Goal: Task Accomplishment & Management: Contribute content

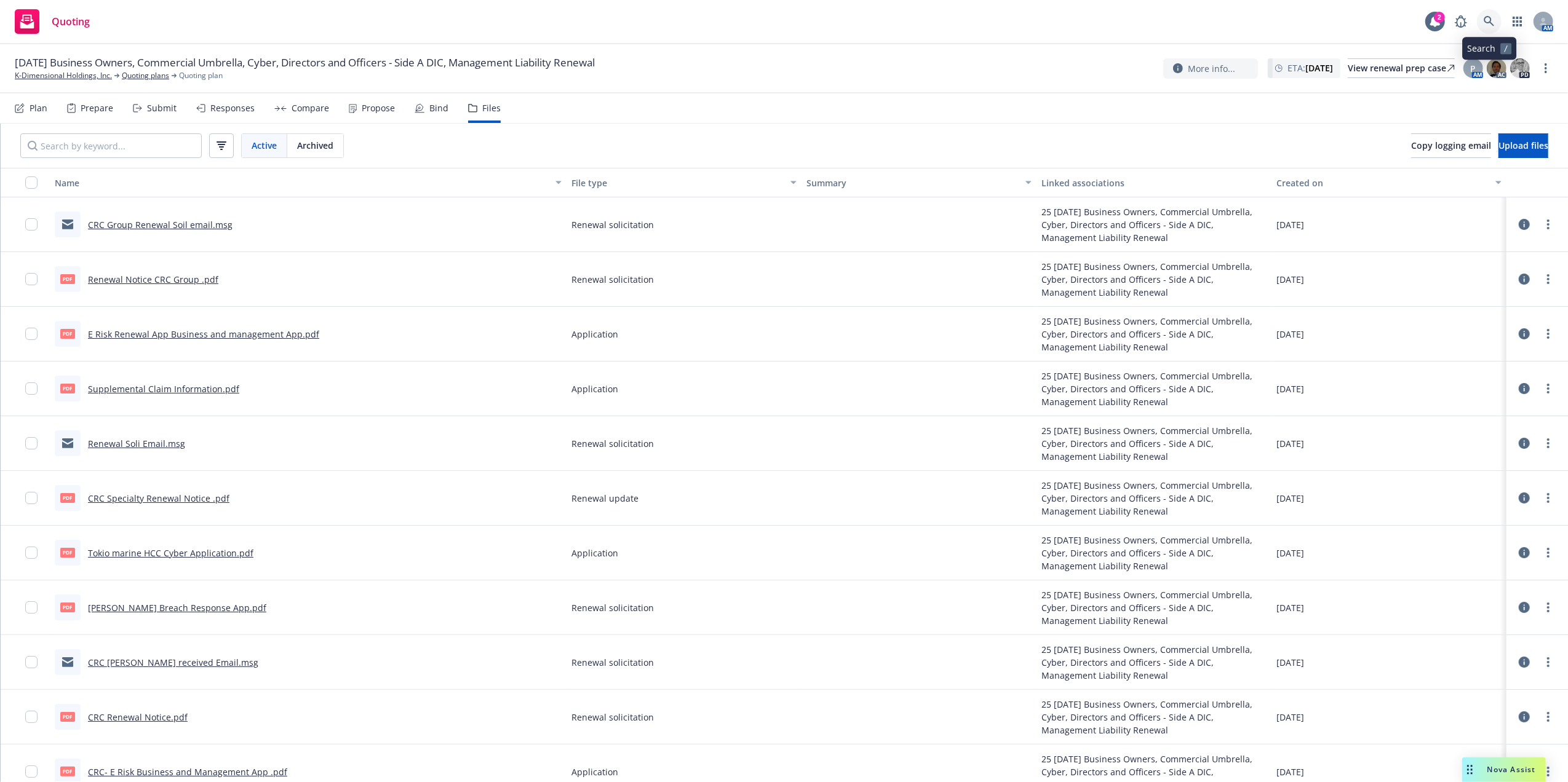
click at [1485, 24] on icon at bounding box center [1489, 22] width 11 height 11
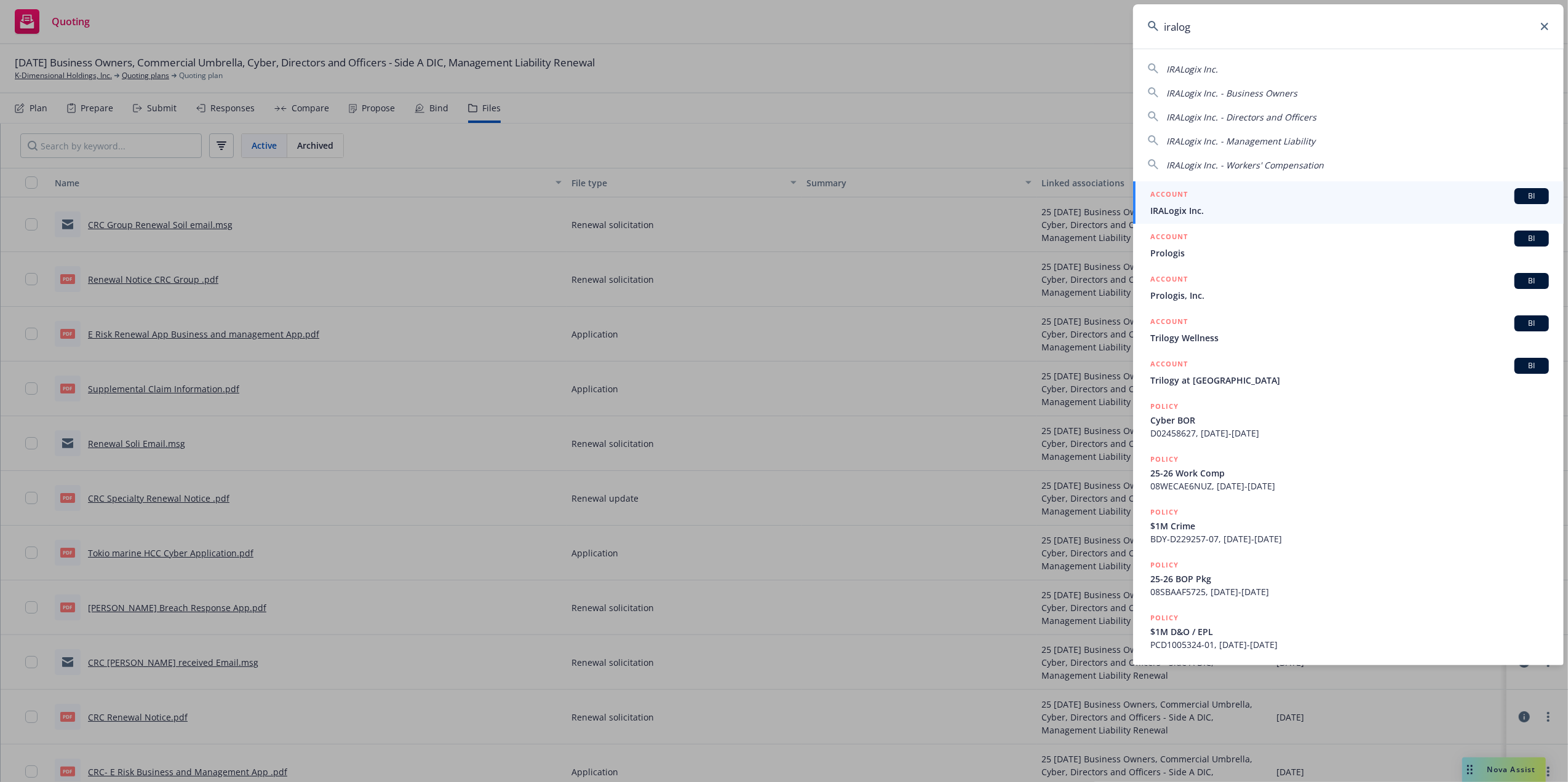
type input "iralog"
click at [1214, 201] on div "ACCOUNT BI" at bounding box center [1350, 196] width 399 height 16
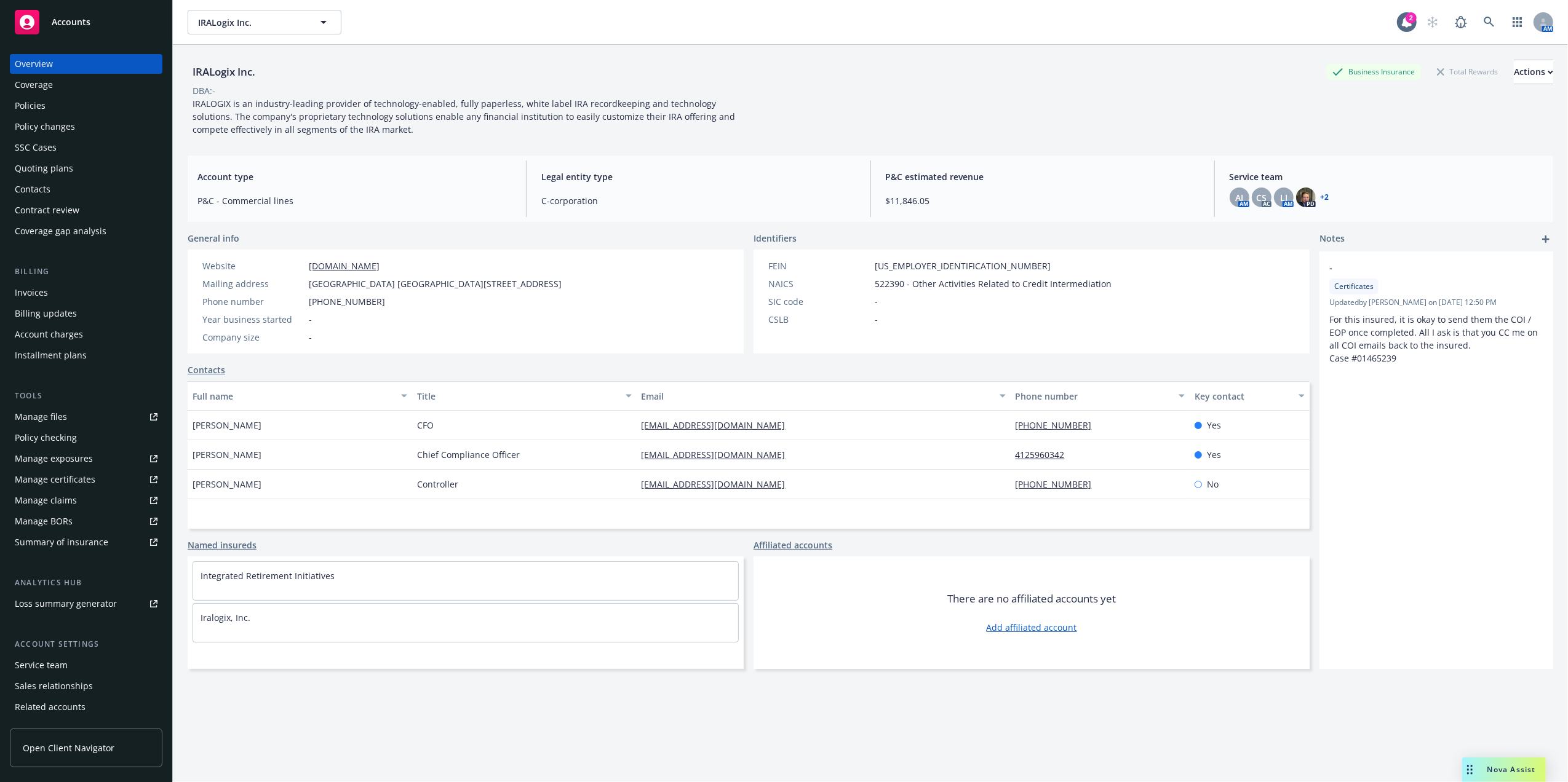
click at [62, 168] on div "Quoting plans" at bounding box center [44, 168] width 58 height 19
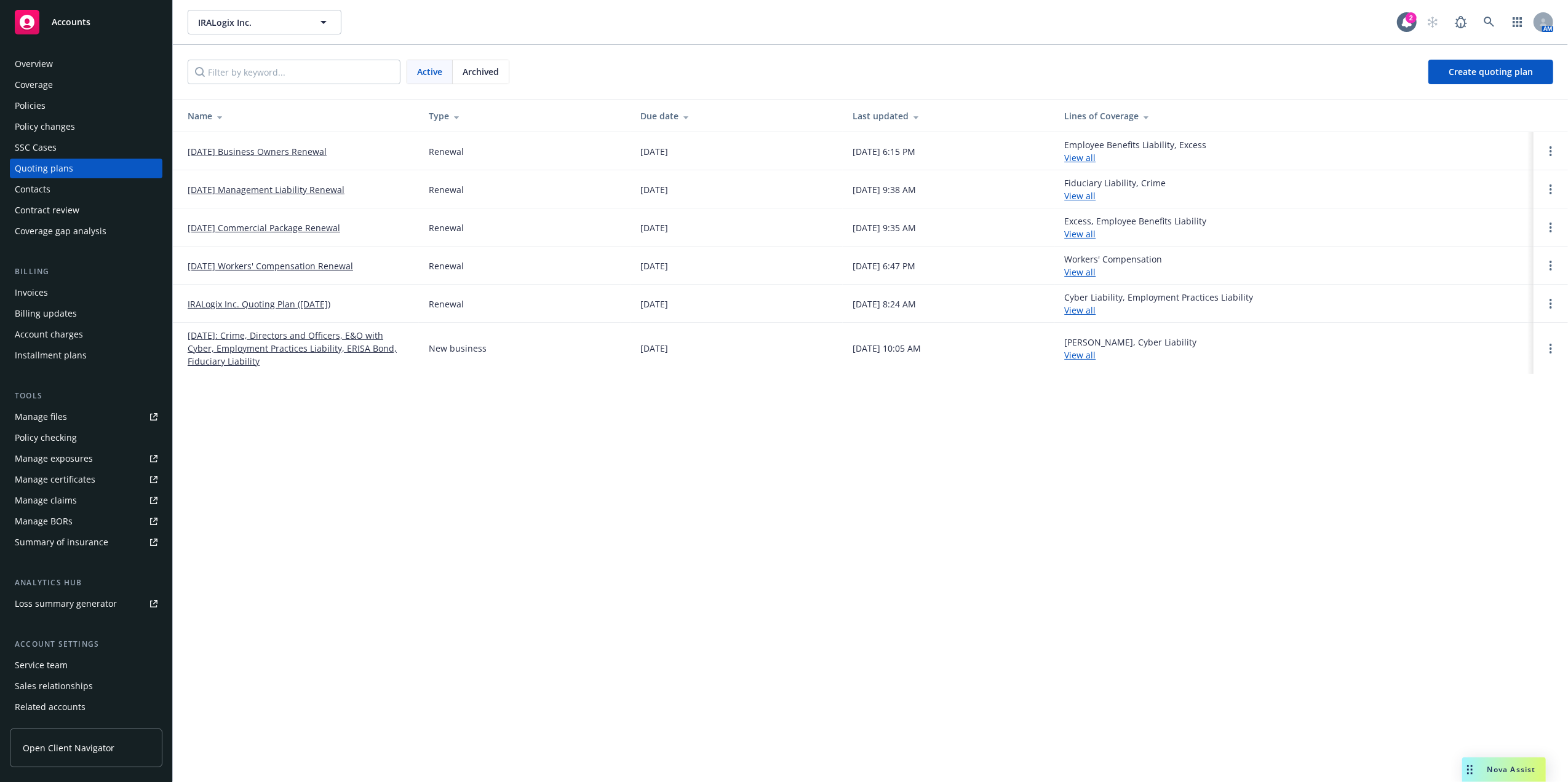
click at [263, 190] on link "01/14/2025 Management Liability Renewal" at bounding box center [266, 190] width 157 height 13
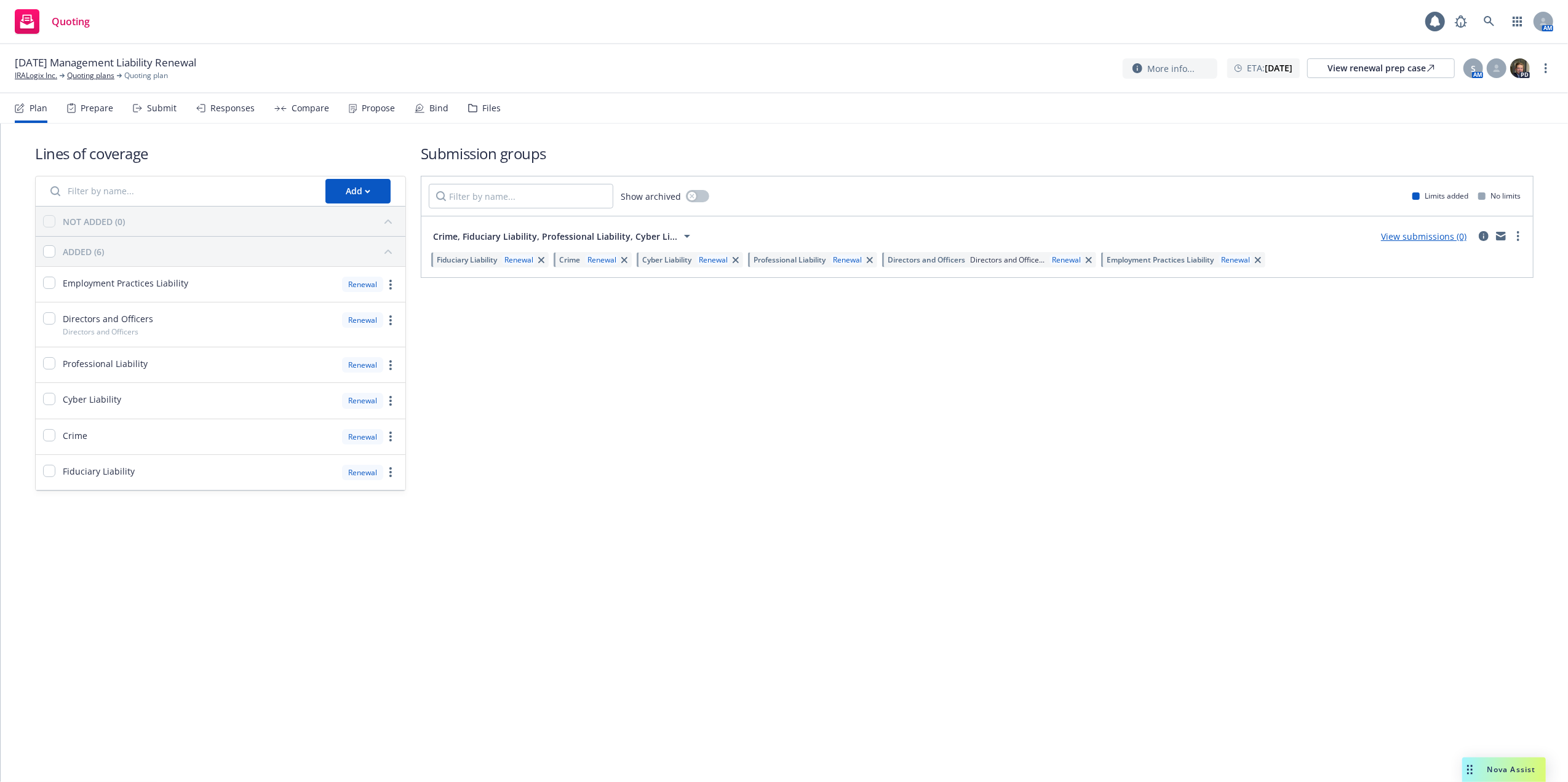
click at [480, 115] on div "Files" at bounding box center [484, 108] width 33 height 29
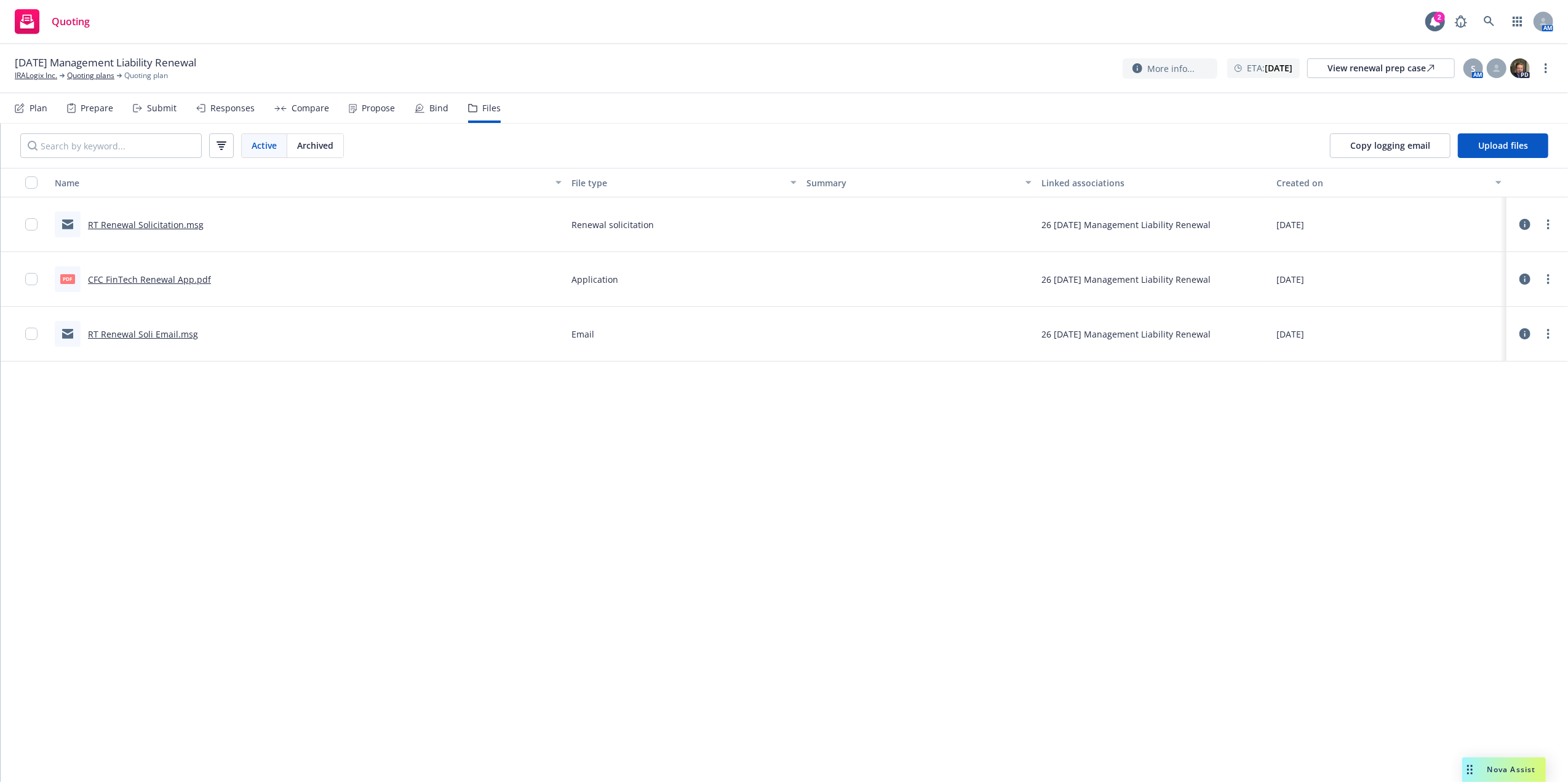
click at [168, 274] on link "CFC FinTech Renewal App.pdf" at bounding box center [149, 279] width 123 height 12
click at [1481, 19] on link at bounding box center [1489, 21] width 24 height 24
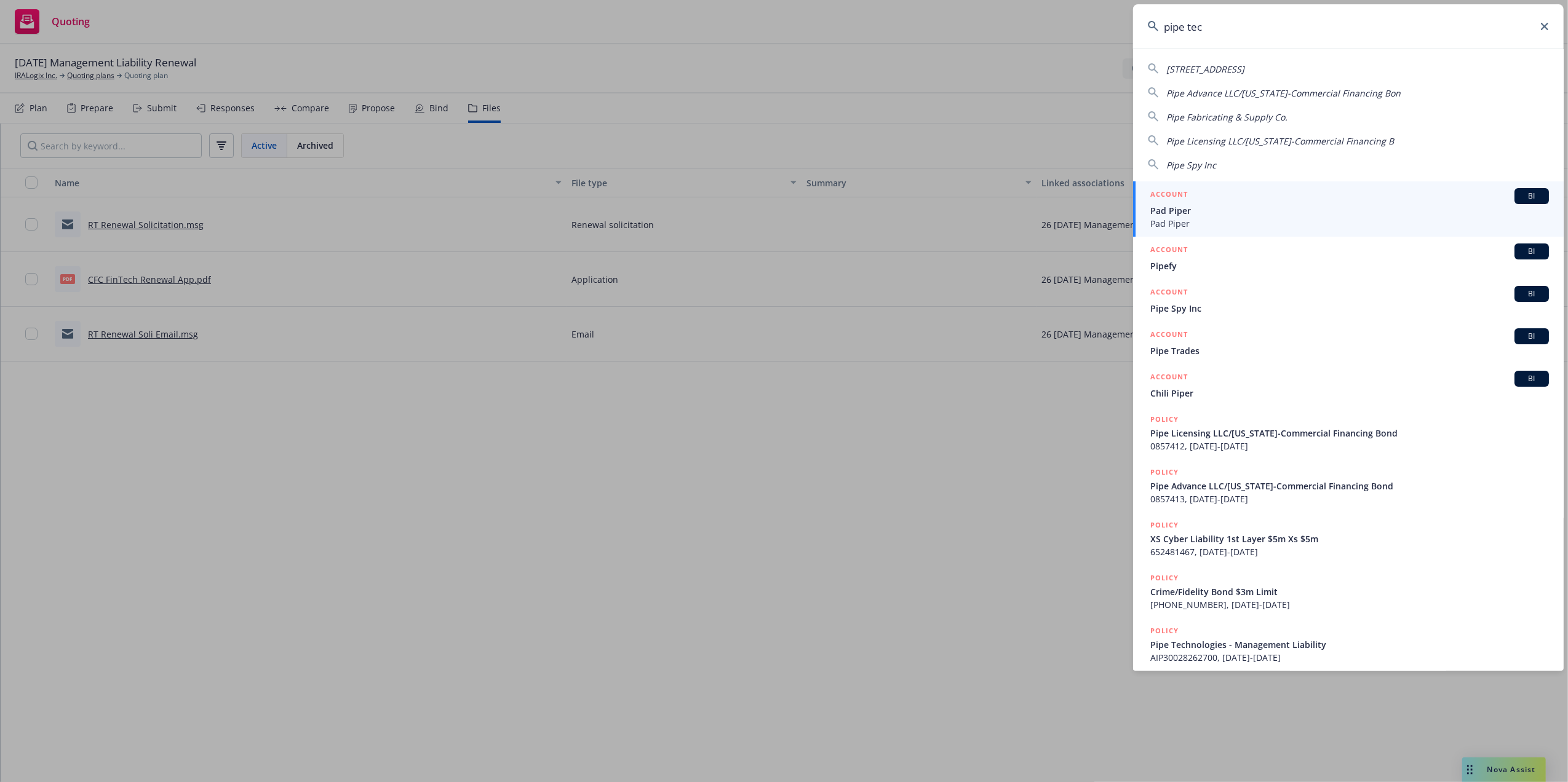
type input "pipe tech"
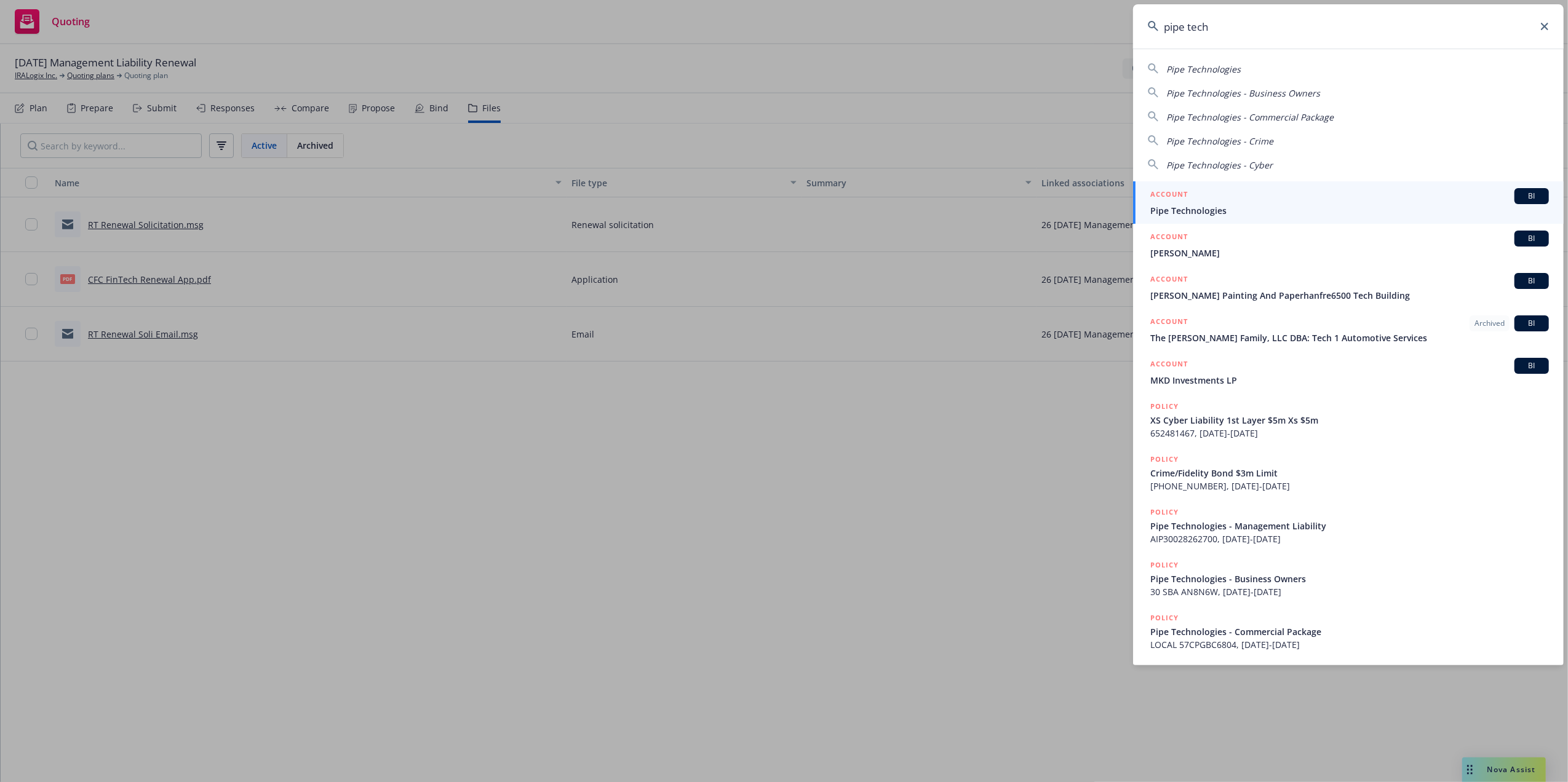
drag, startPoint x: 1188, startPoint y: 207, endPoint x: 1177, endPoint y: 160, distance: 48.3
click at [1188, 207] on span "Pipe Technologies" at bounding box center [1350, 210] width 399 height 13
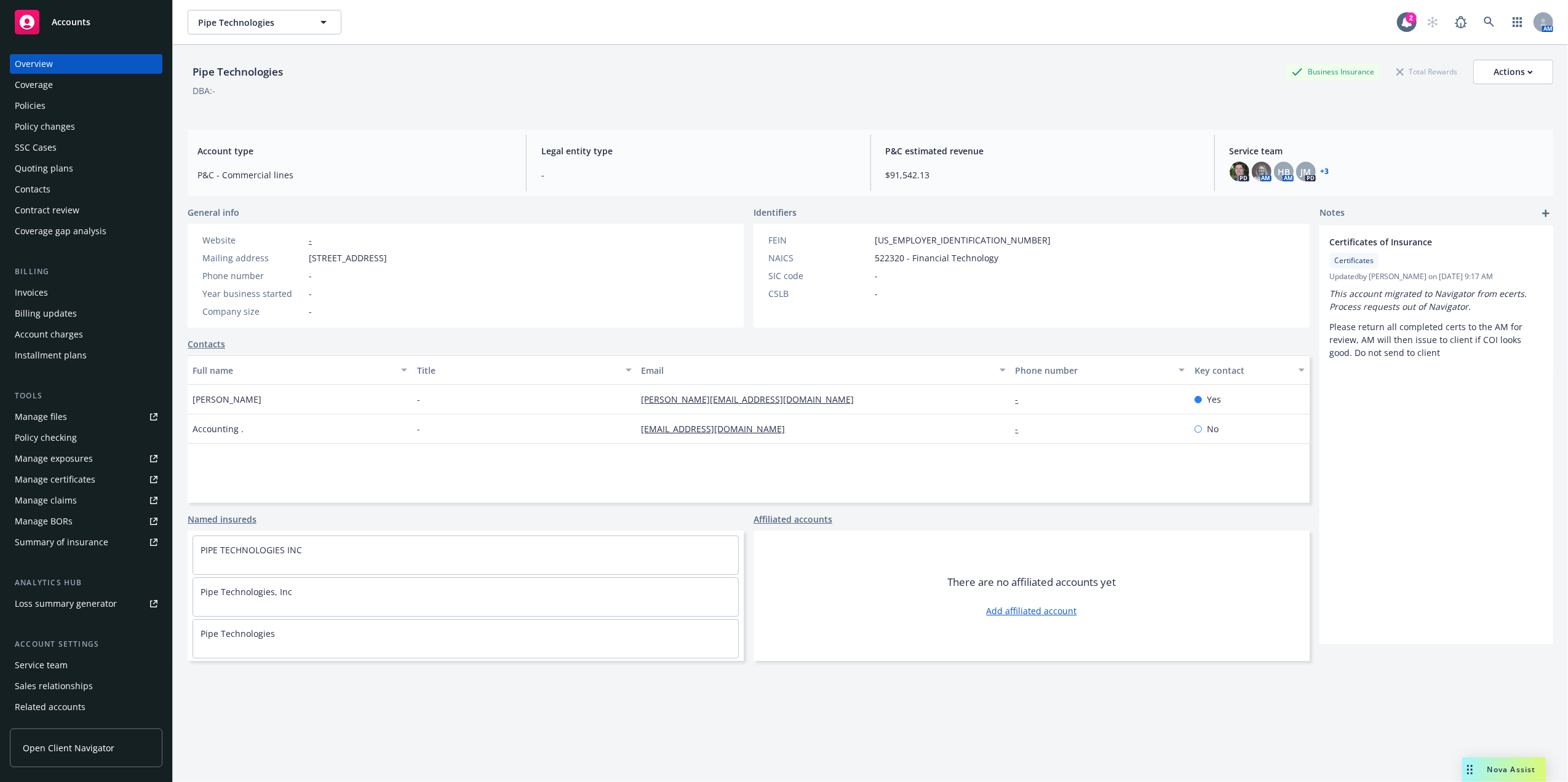
click at [53, 167] on div "Quoting plans" at bounding box center [44, 168] width 58 height 19
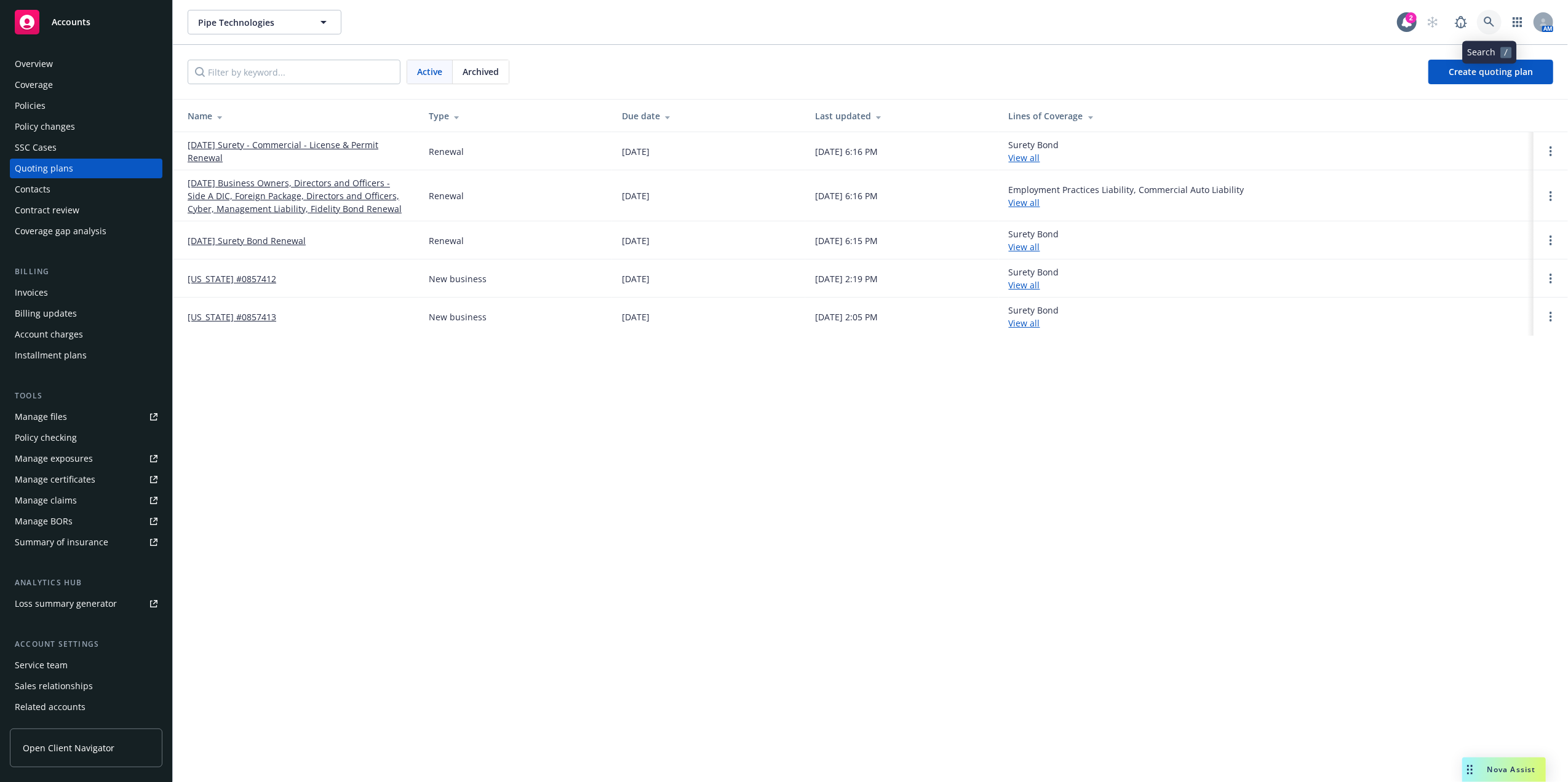
click at [1488, 23] on icon at bounding box center [1488, 22] width 10 height 10
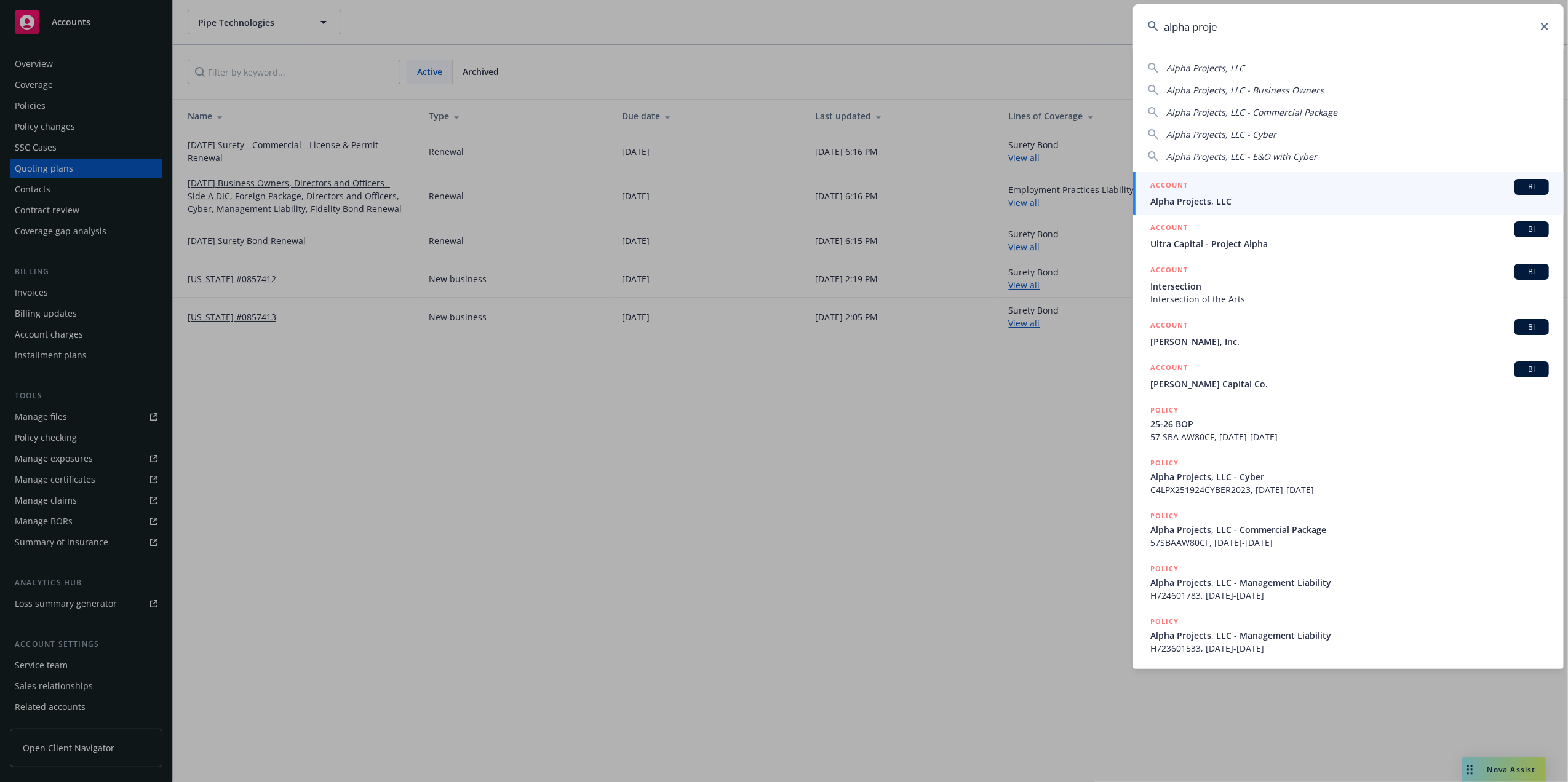
type input "alpha proje"
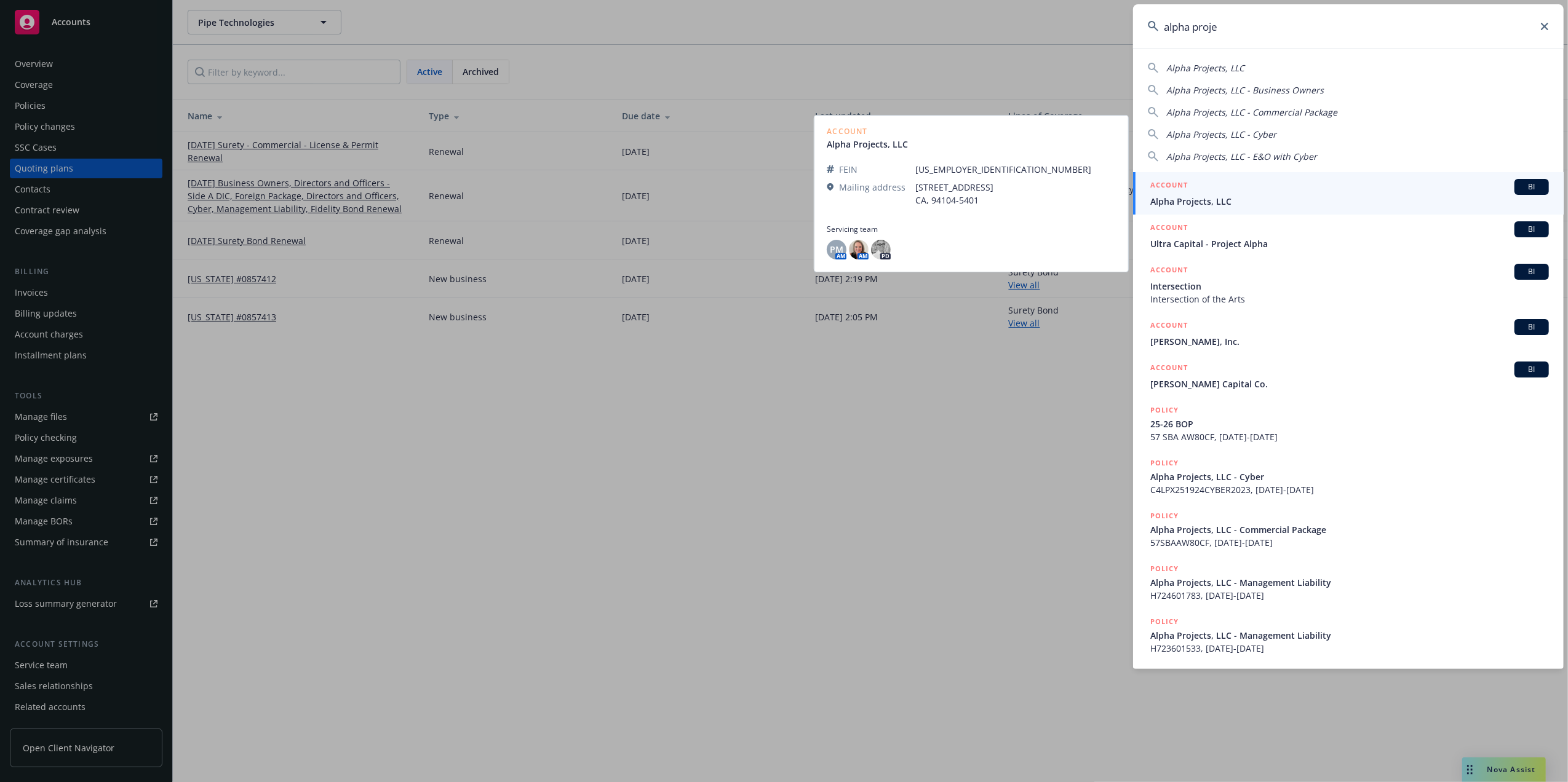
click at [1244, 198] on span "Alpha Projects, LLC" at bounding box center [1350, 201] width 399 height 13
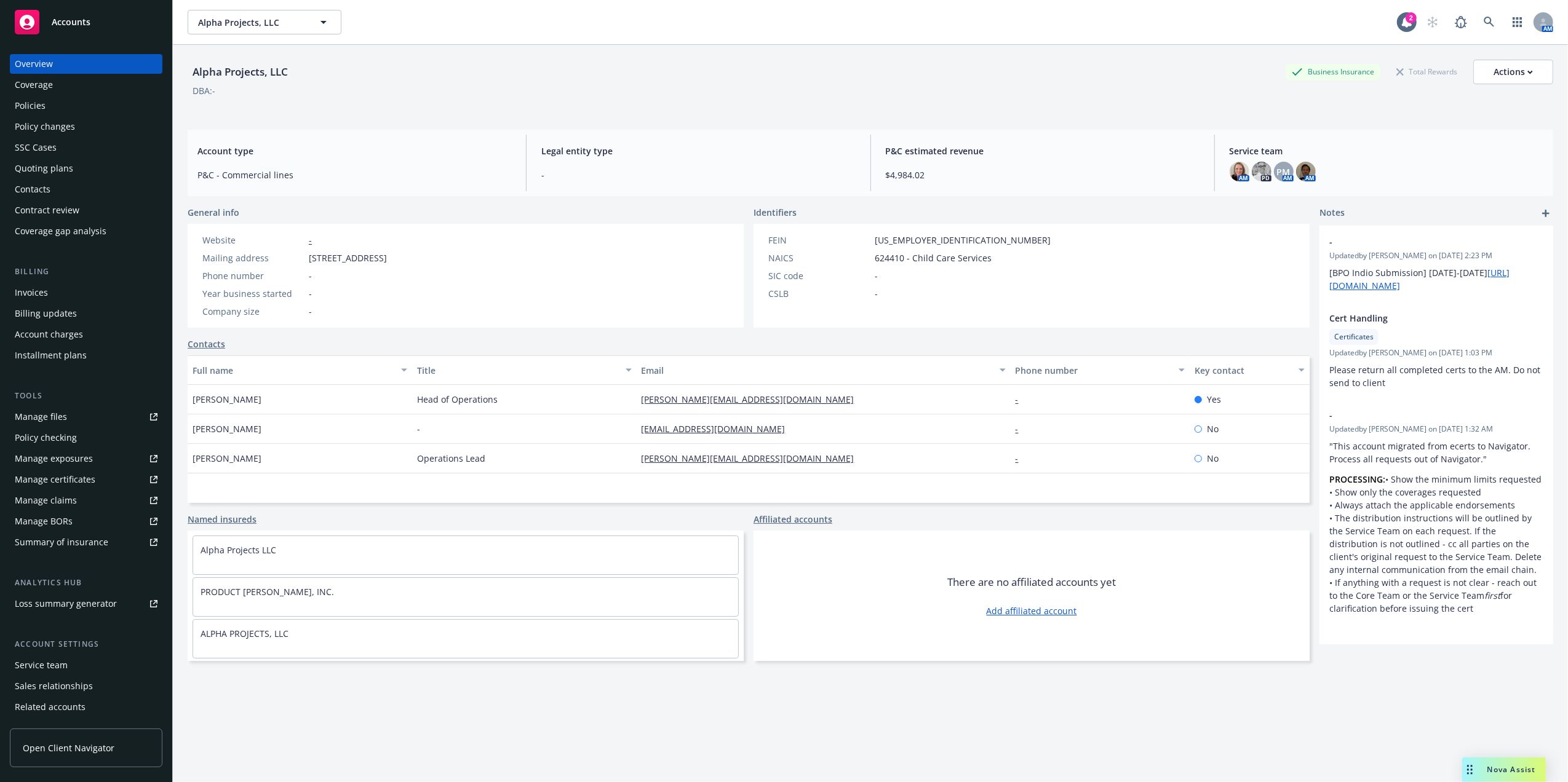
click at [84, 92] on div "Coverage" at bounding box center [85, 85] width 142 height 19
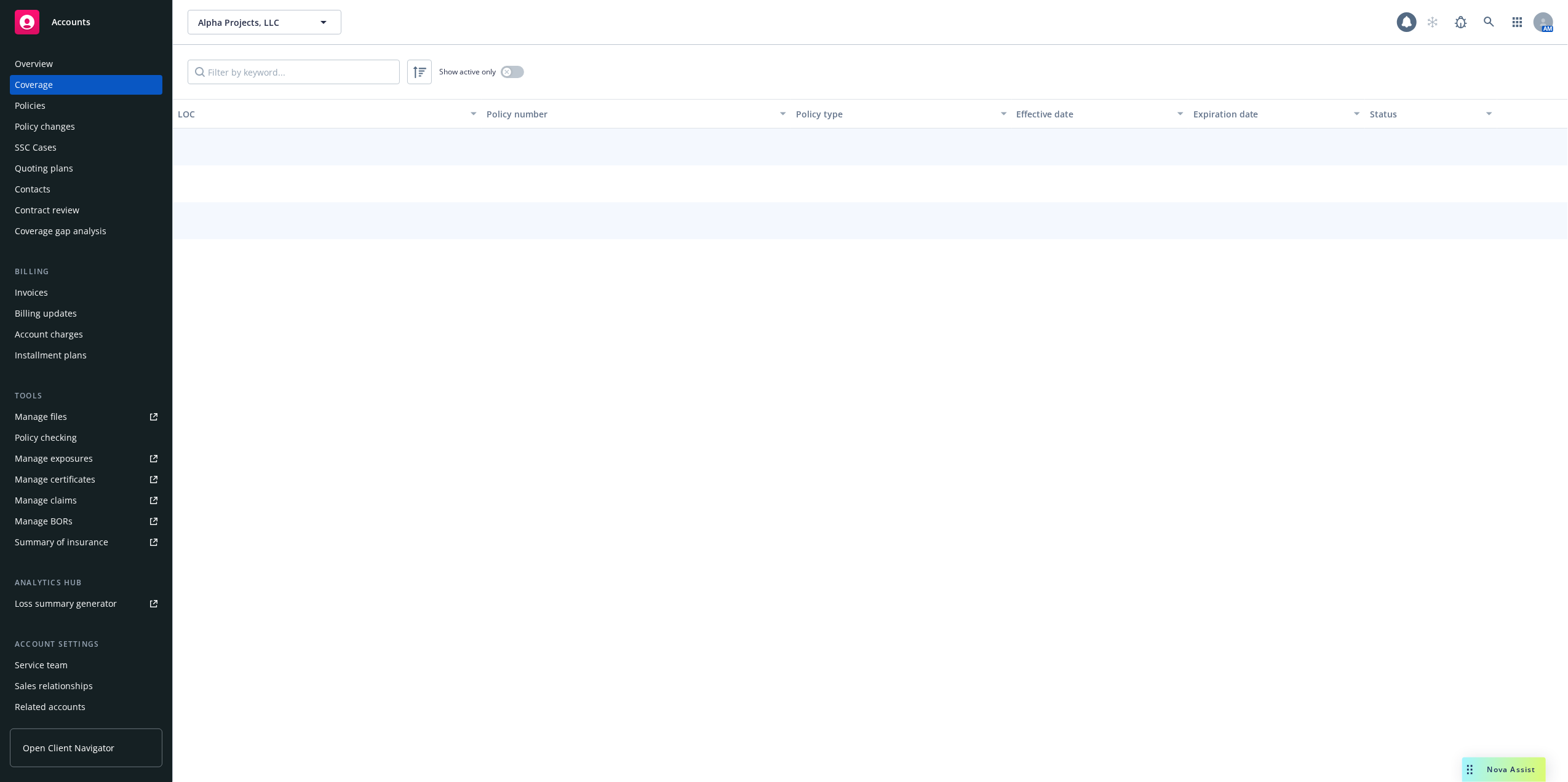
click at [82, 104] on div "Policies" at bounding box center [85, 106] width 142 height 19
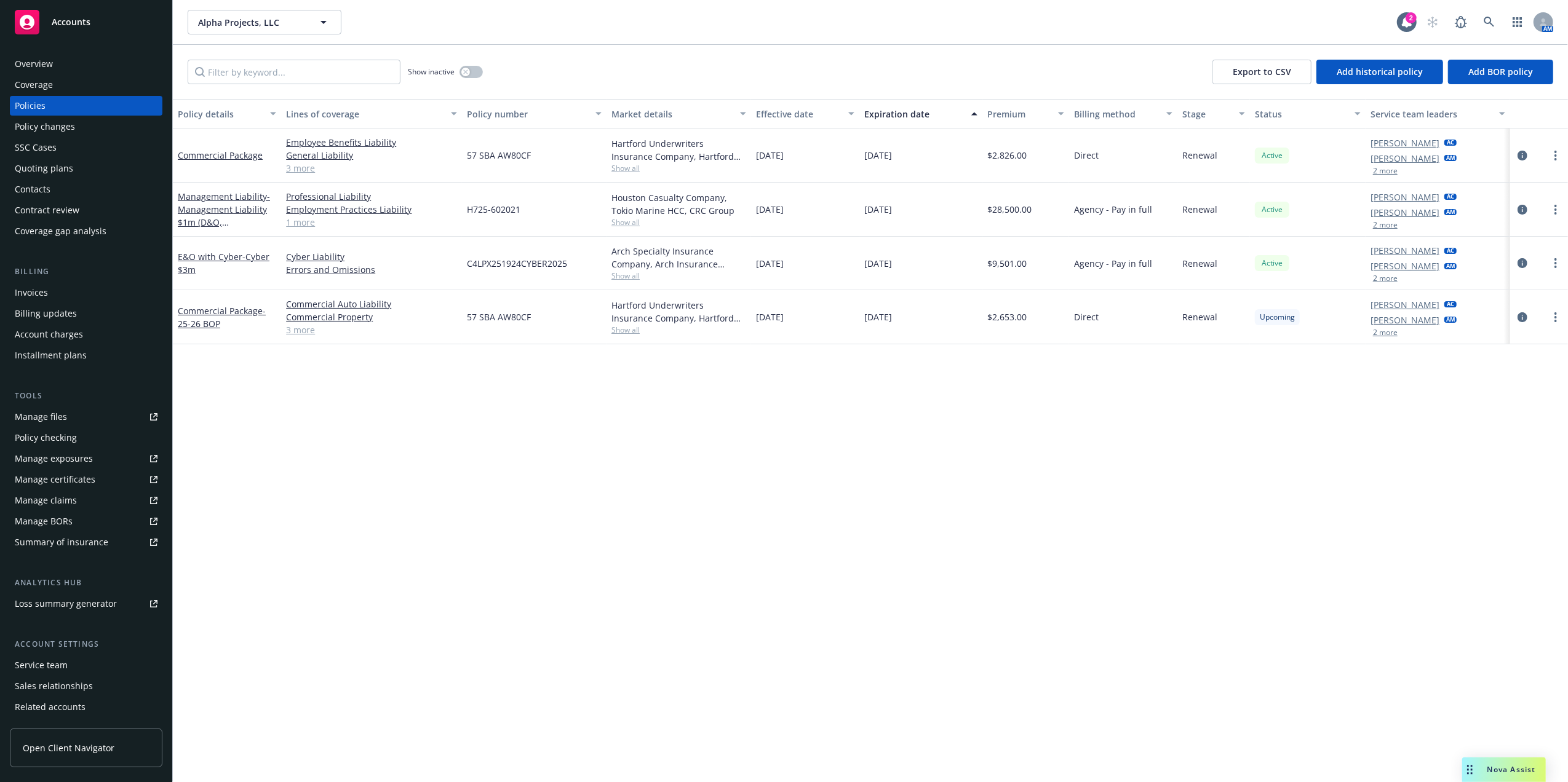
click at [60, 166] on div "Quoting plans" at bounding box center [44, 168] width 58 height 19
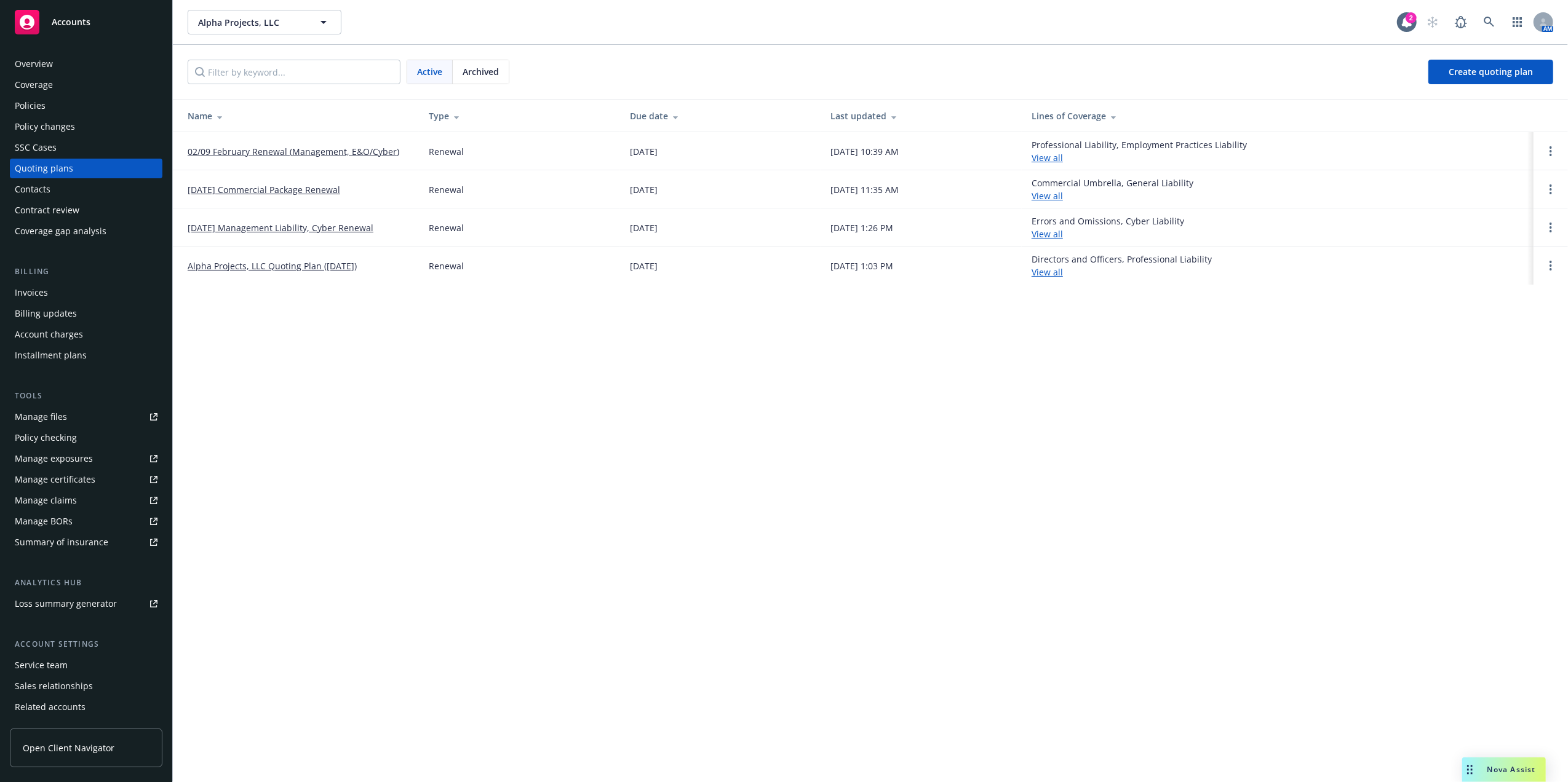
click at [336, 151] on link "02/09 February Renewal (Management, E&O/Cyber)" at bounding box center [293, 151] width 212 height 13
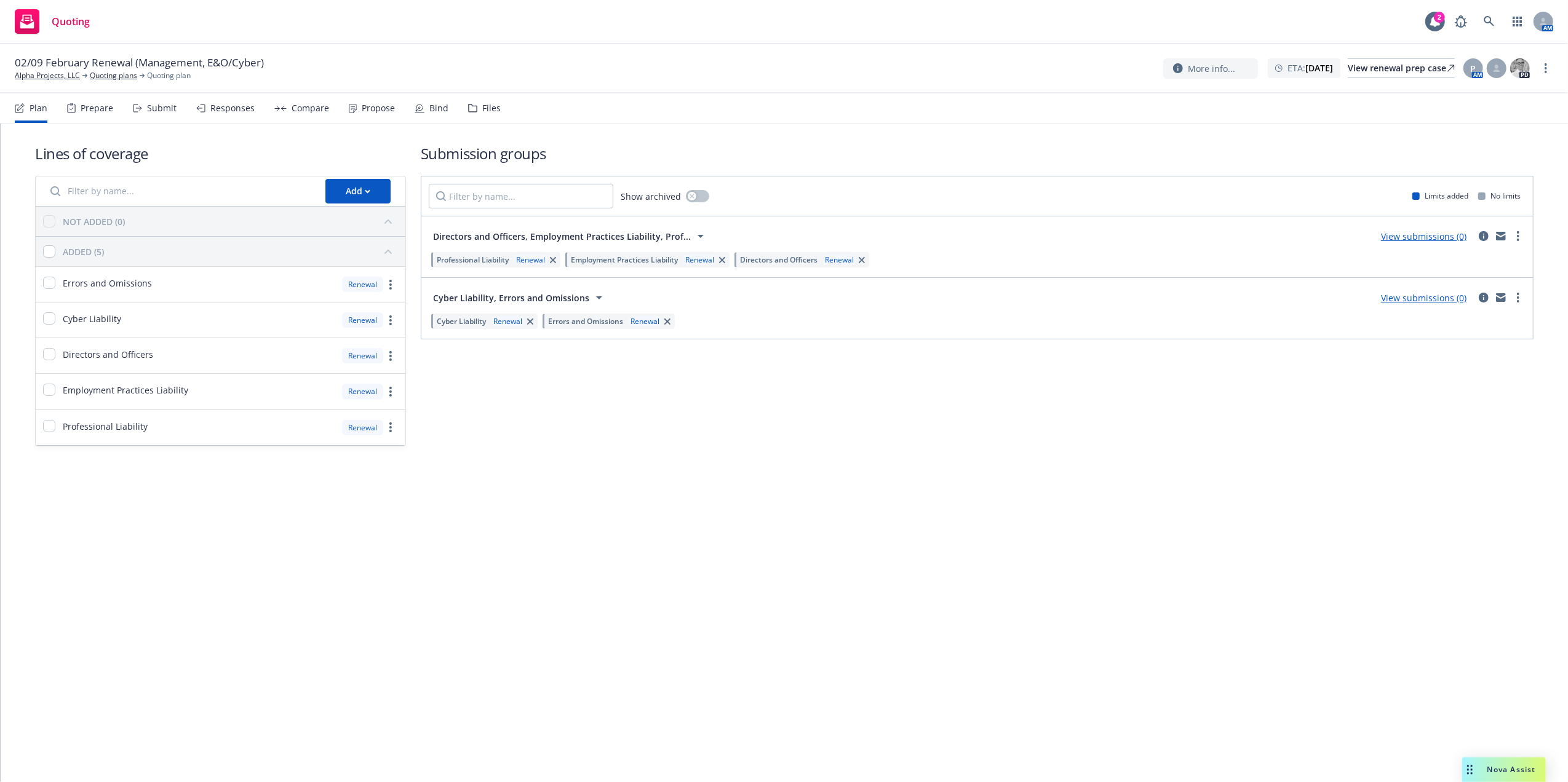
click at [468, 105] on icon at bounding box center [472, 108] width 9 height 8
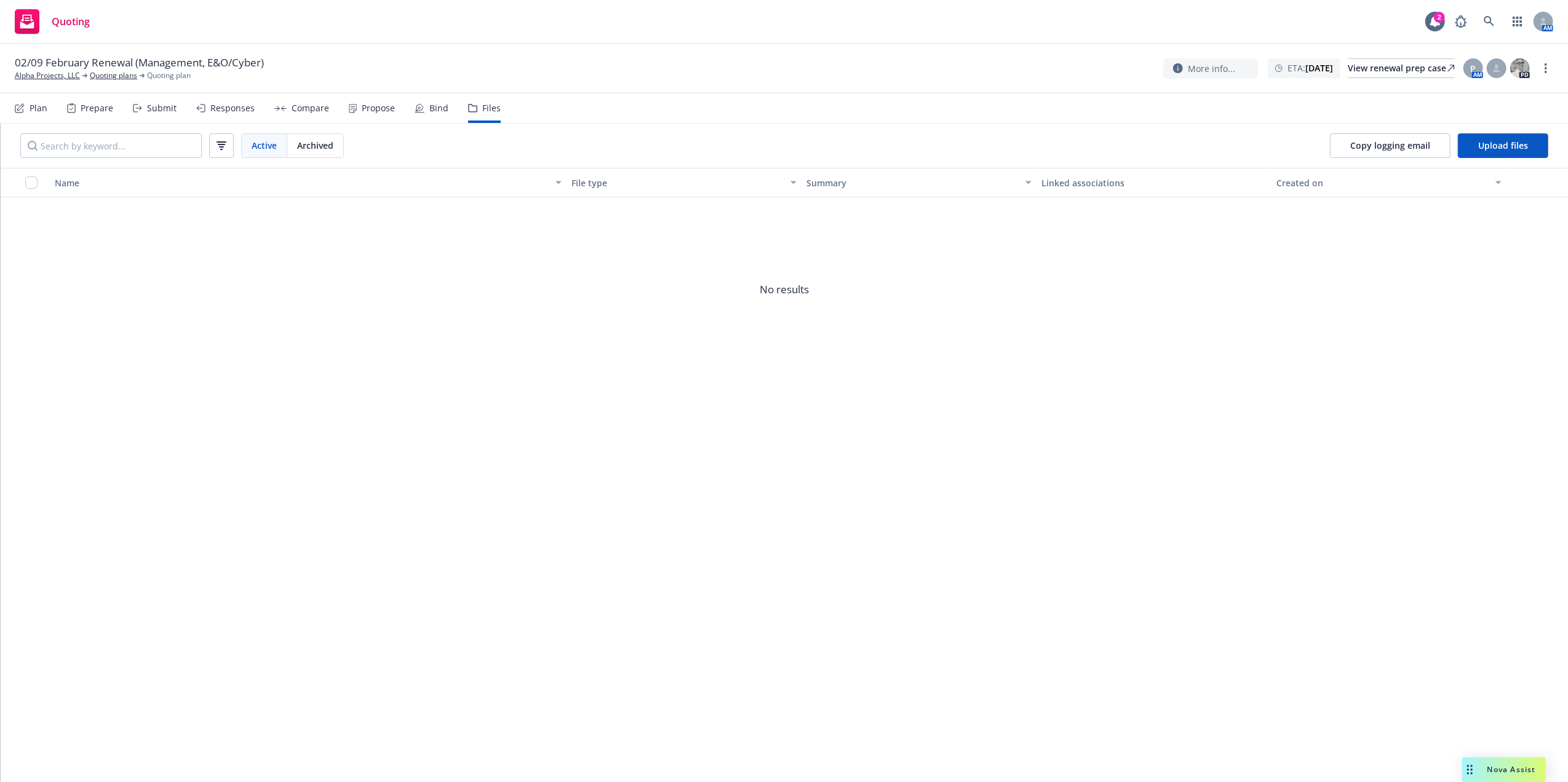
click at [42, 106] on div "Plan" at bounding box center [38, 108] width 18 height 10
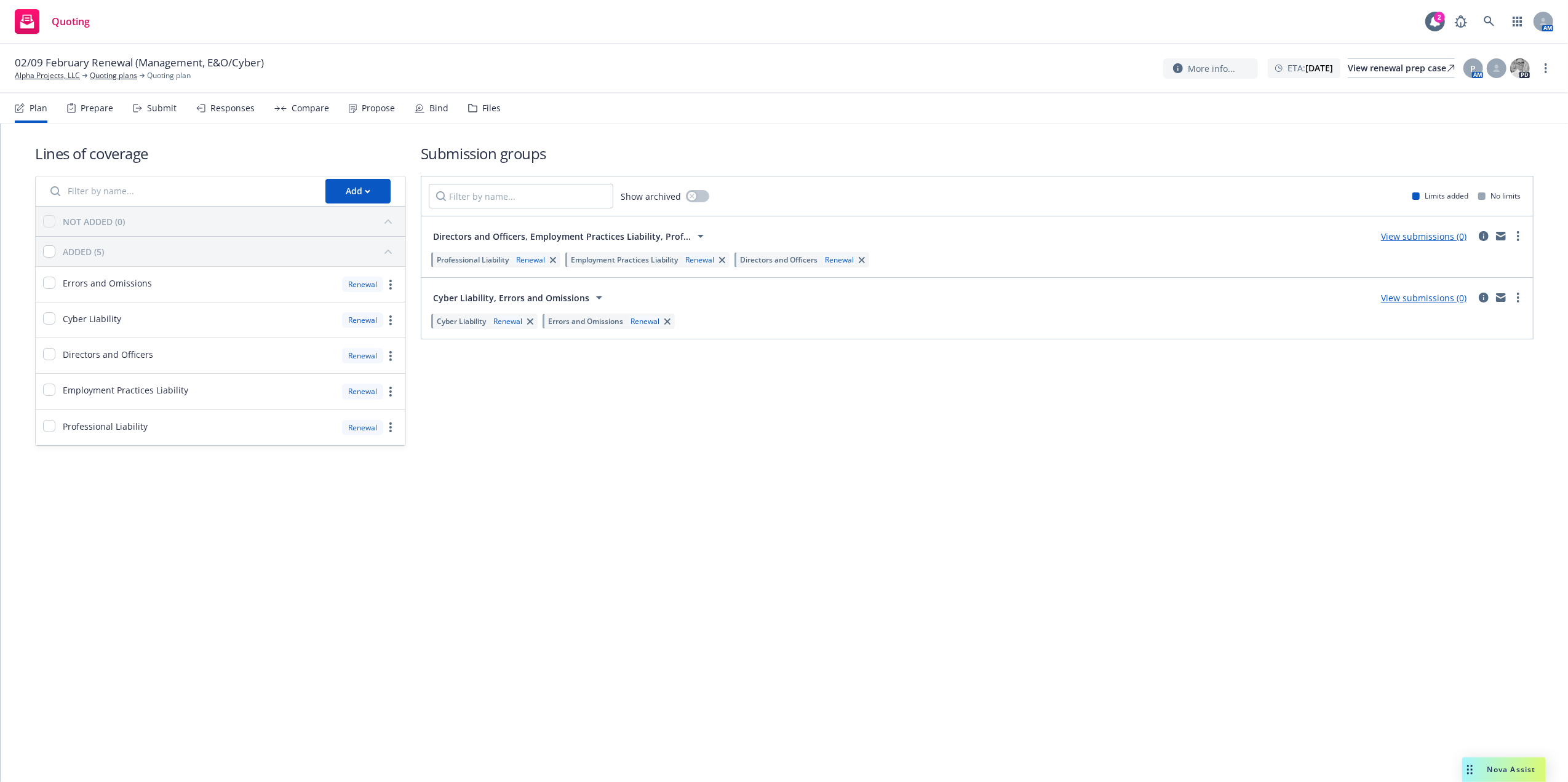
click at [476, 105] on div "Files" at bounding box center [484, 108] width 33 height 29
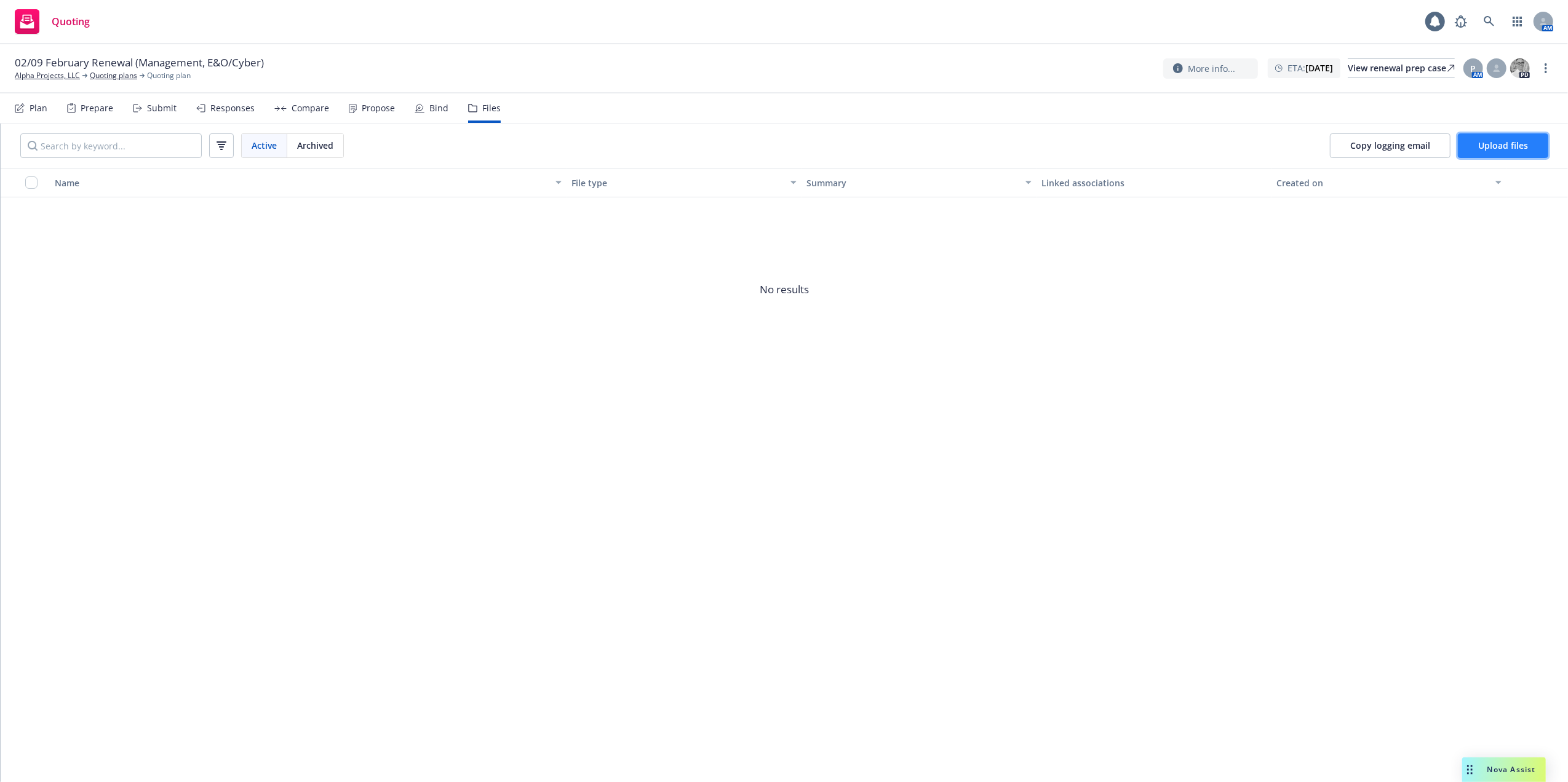
click at [1518, 142] on span "Upload files" at bounding box center [1503, 145] width 50 height 12
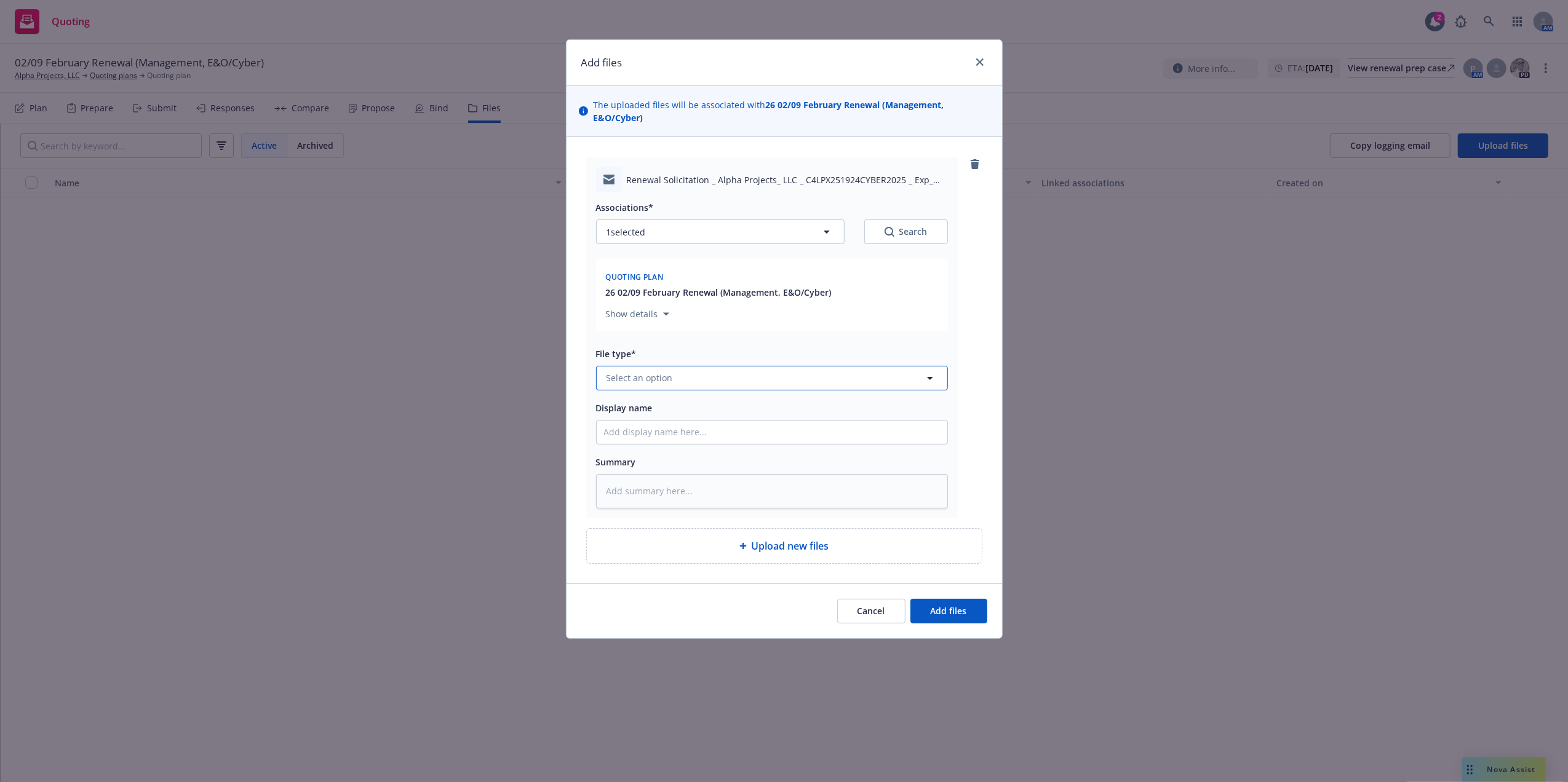
click at [701, 369] on button "Select an option" at bounding box center [772, 378] width 352 height 24
type input "email"
click at [682, 426] on div "Email" at bounding box center [772, 412] width 351 height 33
click at [668, 441] on input "Display name" at bounding box center [772, 433] width 351 height 24
type textarea "x"
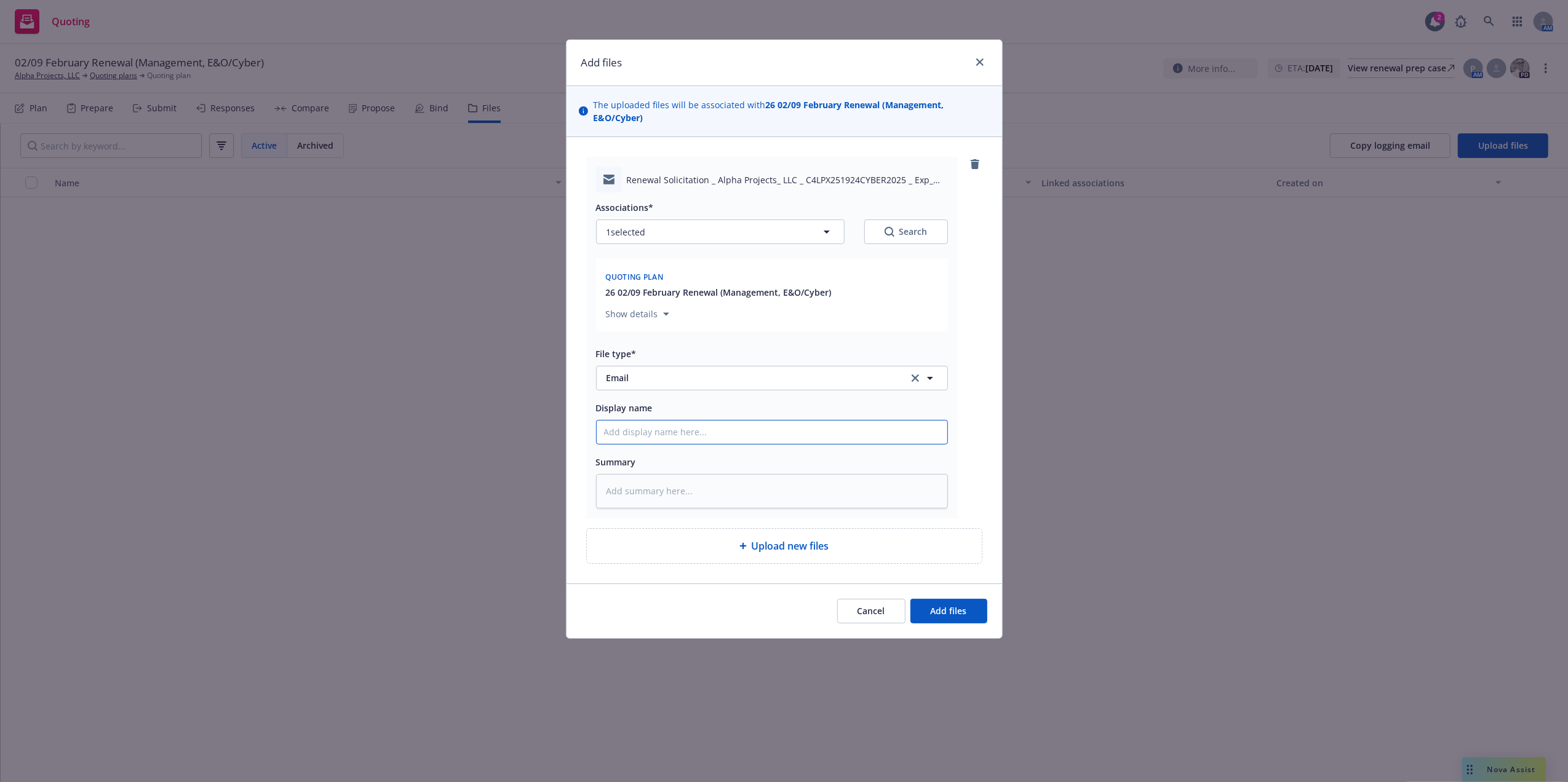
type input "C"
type textarea "x"
type input "CR"
type textarea "x"
type input "CRC"
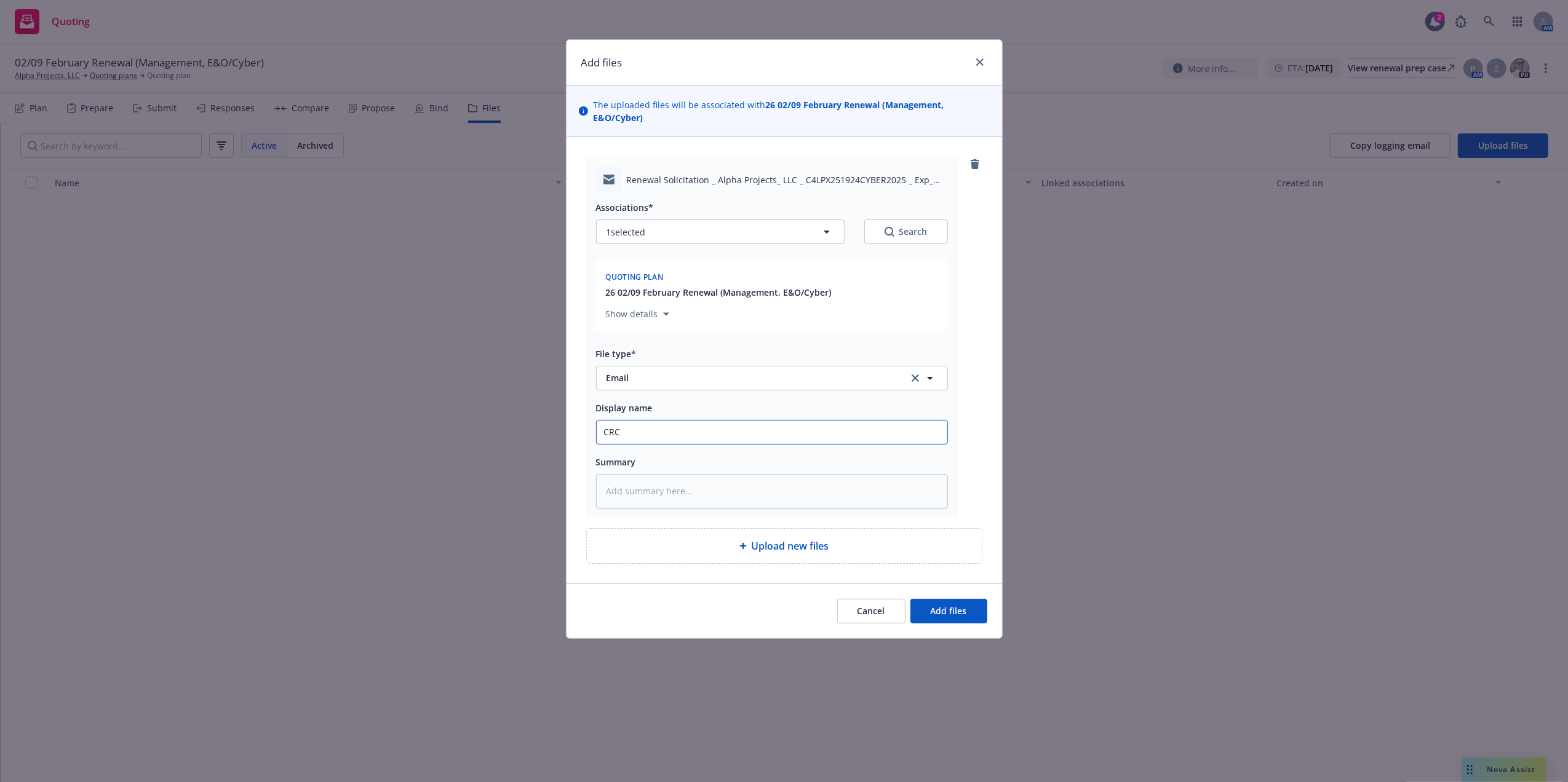
type textarea "x"
type input "CRC"
type textarea "x"
type input "CRC G"
type textarea "x"
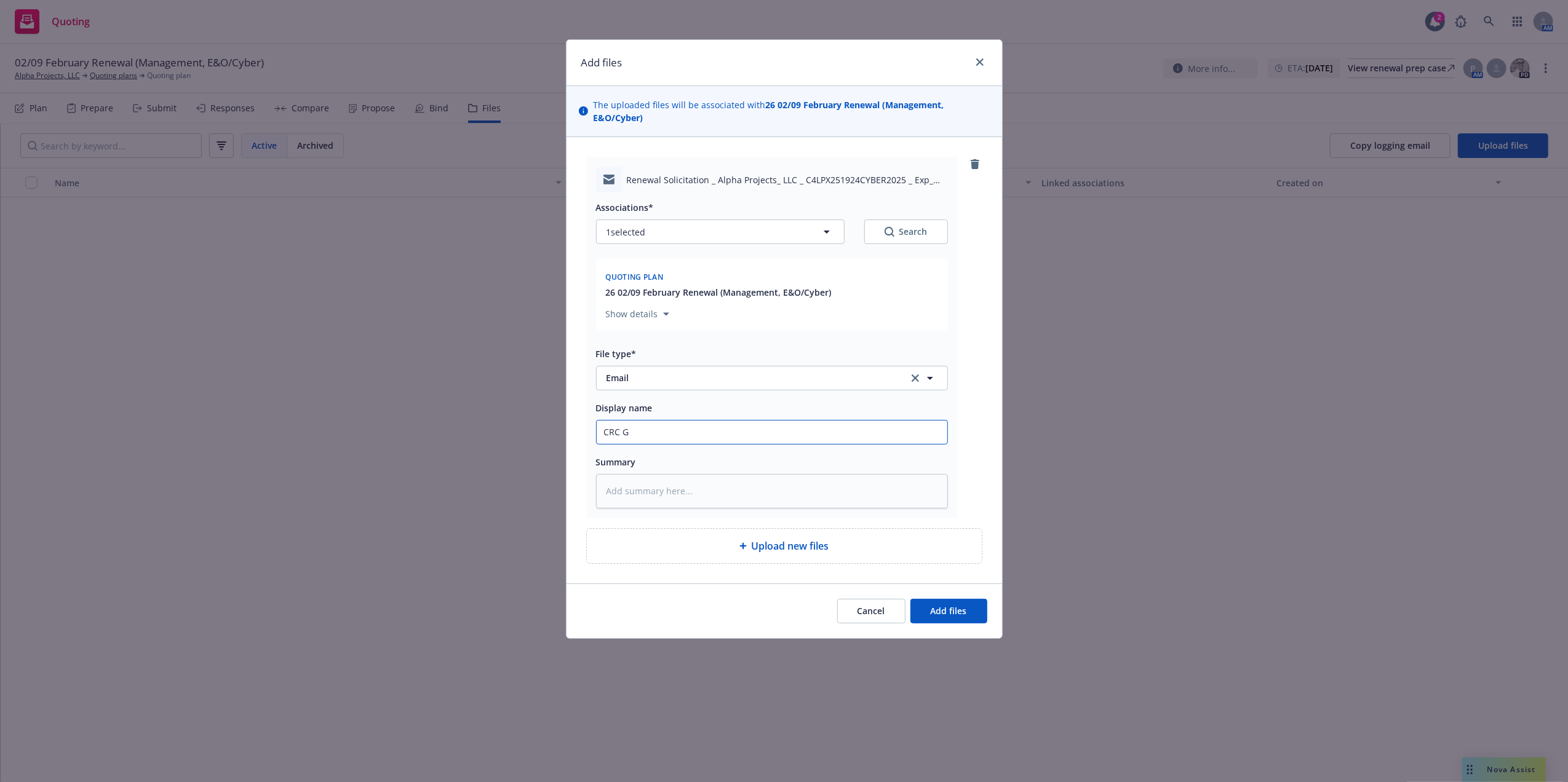
type input "CRC Gr"
type textarea "x"
type input "CRC Gro"
type textarea "x"
type input "CRC Grou"
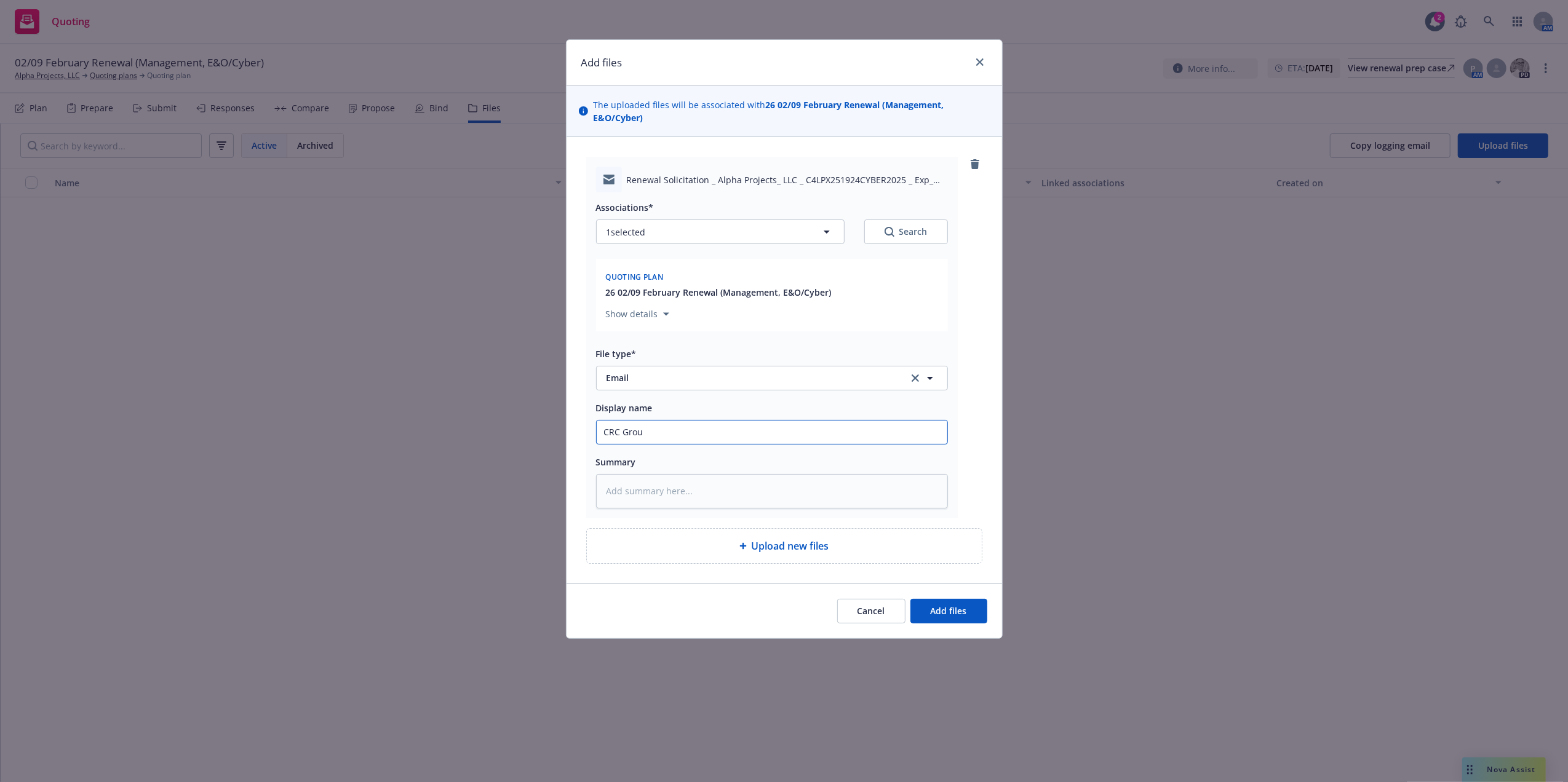
type textarea "x"
type input "CRC Group"
type textarea "x"
type input "CRC Group R"
type textarea "x"
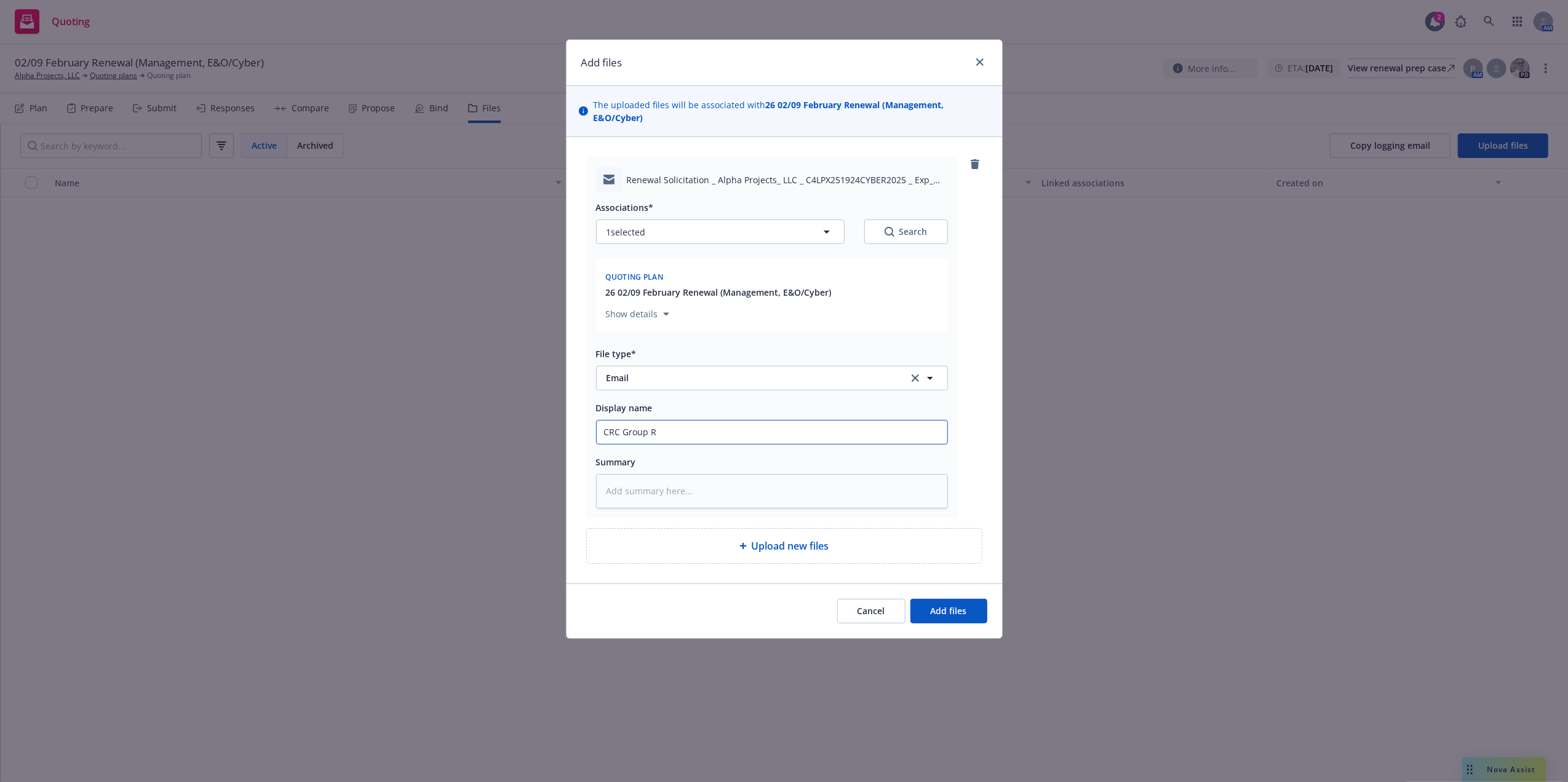
type input "CRC Group Re"
type textarea "x"
type input "CRC Group Ren"
type textarea "x"
type input "CRC Group [PERSON_NAME]"
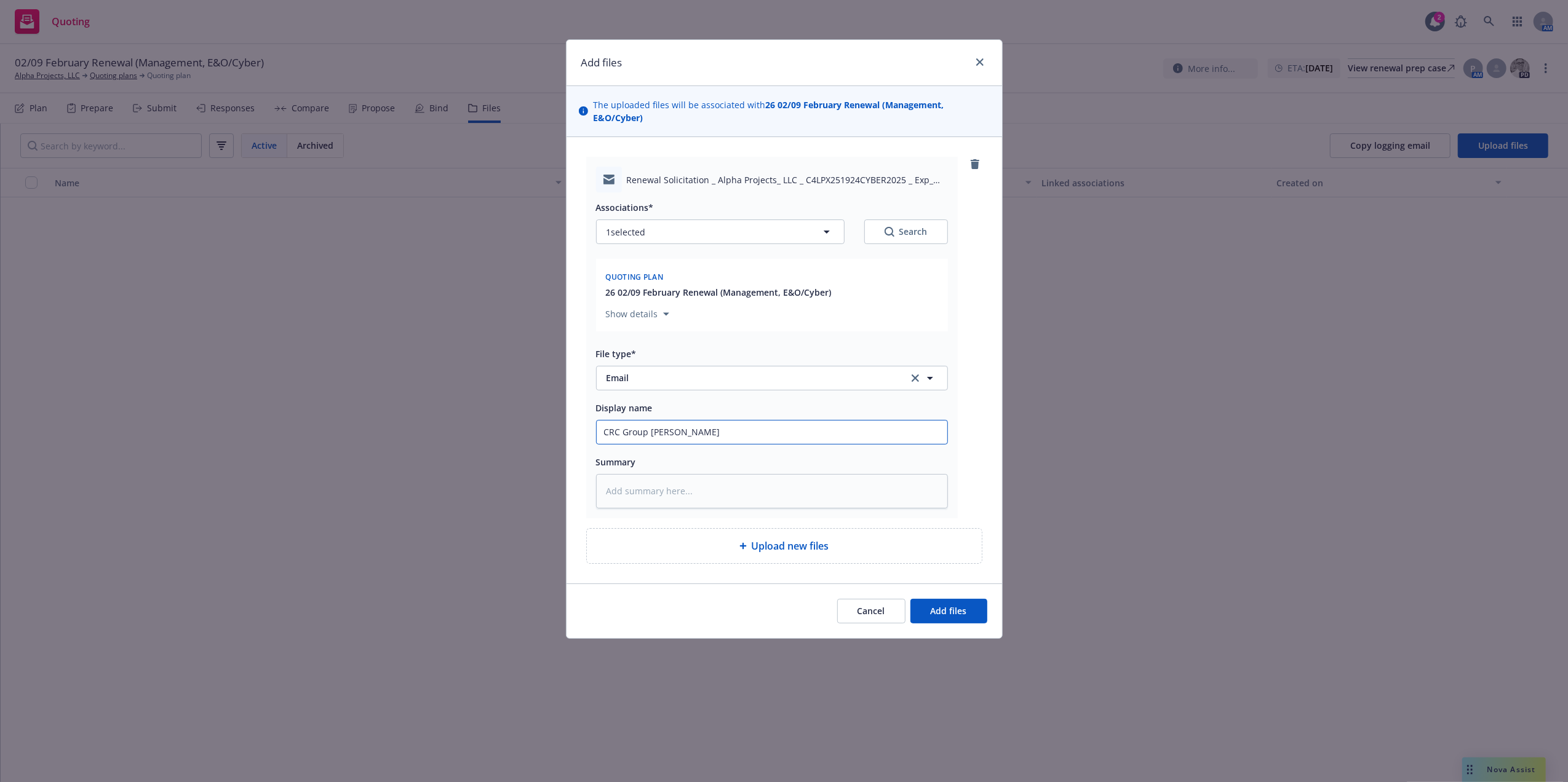
type textarea "x"
type input "CRC Group Renew"
type textarea "x"
type input "CRC Group Renewa"
type textarea "x"
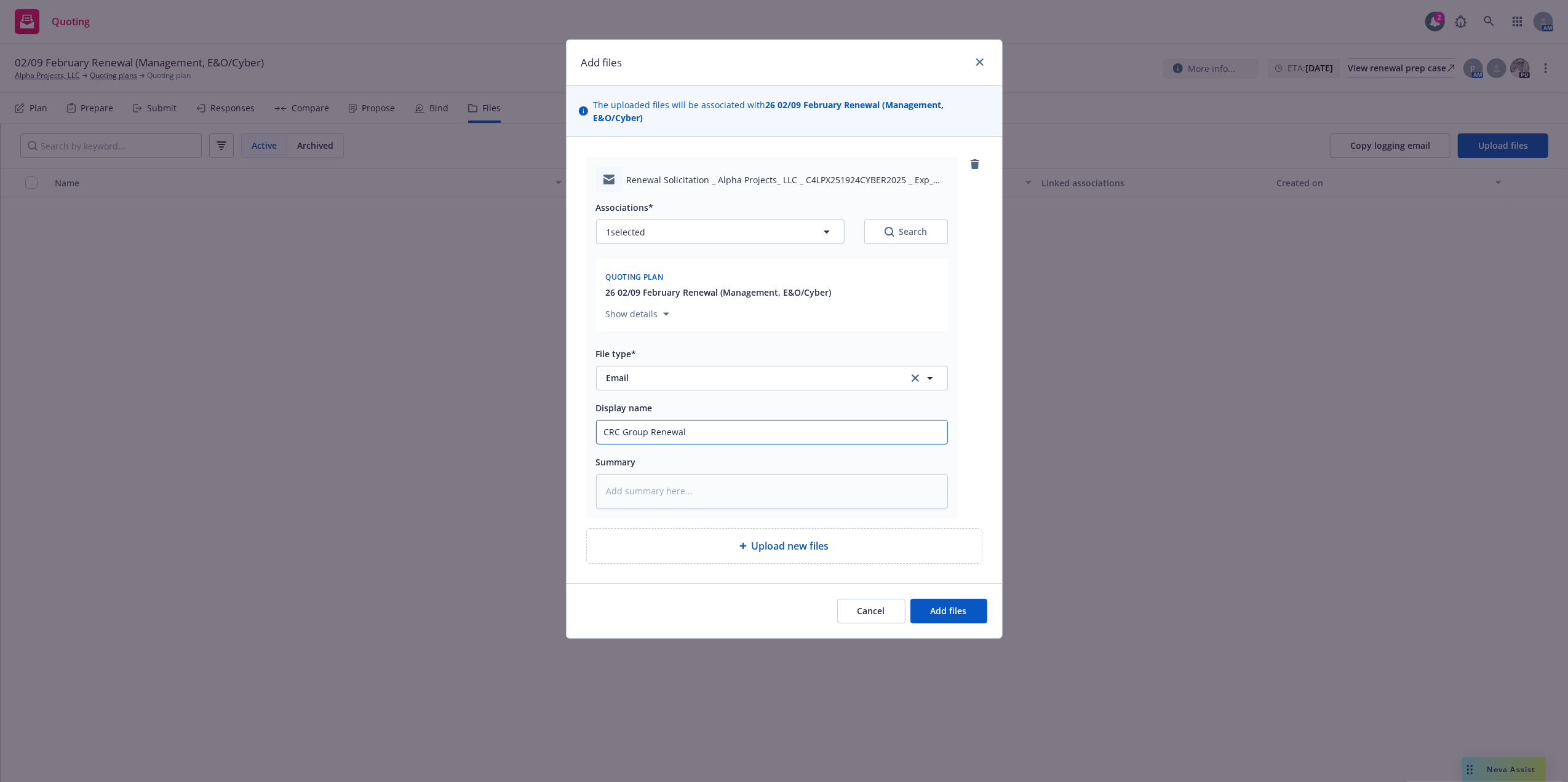
type input "CRC Group Renewal"
type textarea "x"
type input "CRC Group Renewal S"
type textarea "x"
type input "CRC Group Renewal So"
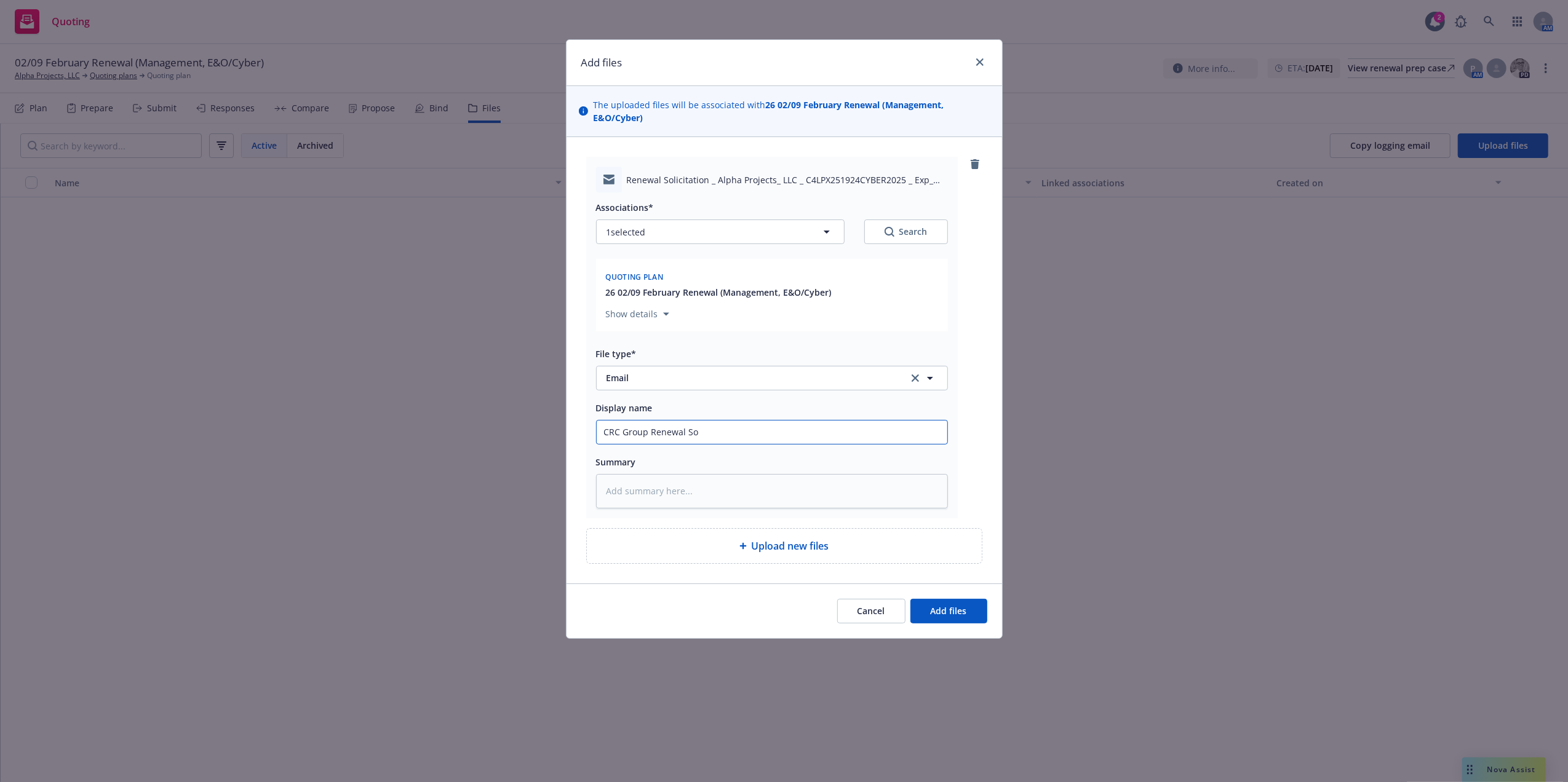
type textarea "x"
type input "CRC Group Renewal Soi"
type textarea "x"
type input "CRC Group Renewal So"
type textarea "x"
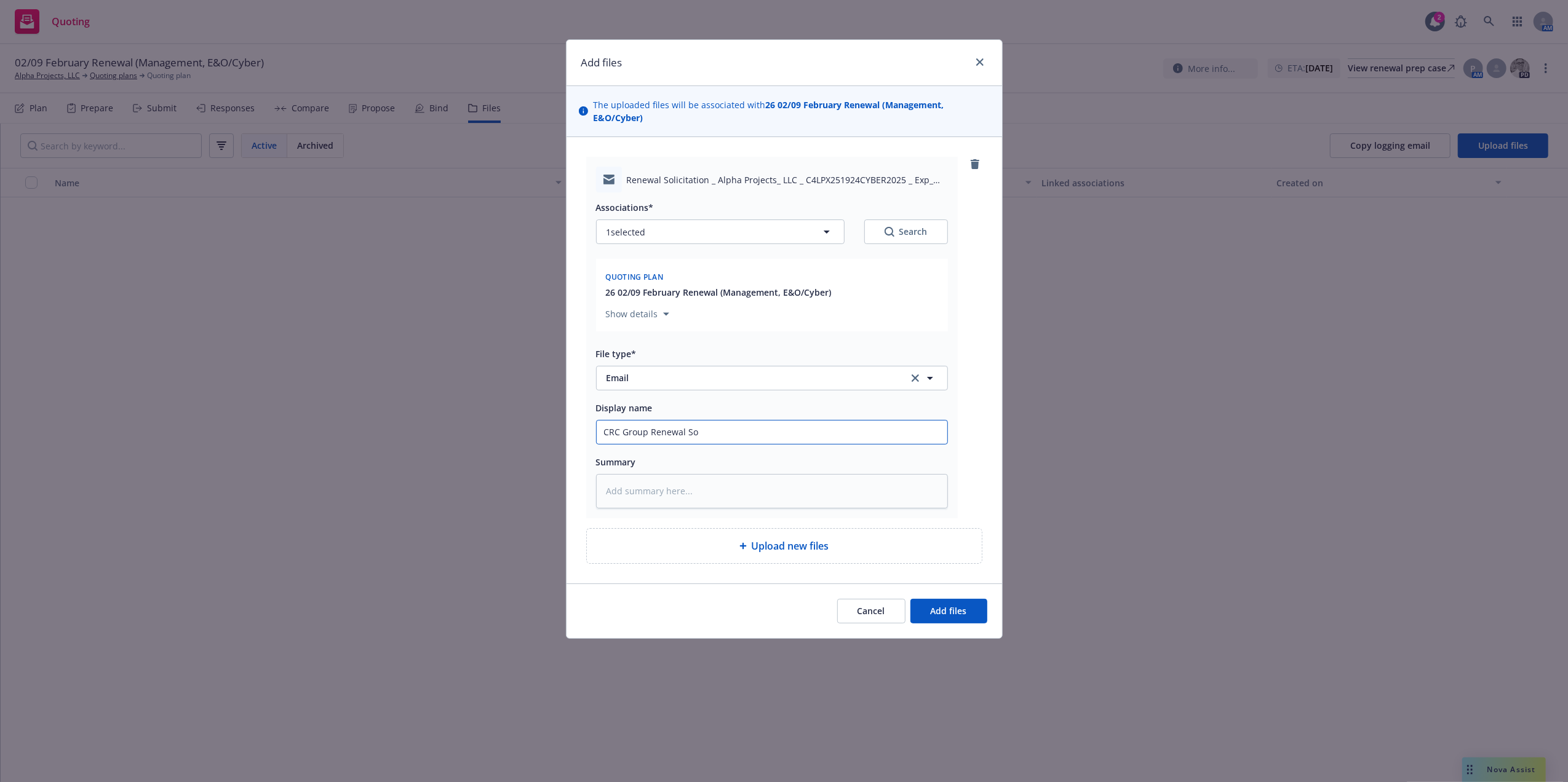
type input "CRC Group Renewal Sol"
type textarea "x"
type input "CRC Group Renewal Soli"
type textarea "x"
type input "CRC Group Renewal Soli"
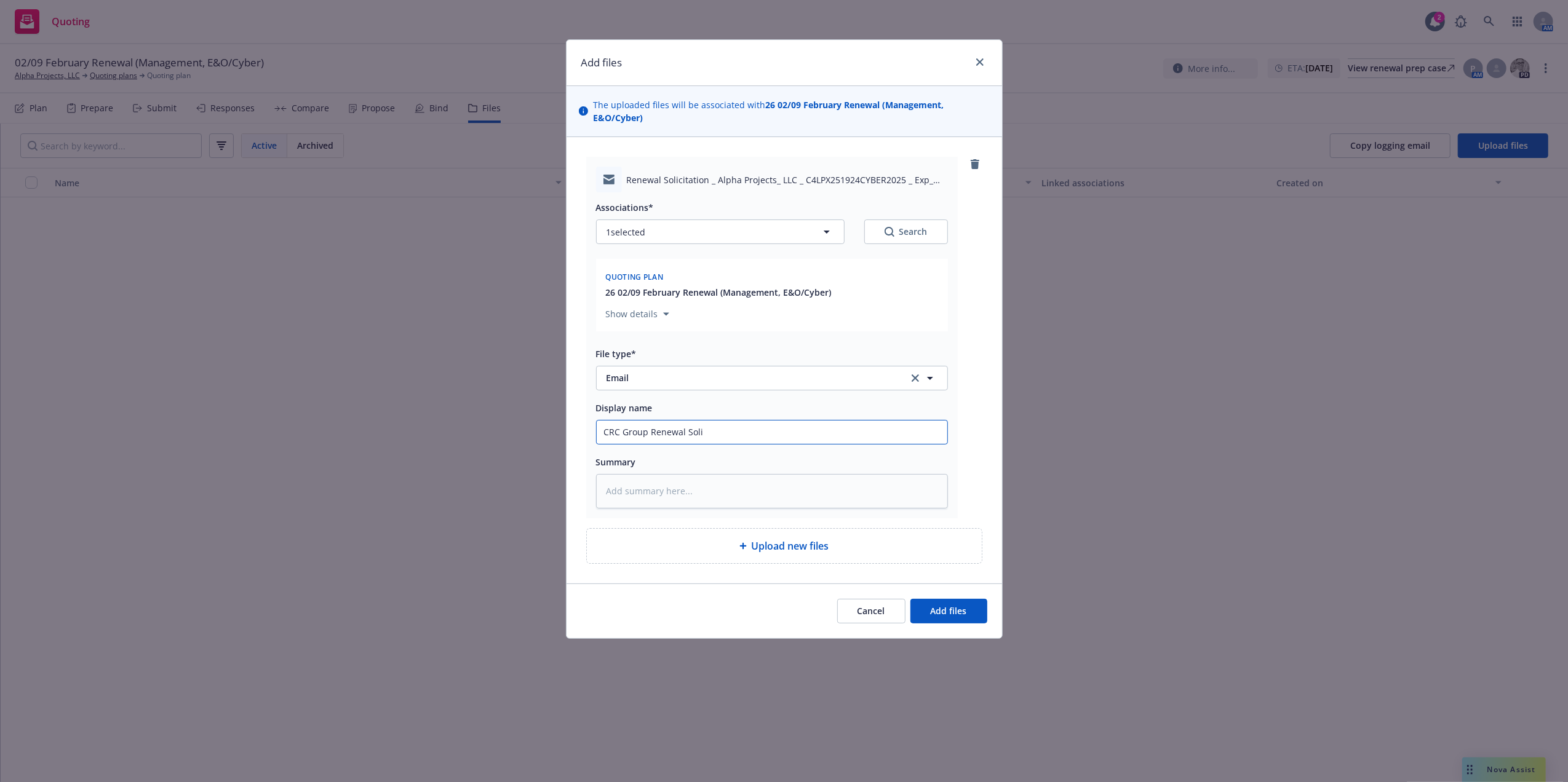
type textarea "x"
type input "CRC Group Renewal Soli E"
type textarea "x"
type input "CRC Group Renewal [PERSON_NAME]"
type textarea "x"
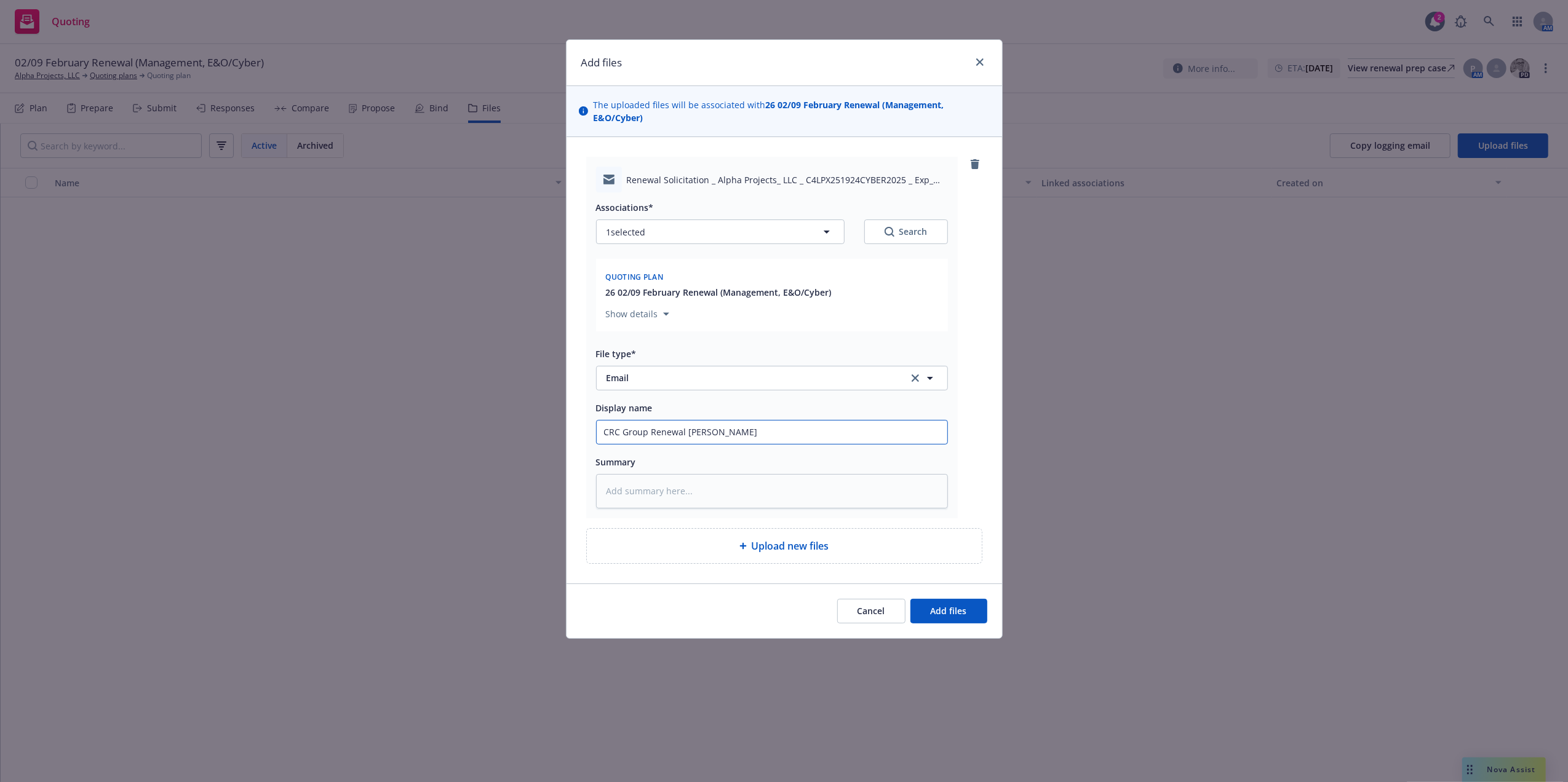
type input "CRC Group Renewal Soli Ema"
type textarea "x"
type input "CRC Group Renewal Soli Emai"
type textarea "x"
type input "CRC Group [PERSON_NAME] Email"
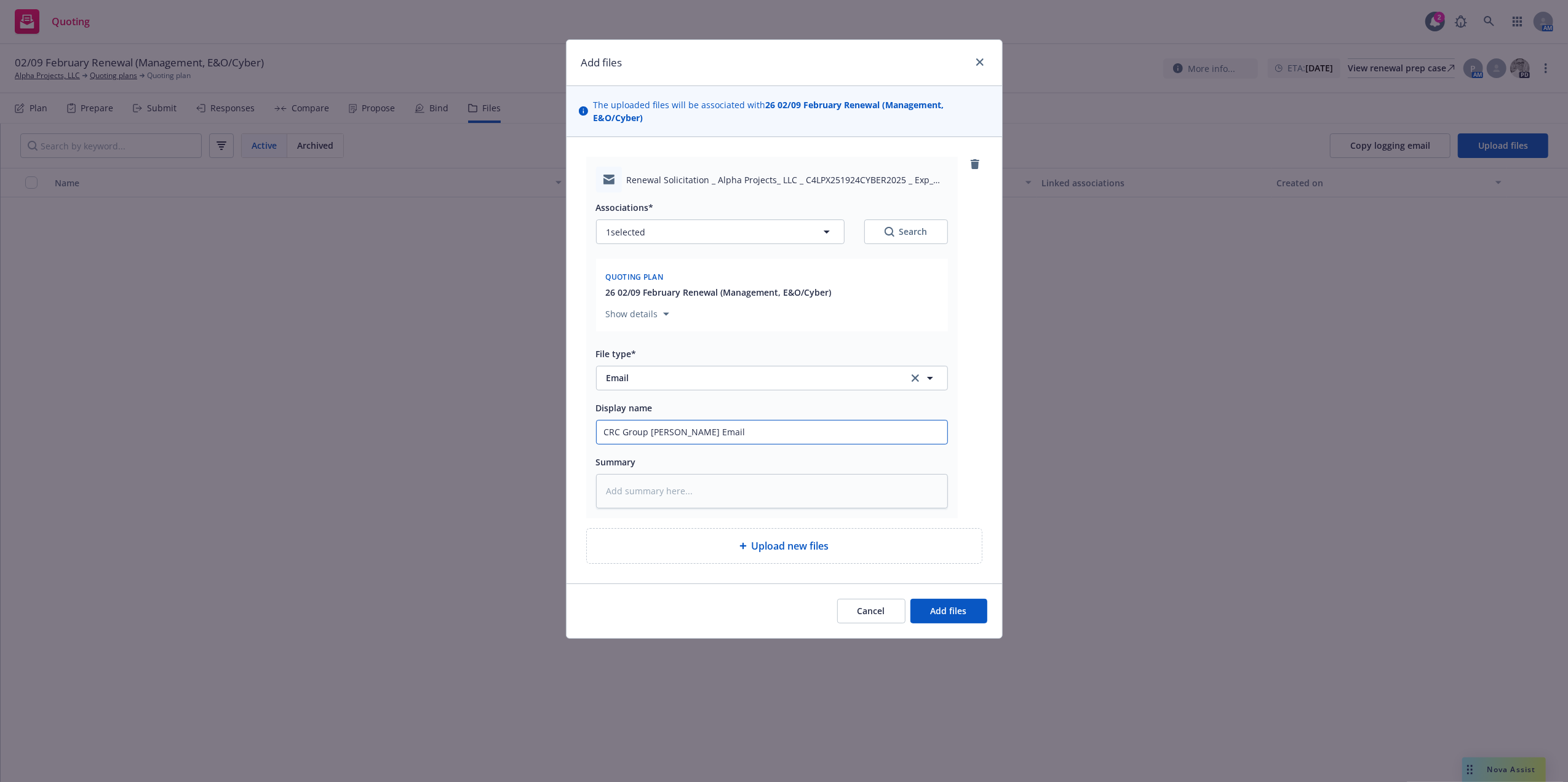
type textarea "x"
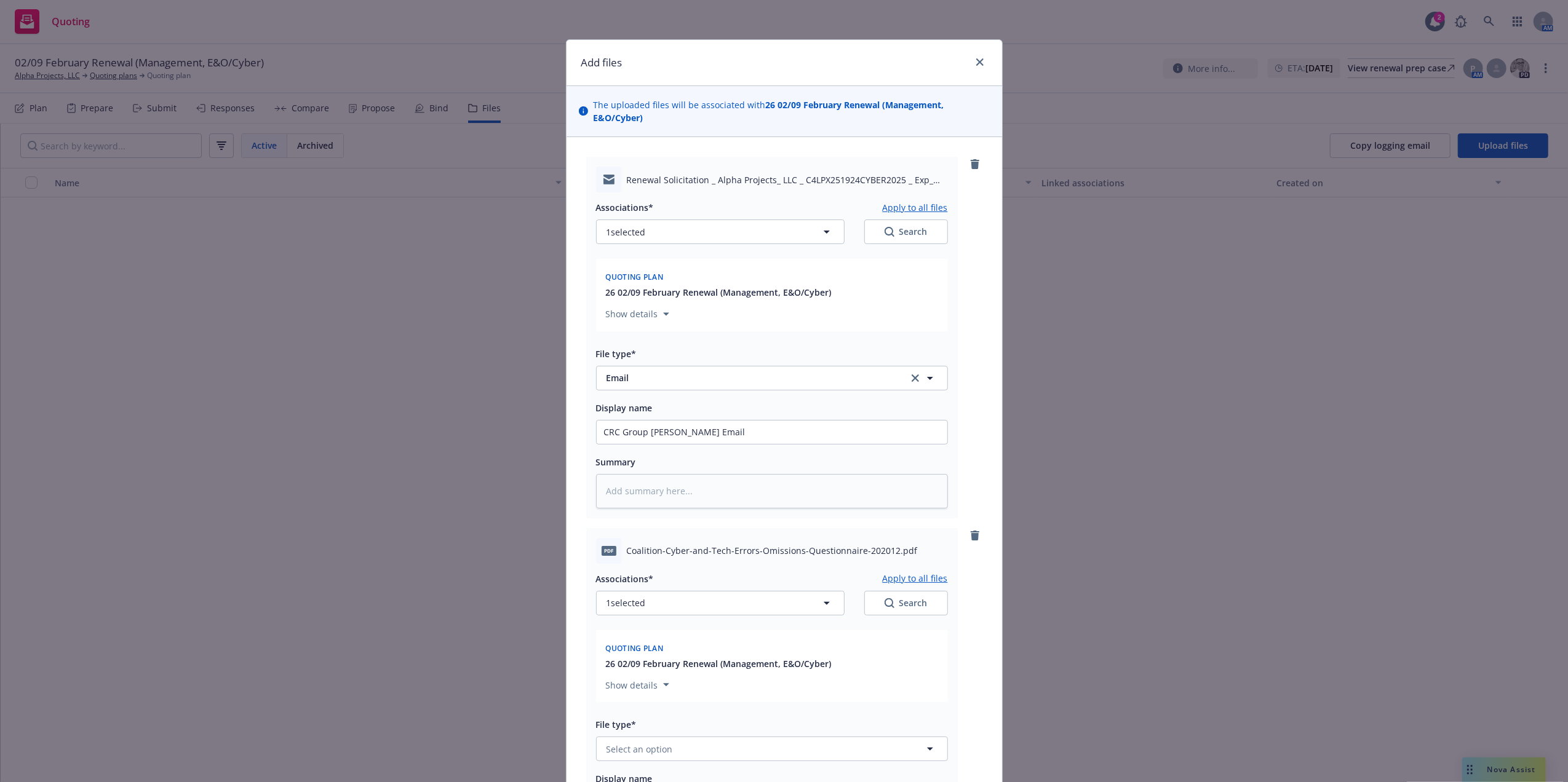
scroll to position [269, 0]
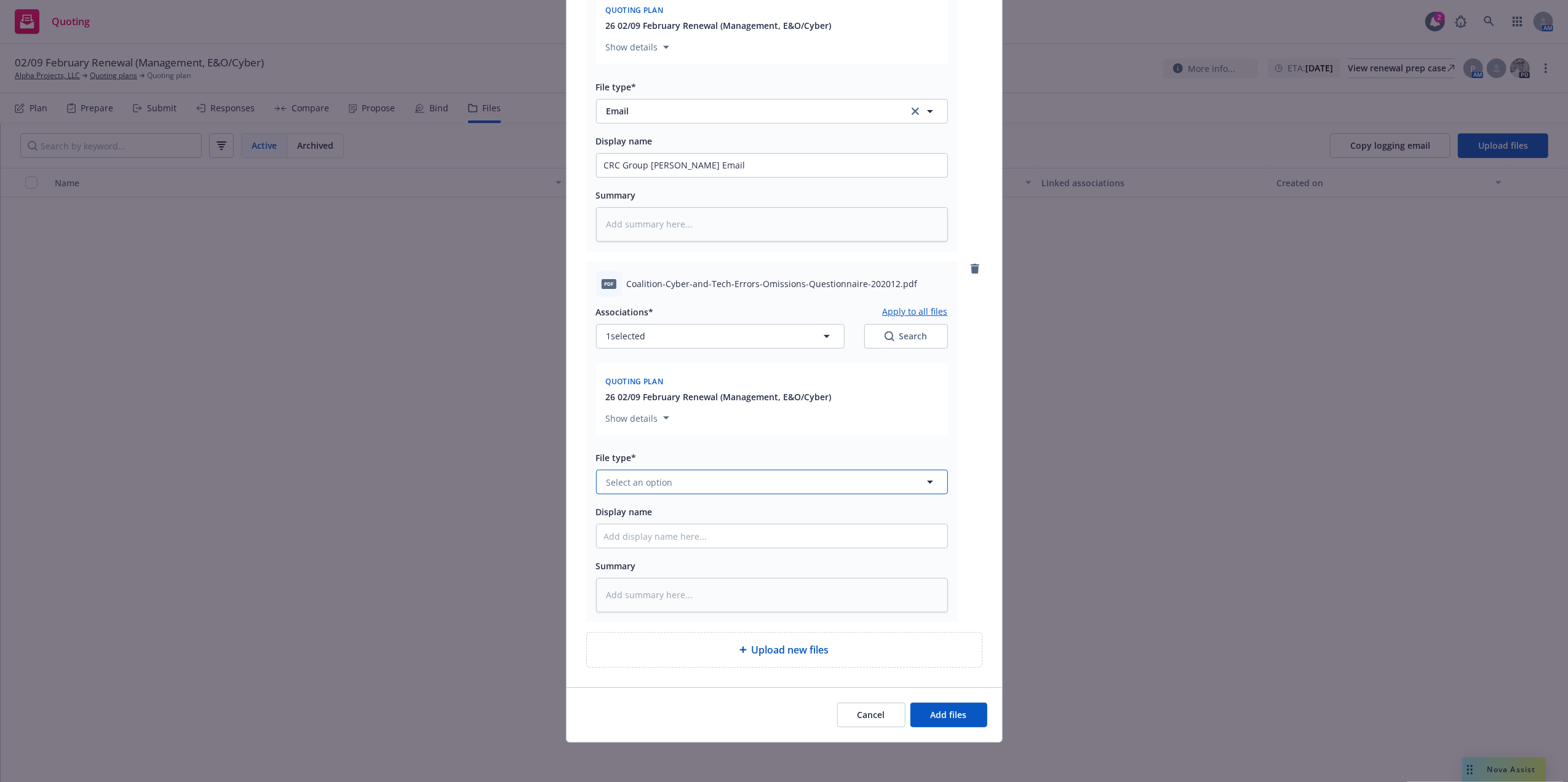
click at [721, 478] on button "Select an option" at bounding box center [772, 481] width 352 height 24
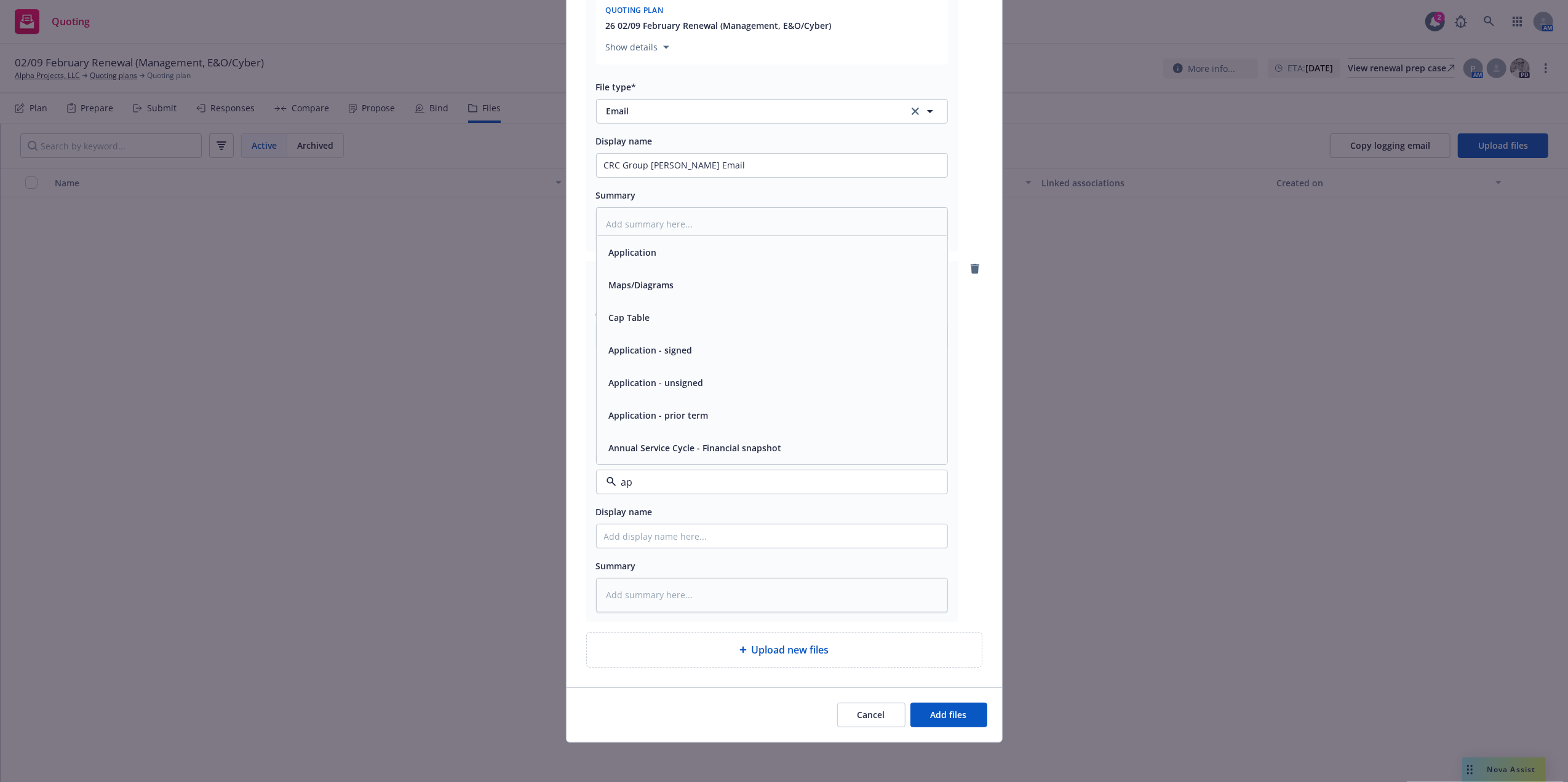
type input "app"
click at [701, 342] on div "Application" at bounding box center [771, 350] width 336 height 18
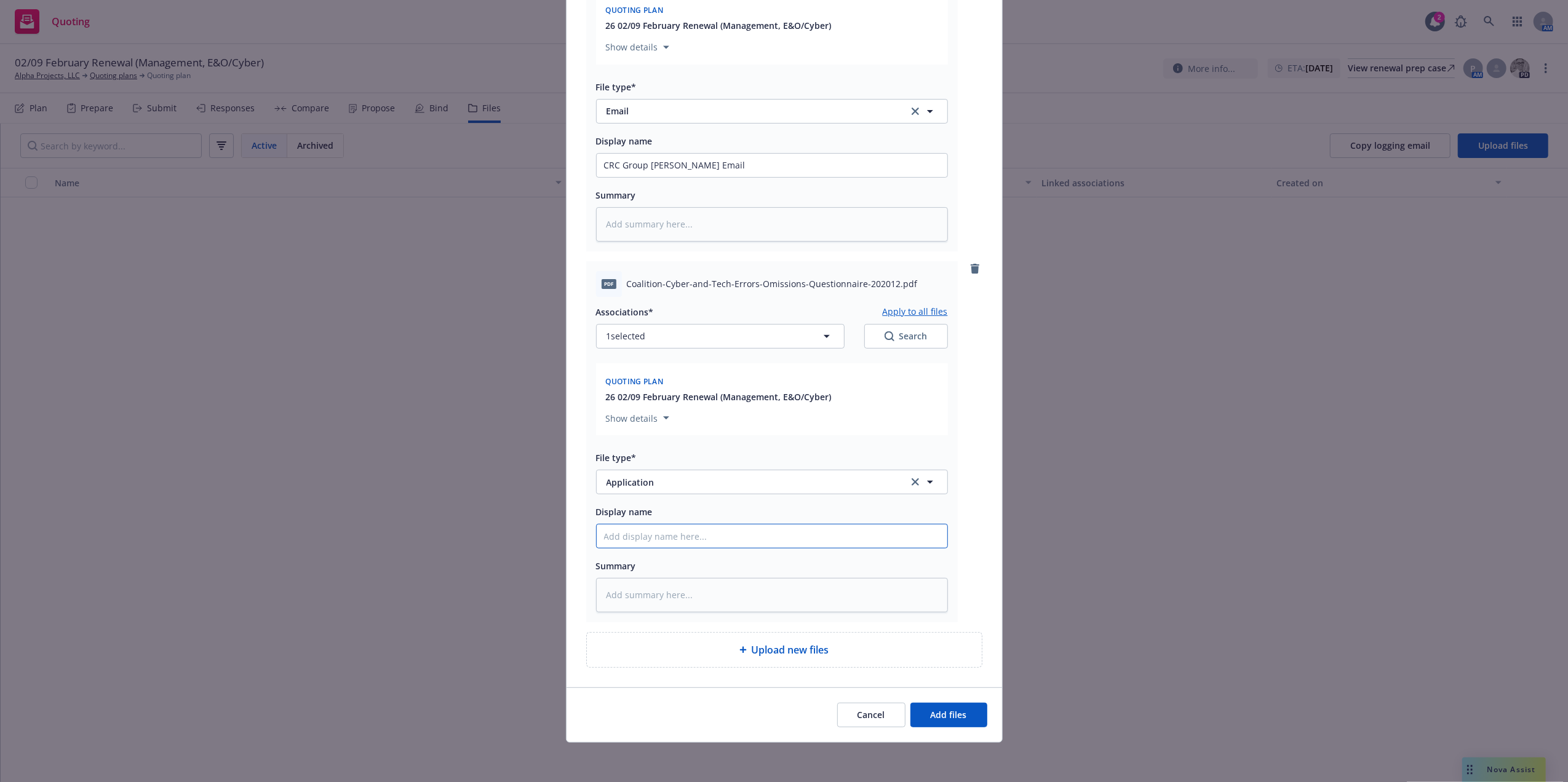
click at [652, 537] on input "Display name" at bounding box center [772, 536] width 351 height 24
type textarea "x"
type input "C"
type textarea "x"
type input "Co"
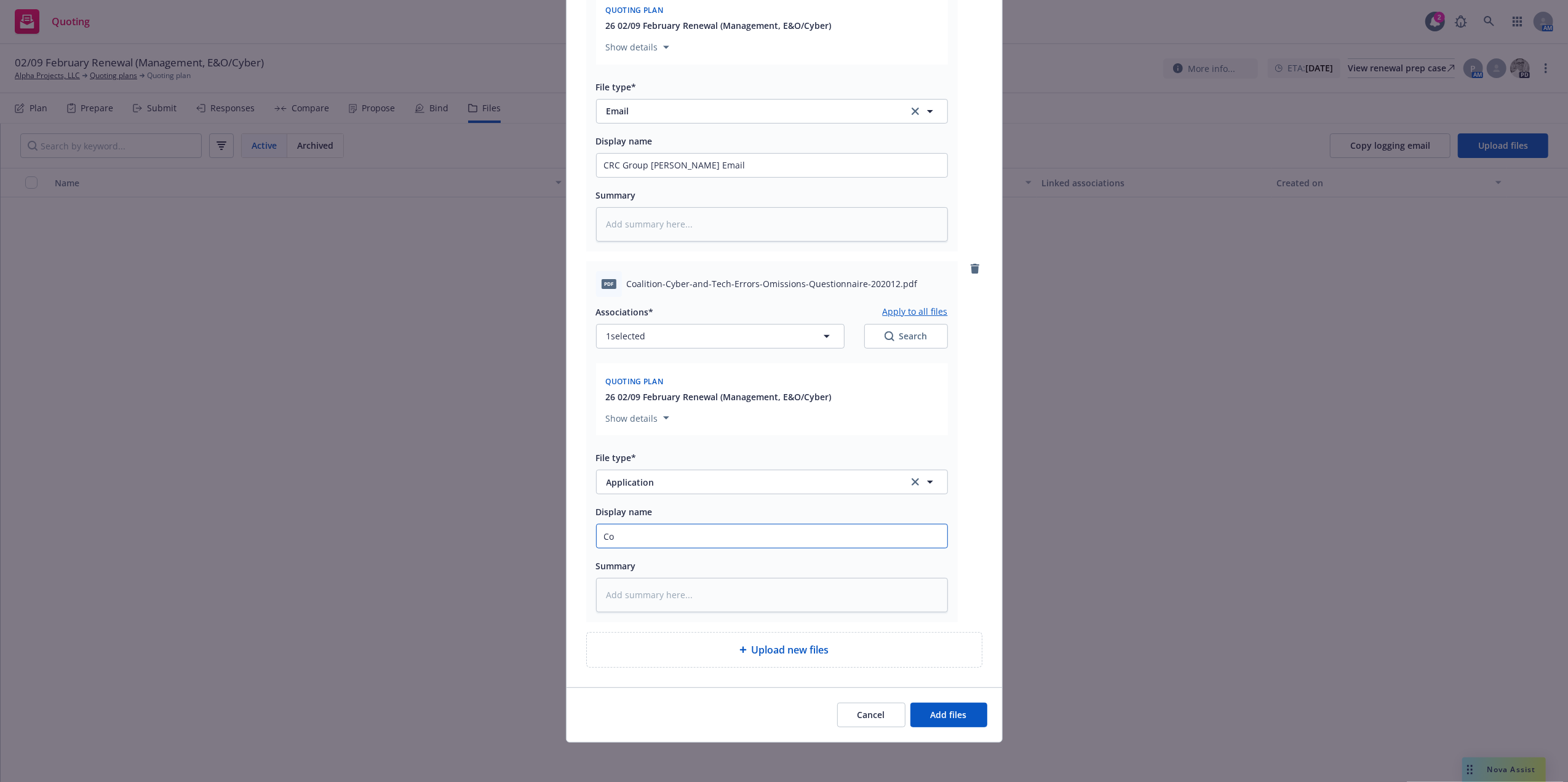
type textarea "x"
type input "Coa"
type textarea "x"
type input "Coal"
type textarea "x"
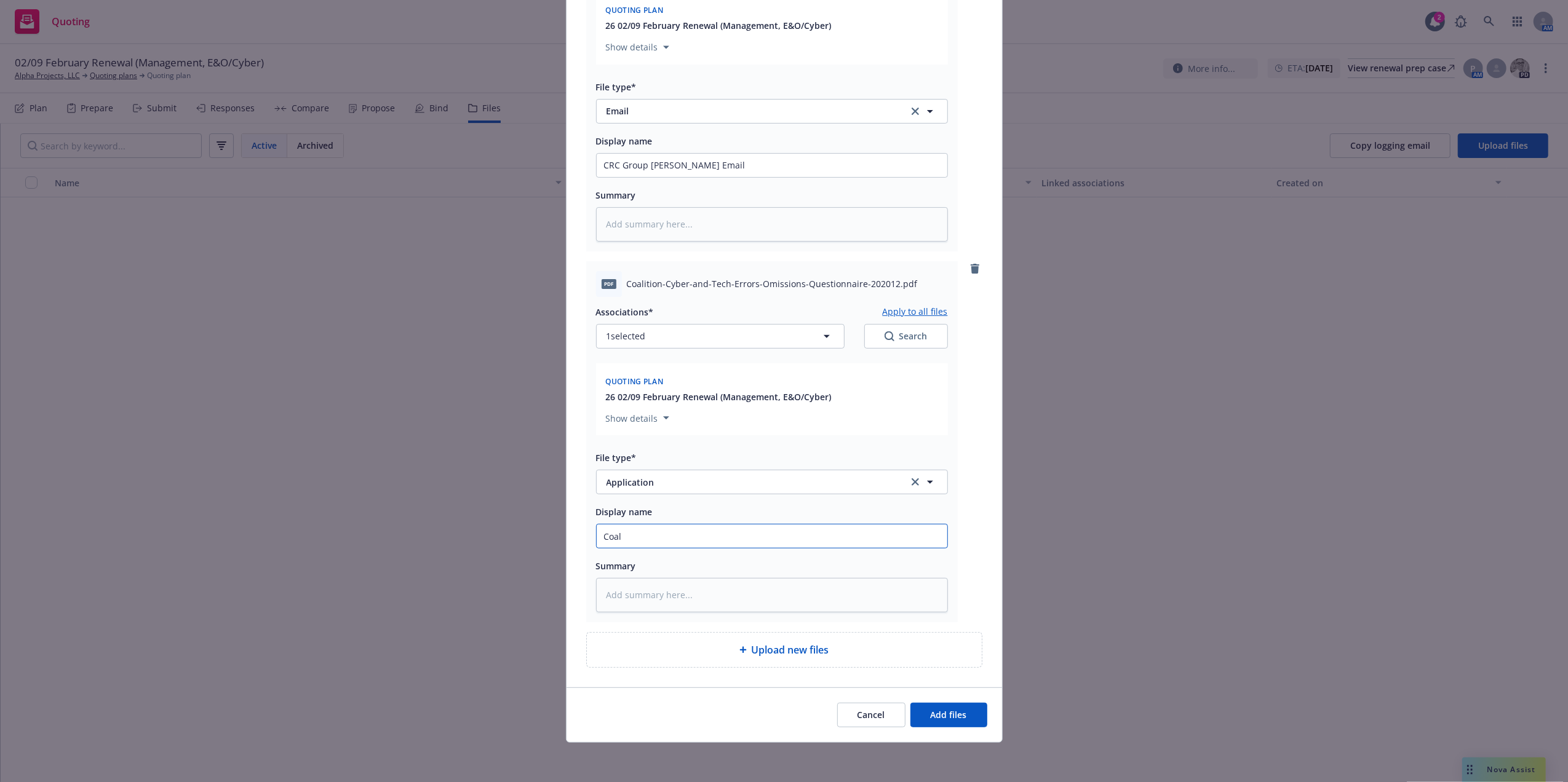
type input "Coali"
type textarea "x"
type input "Coalit"
type textarea "x"
type input "Coaliti"
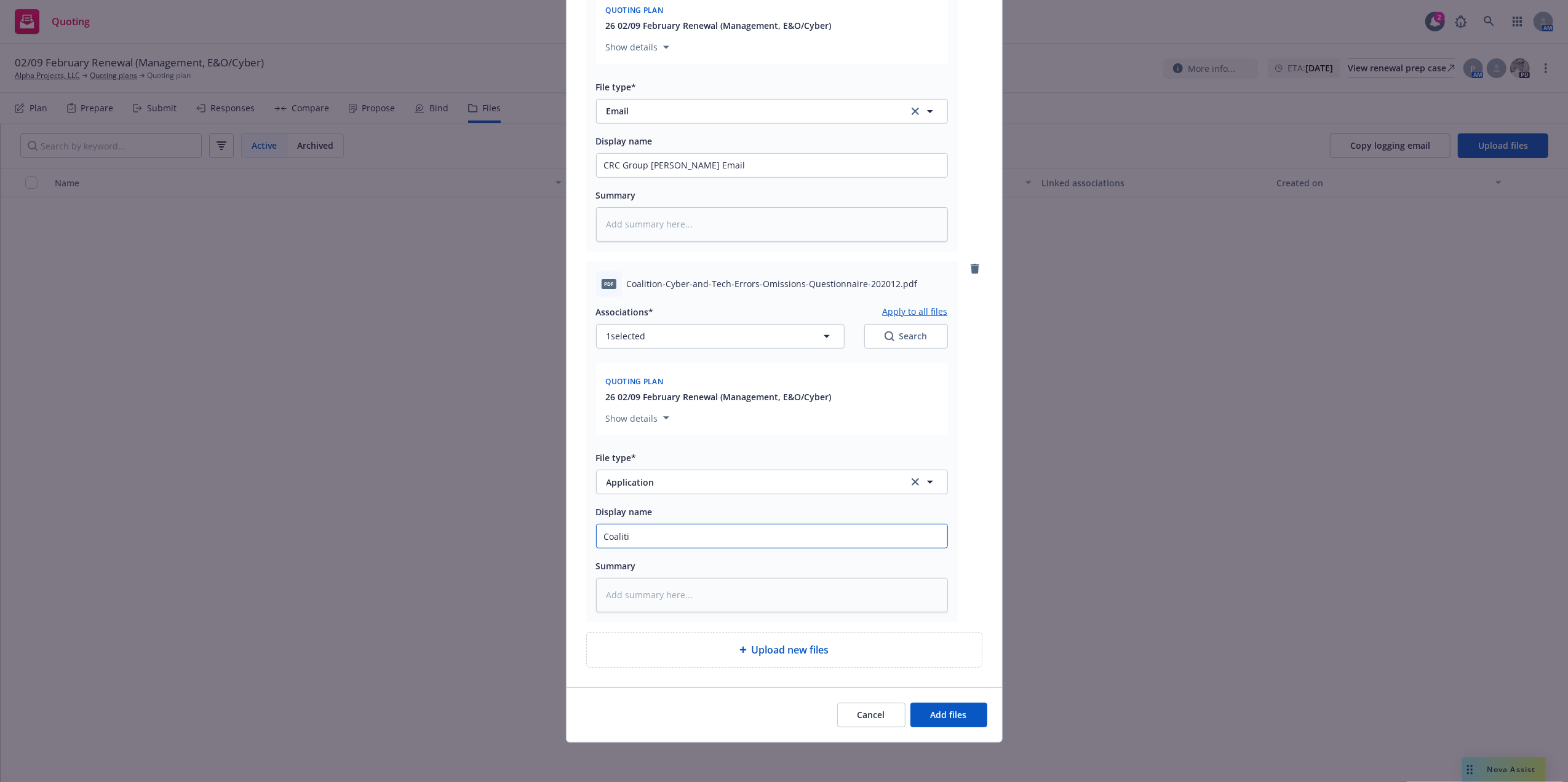
type textarea "x"
type input "Coalition"
type textarea "x"
type input "Coalition"
type textarea "x"
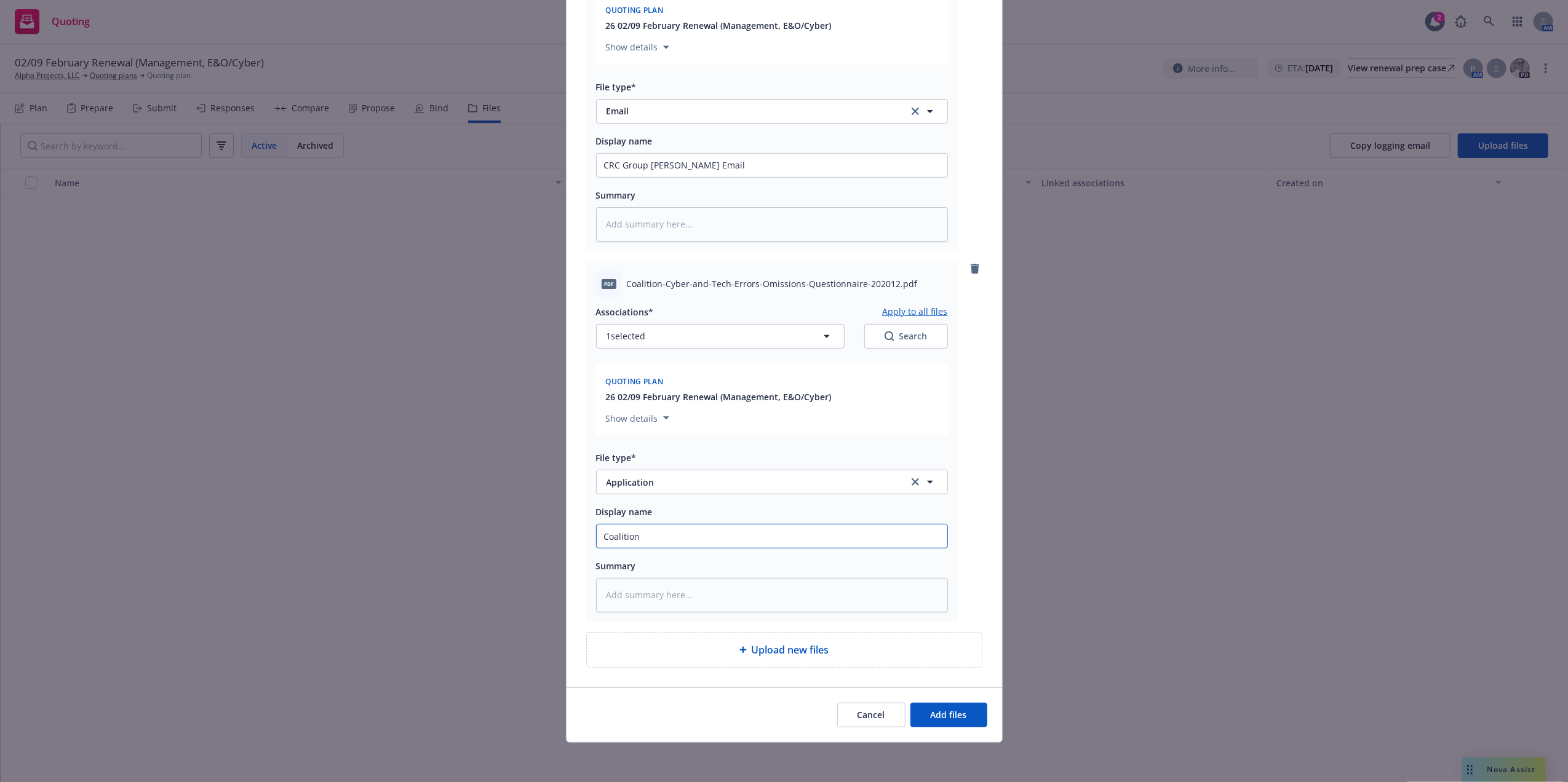
type input "Coalition"
type textarea "x"
type input "Coalition C"
type textarea "x"
type input "Coalition Cy"
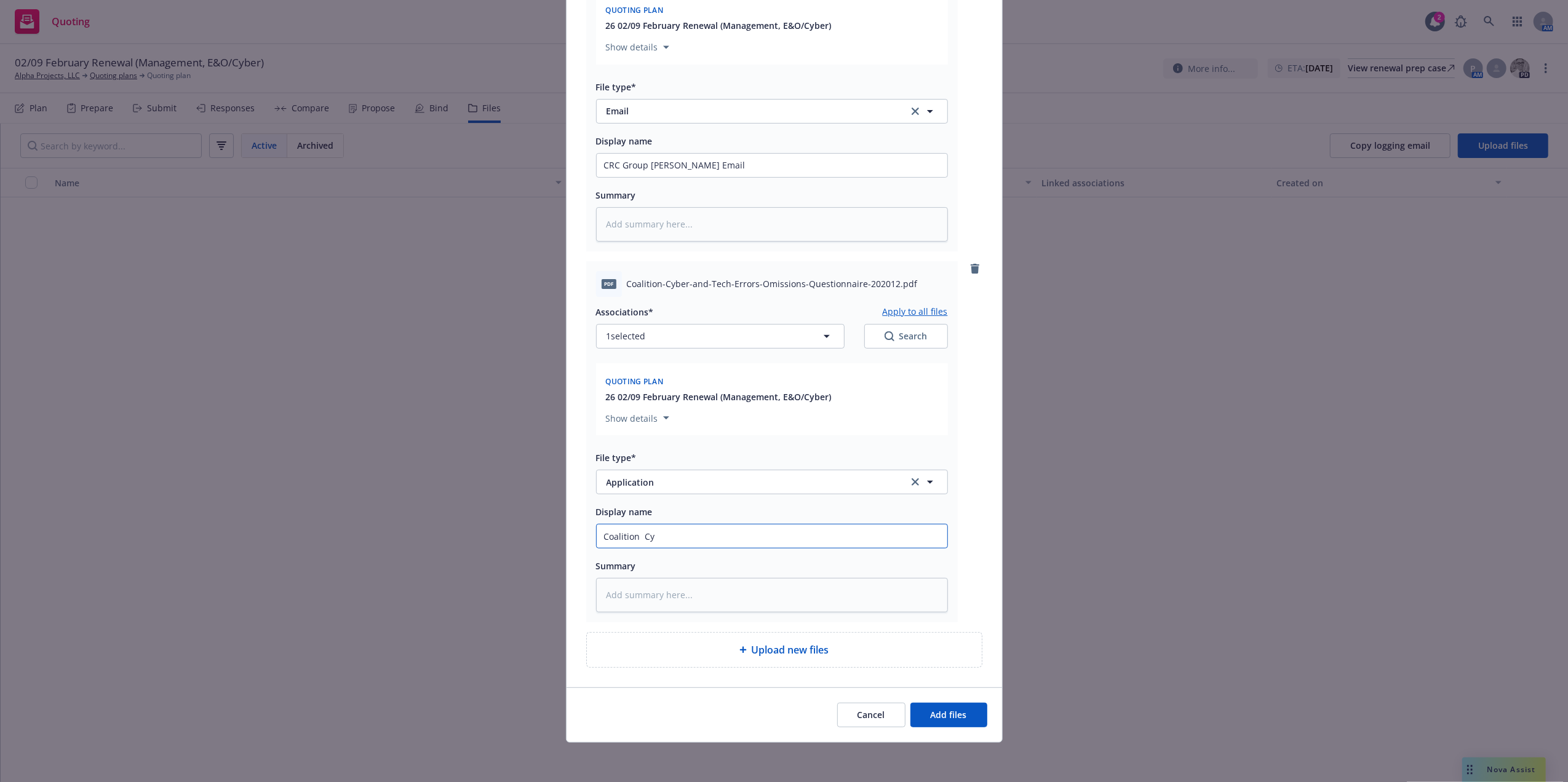
type textarea "x"
type input "Coalition Cyb"
type textarea "x"
type input "Coalition Cybe"
type textarea "x"
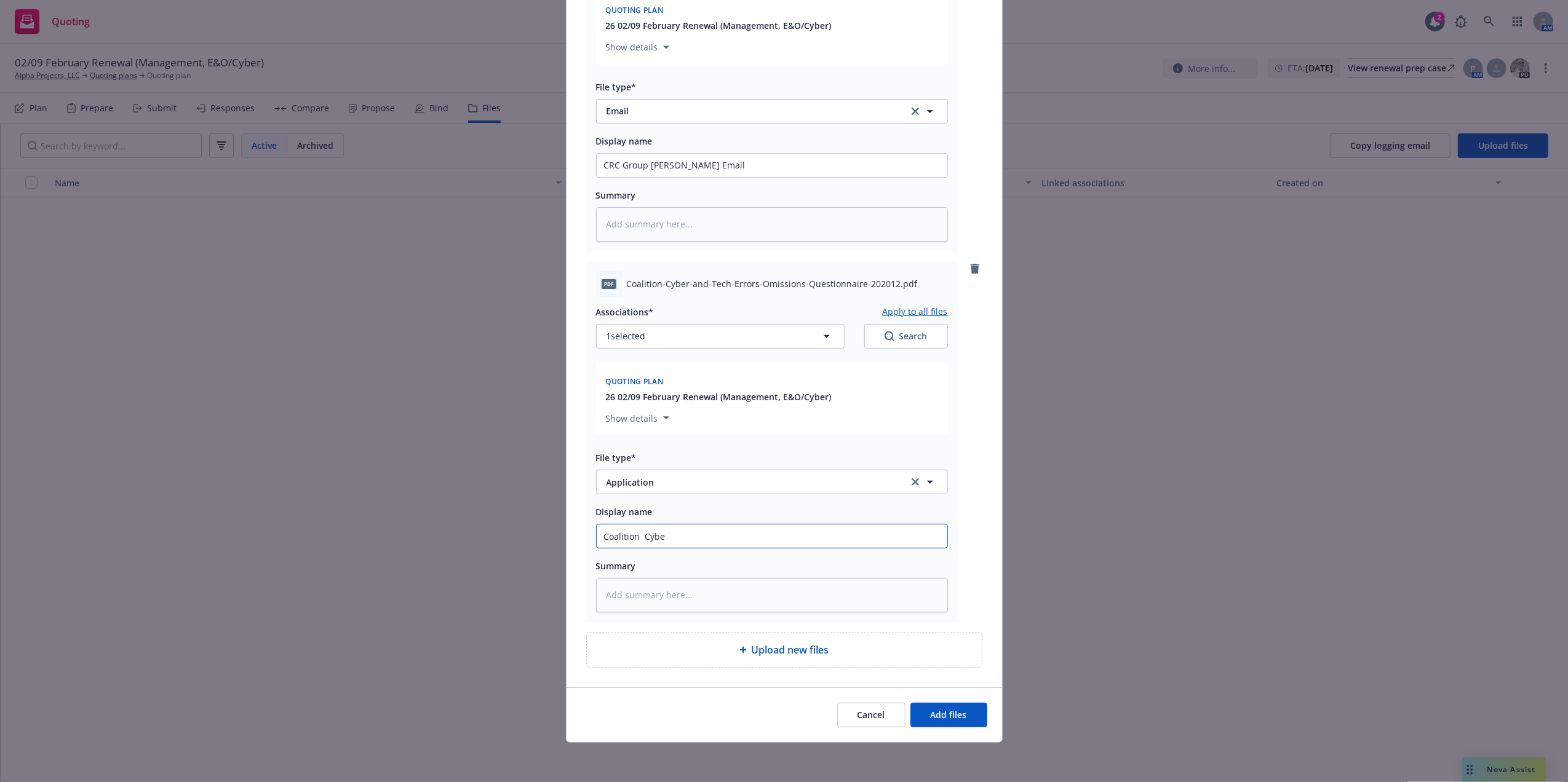
type input "Coalition Cyber"
type textarea "x"
type input "Coalition Cyber"
type textarea "x"
type input "Coalition Cyber E"
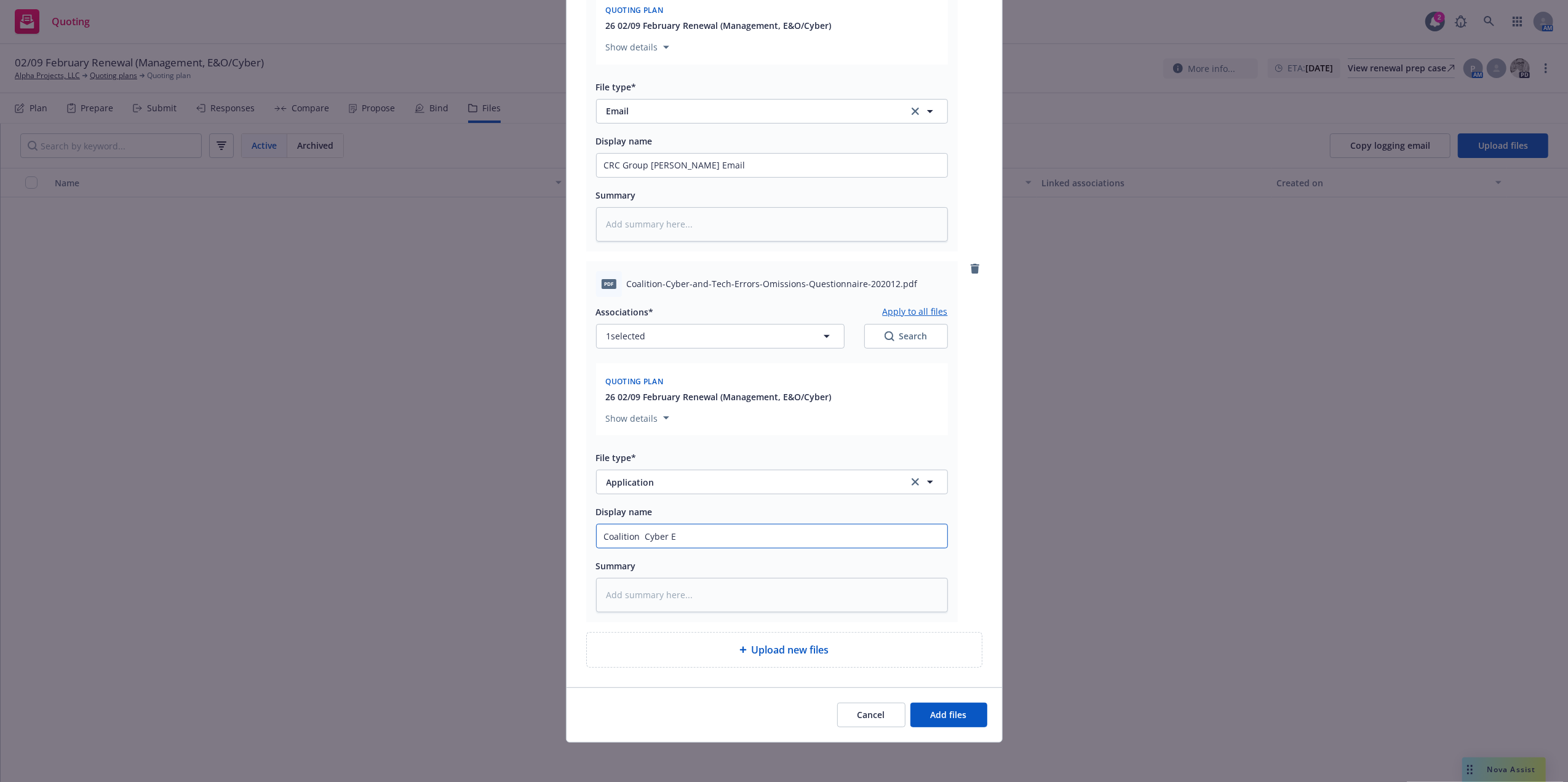
type textarea "x"
type input "Coalition Cyber E&"
type textarea "x"
type input "Coalition Cyber E&O"
type textarea "x"
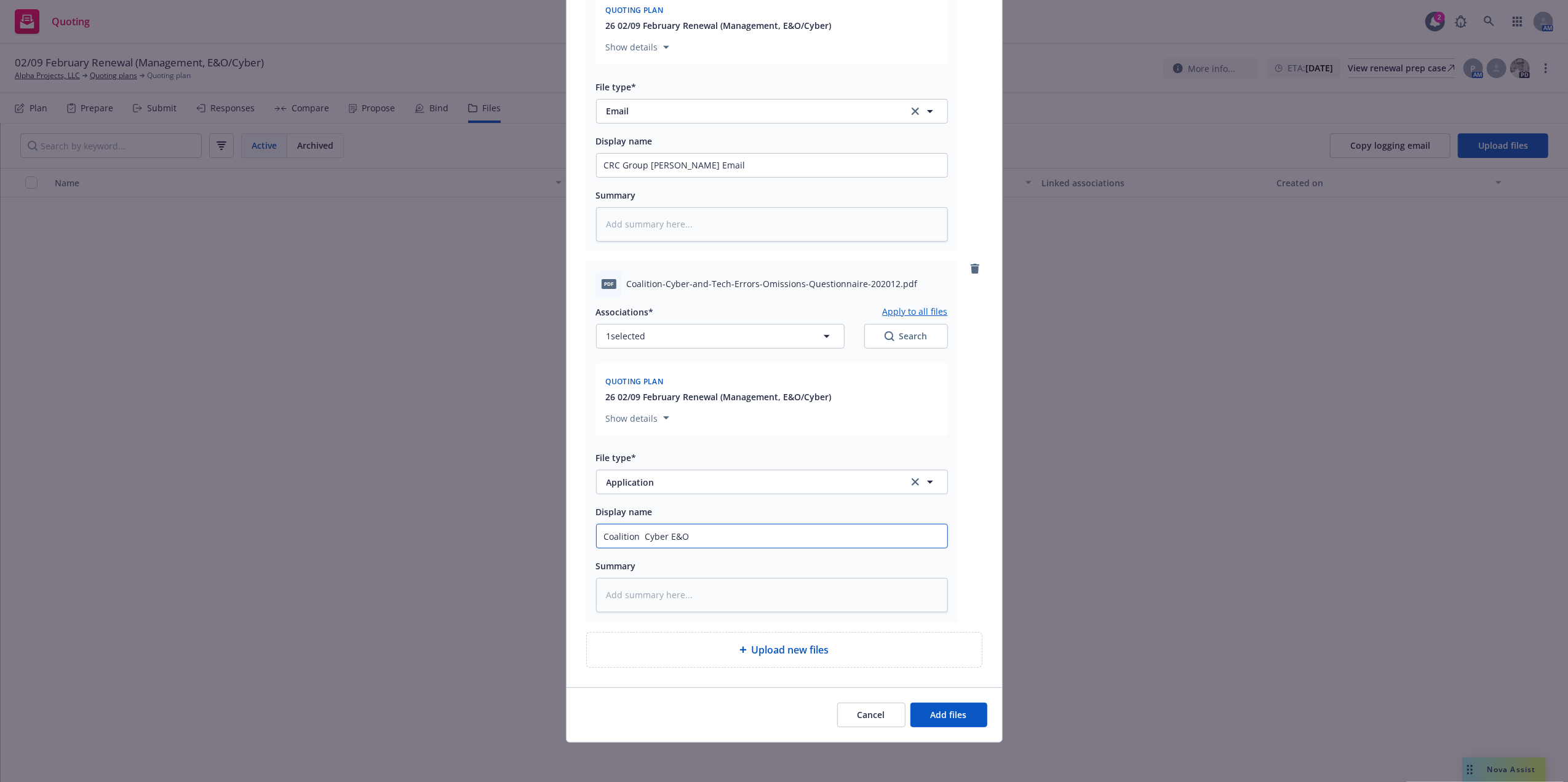
type input "Coalition Cyber E&O"
type textarea "x"
type input "Coalition Cyber E&O AP"
type textarea "x"
type input "Coalition Cyber E&O APP"
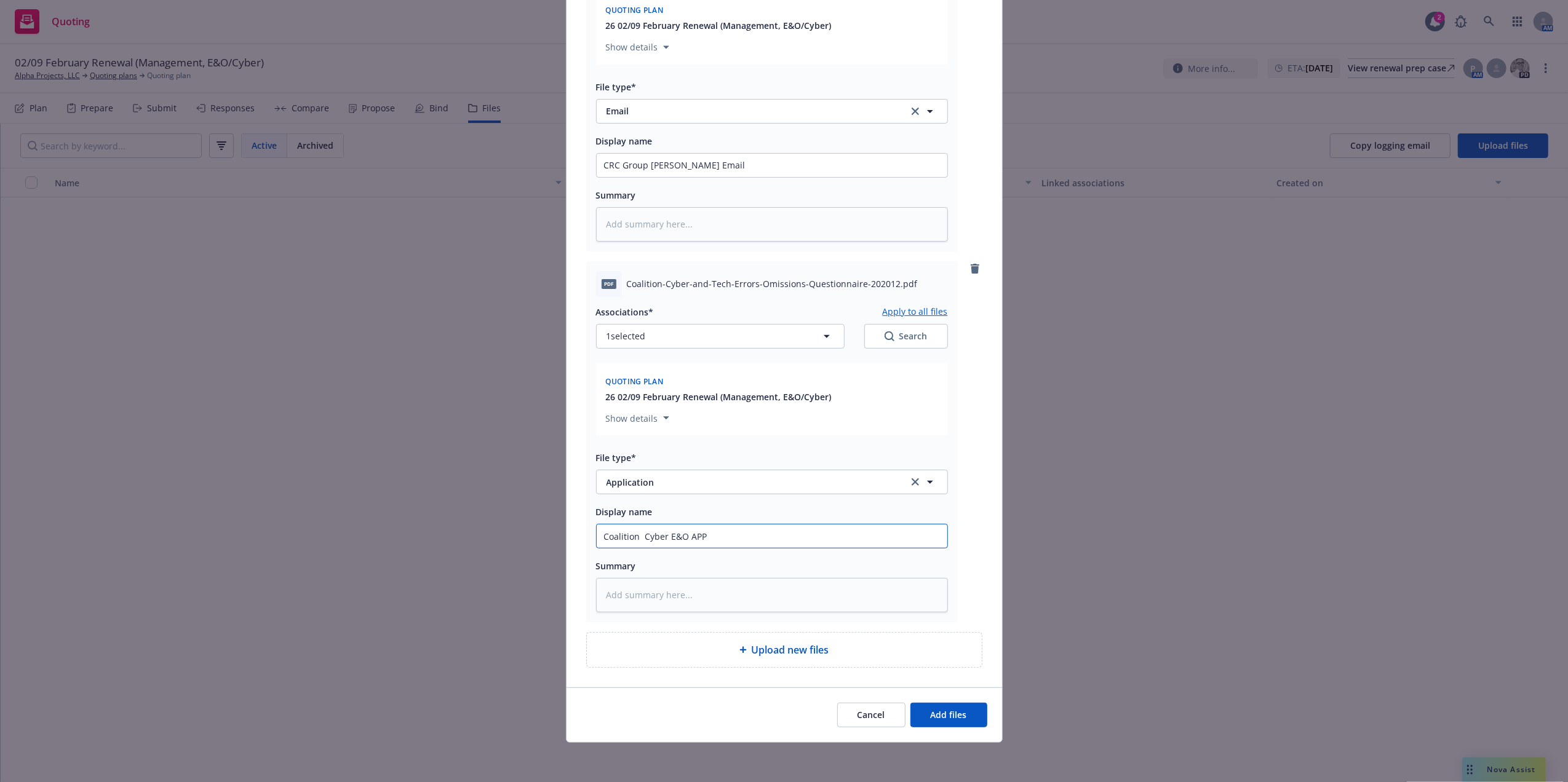
type textarea "x"
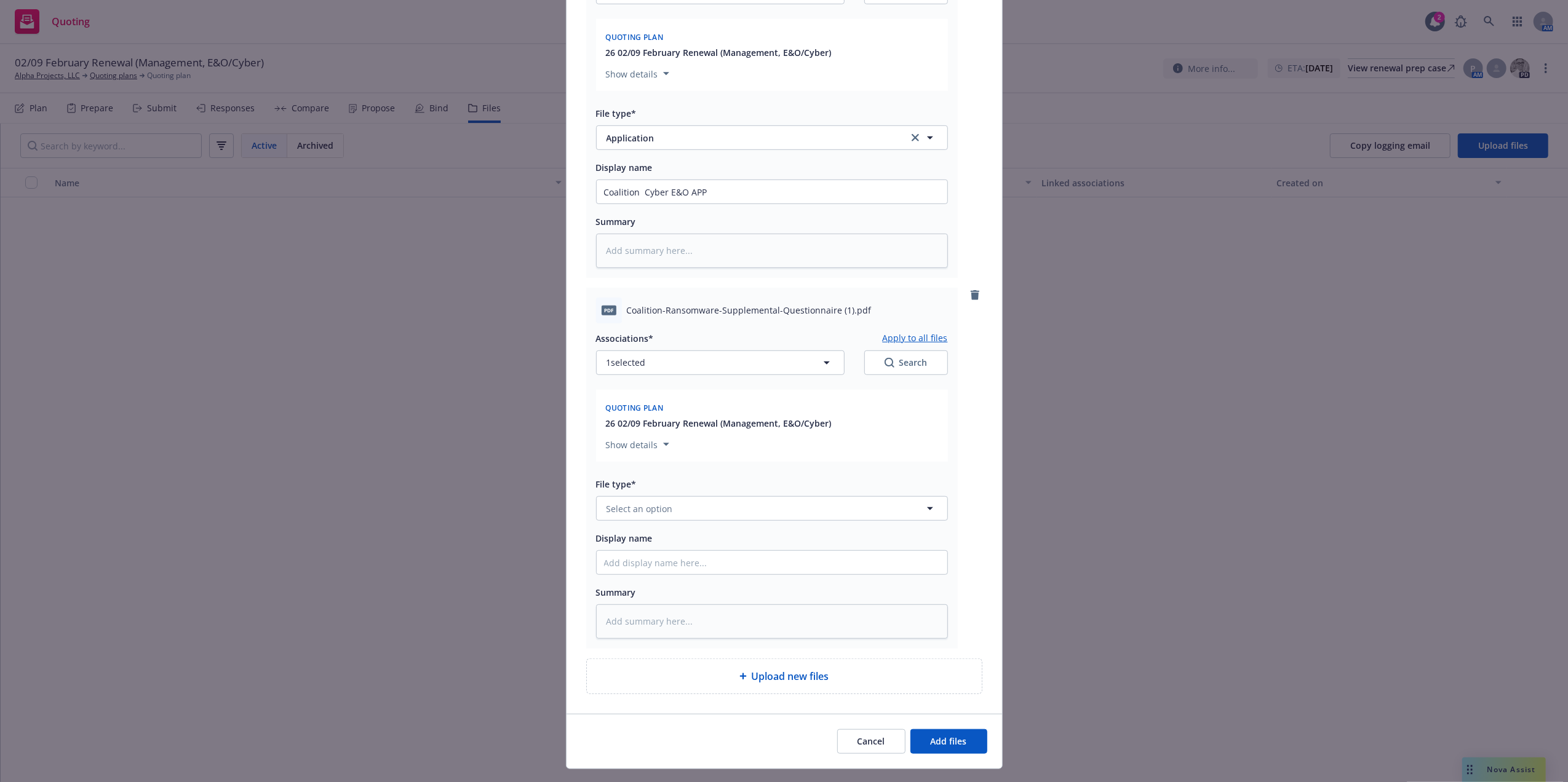
scroll to position [625, 0]
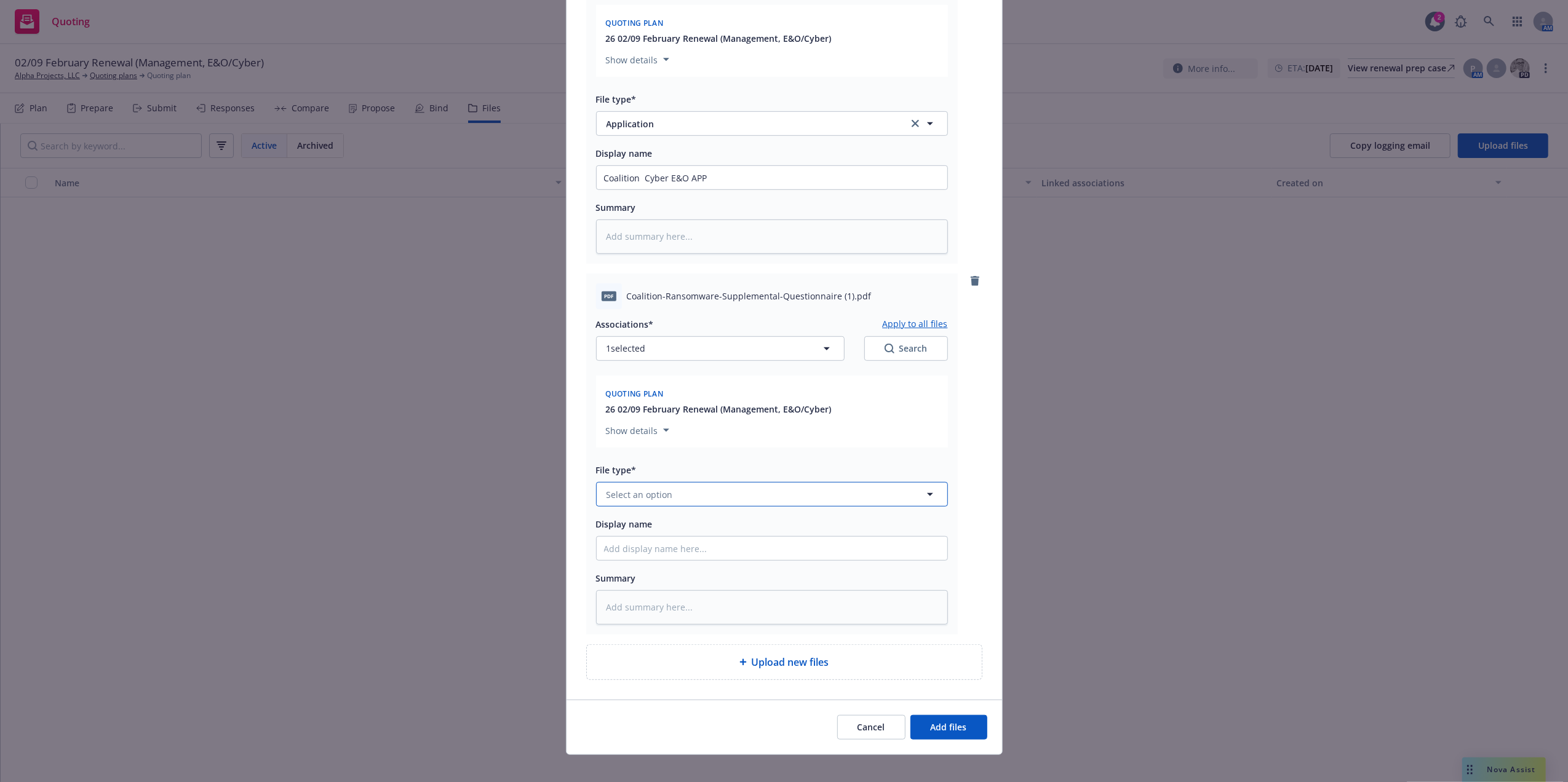
click at [673, 495] on button "Select an option" at bounding box center [772, 494] width 352 height 24
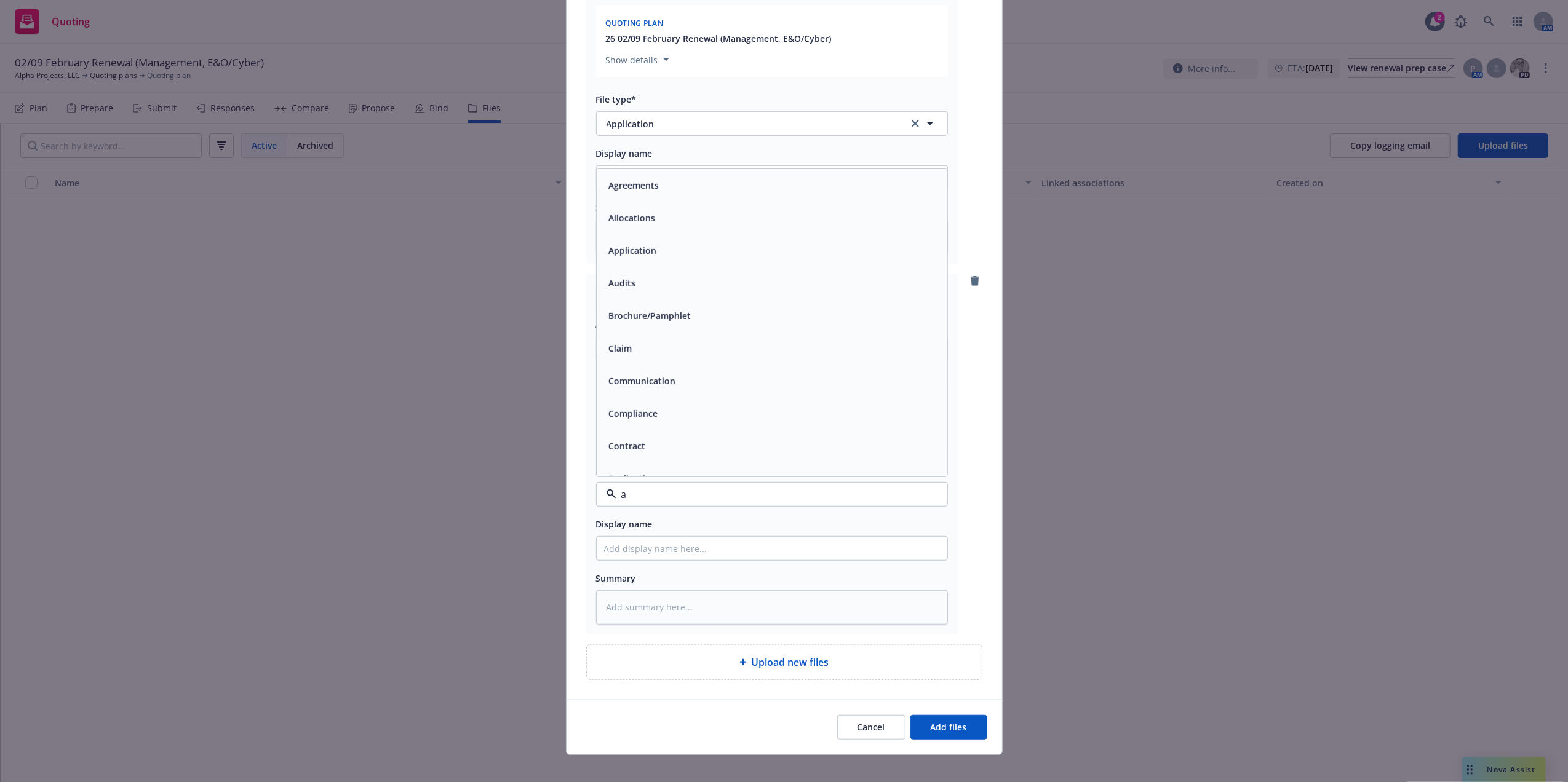
type input "a["
type textarea "x"
type input "ap"
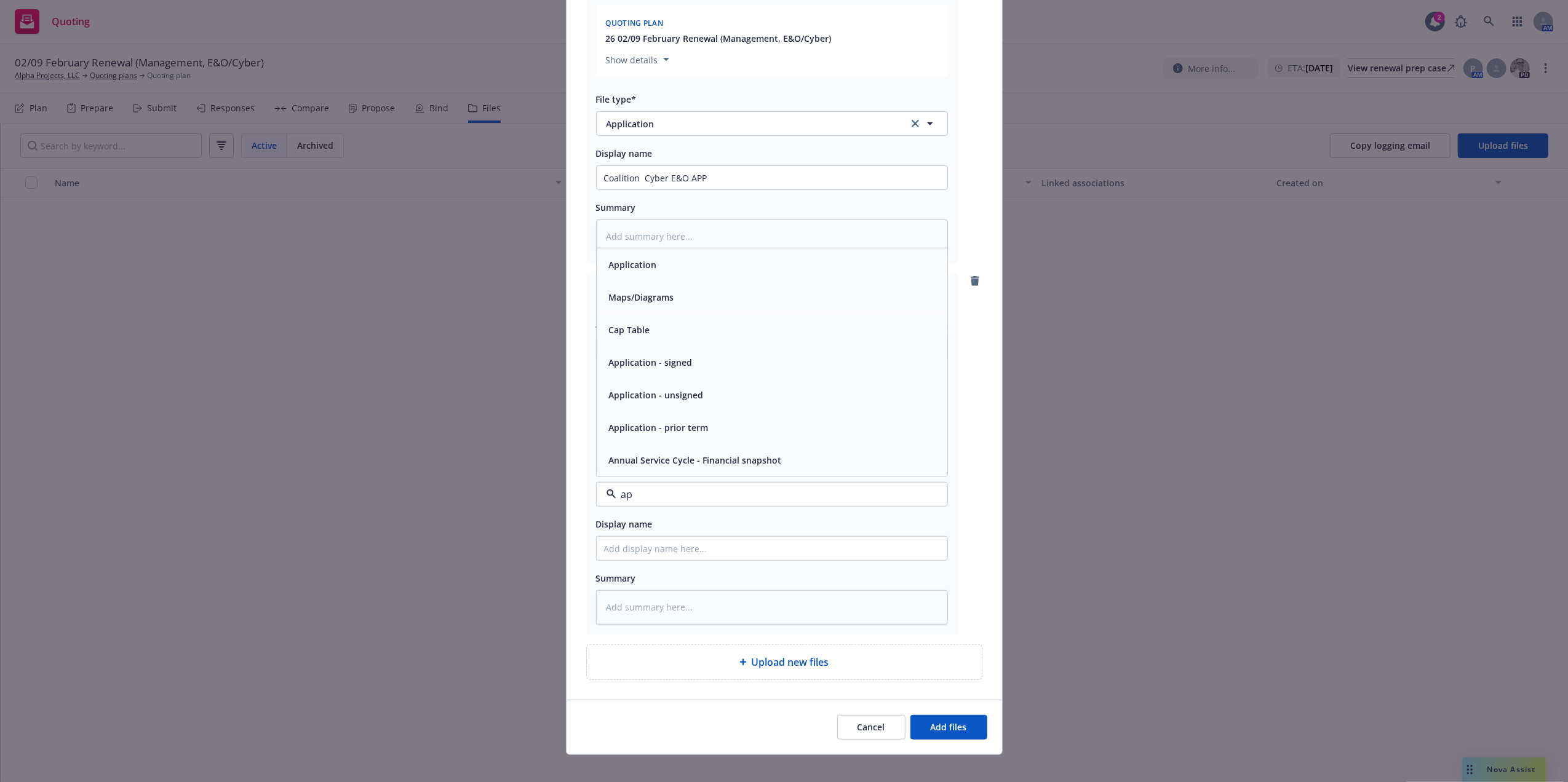
click at [633, 266] on span "Application" at bounding box center [632, 265] width 48 height 13
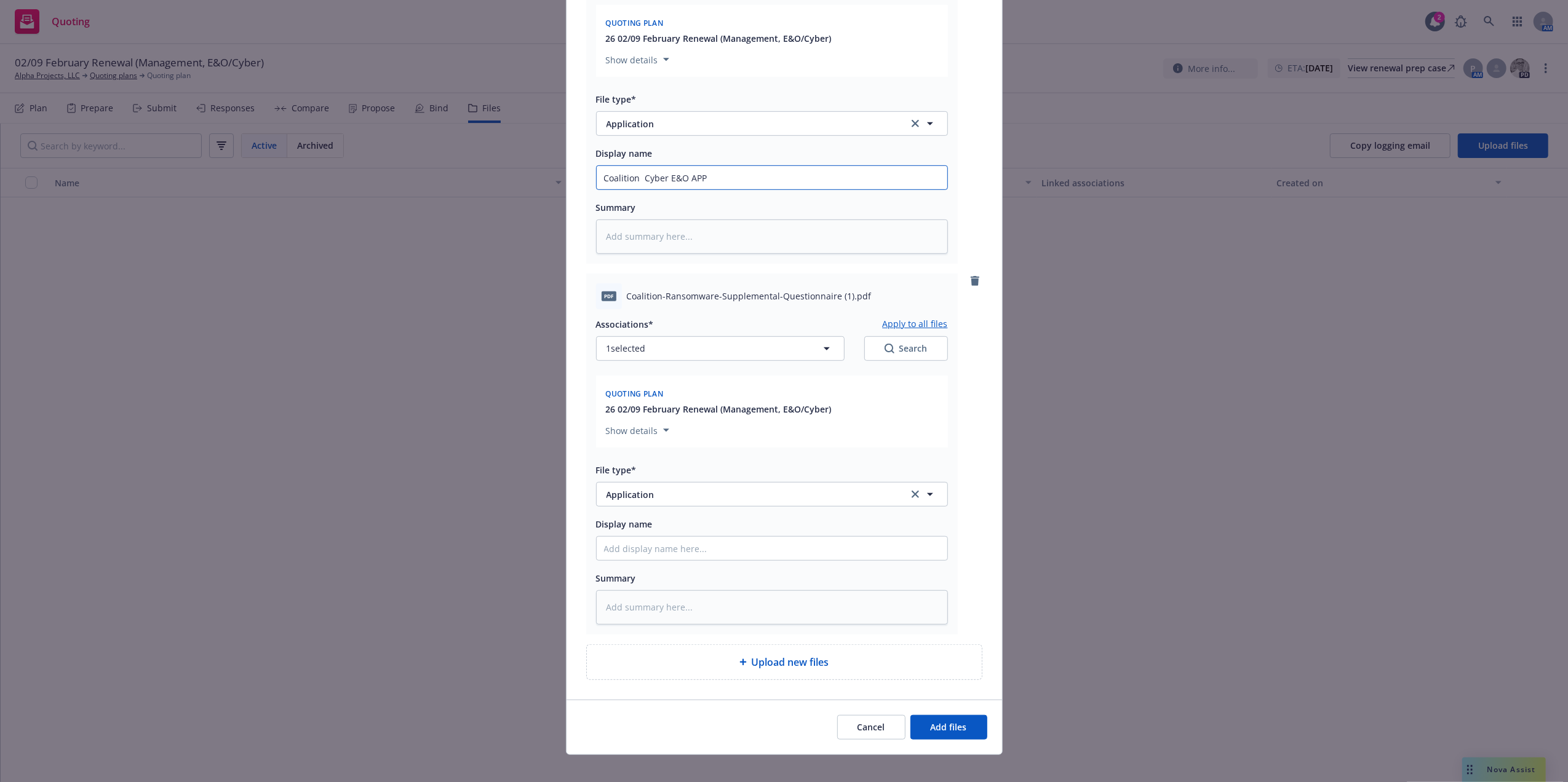
click at [606, 180] on input "Coalition Cyber E&O APP" at bounding box center [772, 178] width 351 height 24
click at [647, 556] on input "Display name" at bounding box center [772, 549] width 351 height 24
paste input "Coalition"
type textarea "x"
type input "Coalition"
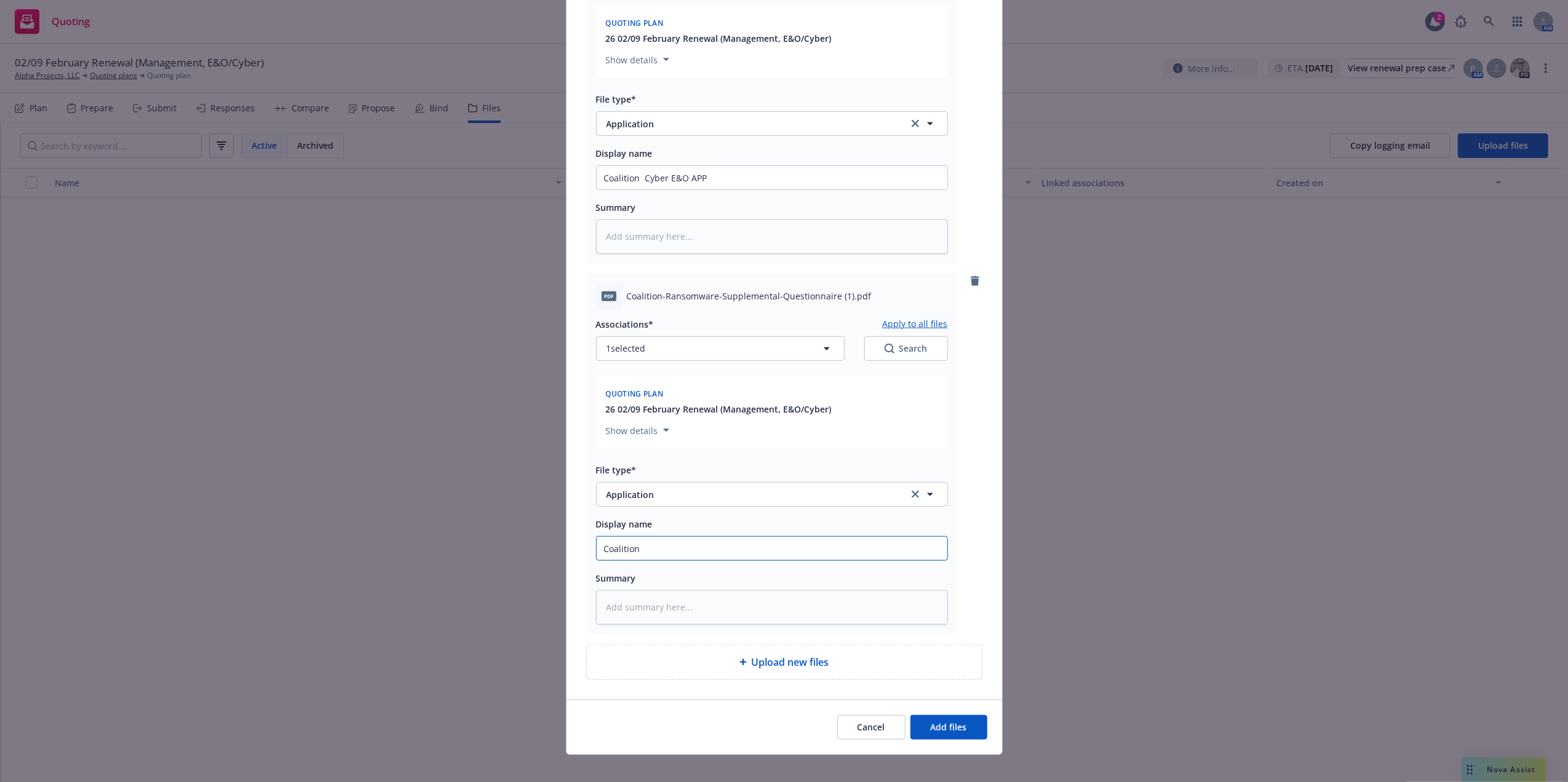
type textarea "x"
type input "Coalition"
type textarea "x"
type input "Coalition R"
type textarea "x"
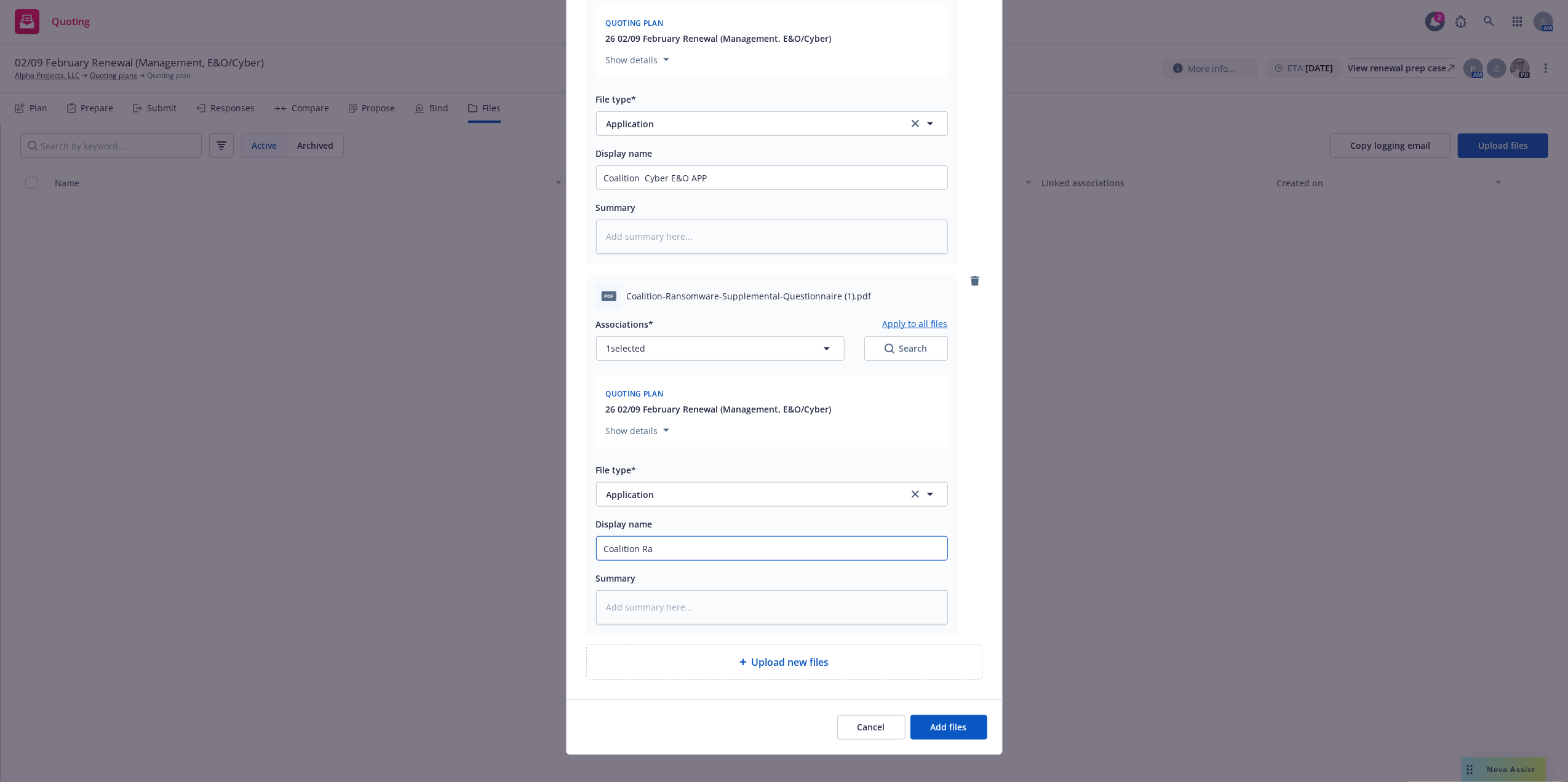
type input "Coalition Ran"
type textarea "x"
type input "Coalition Rans"
type textarea "x"
type input "Coalition Ranso"
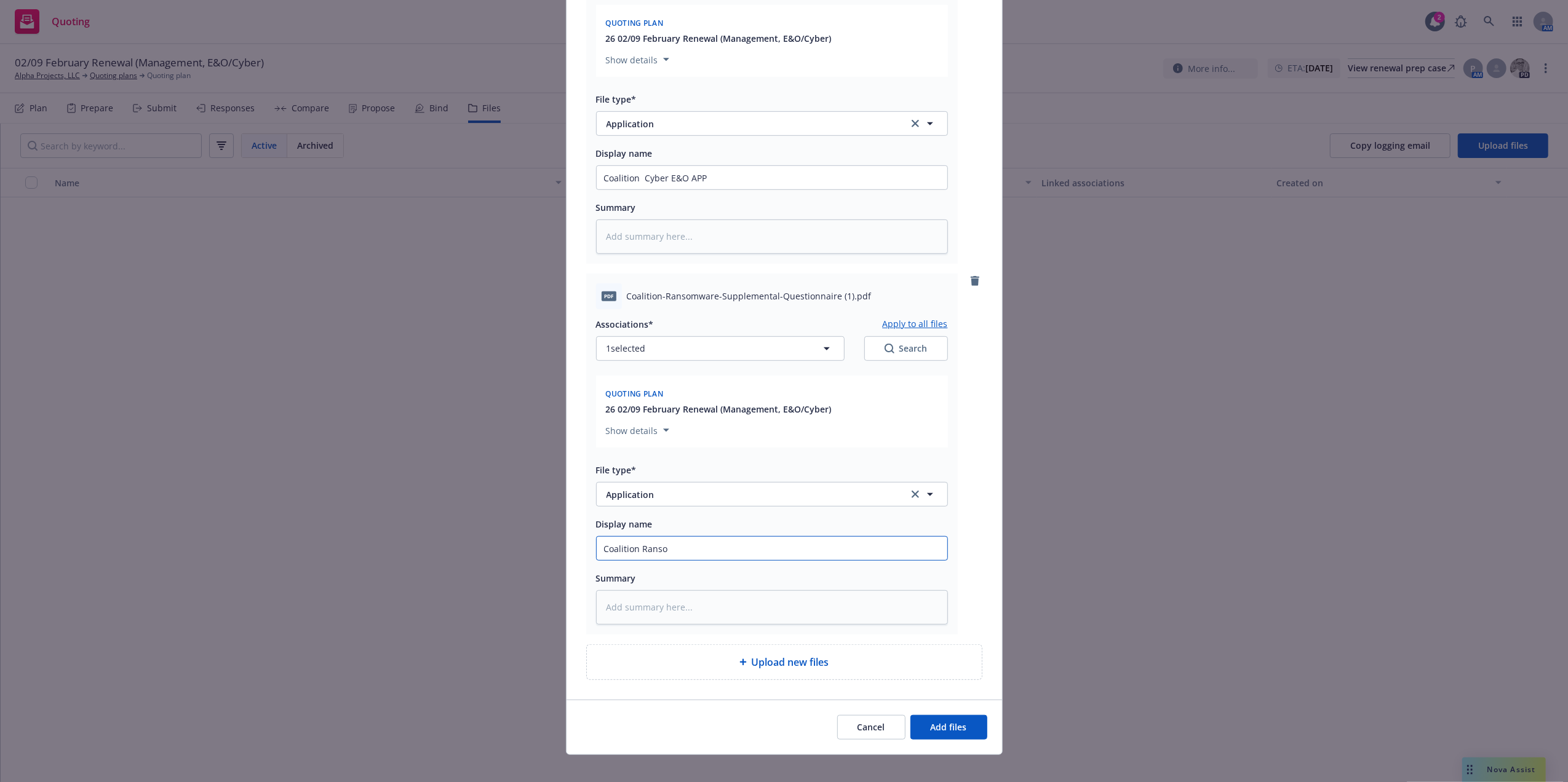
type textarea "x"
type input "Coalition [PERSON_NAME]"
type textarea "x"
type input "Coalition Ransomw"
type textarea "x"
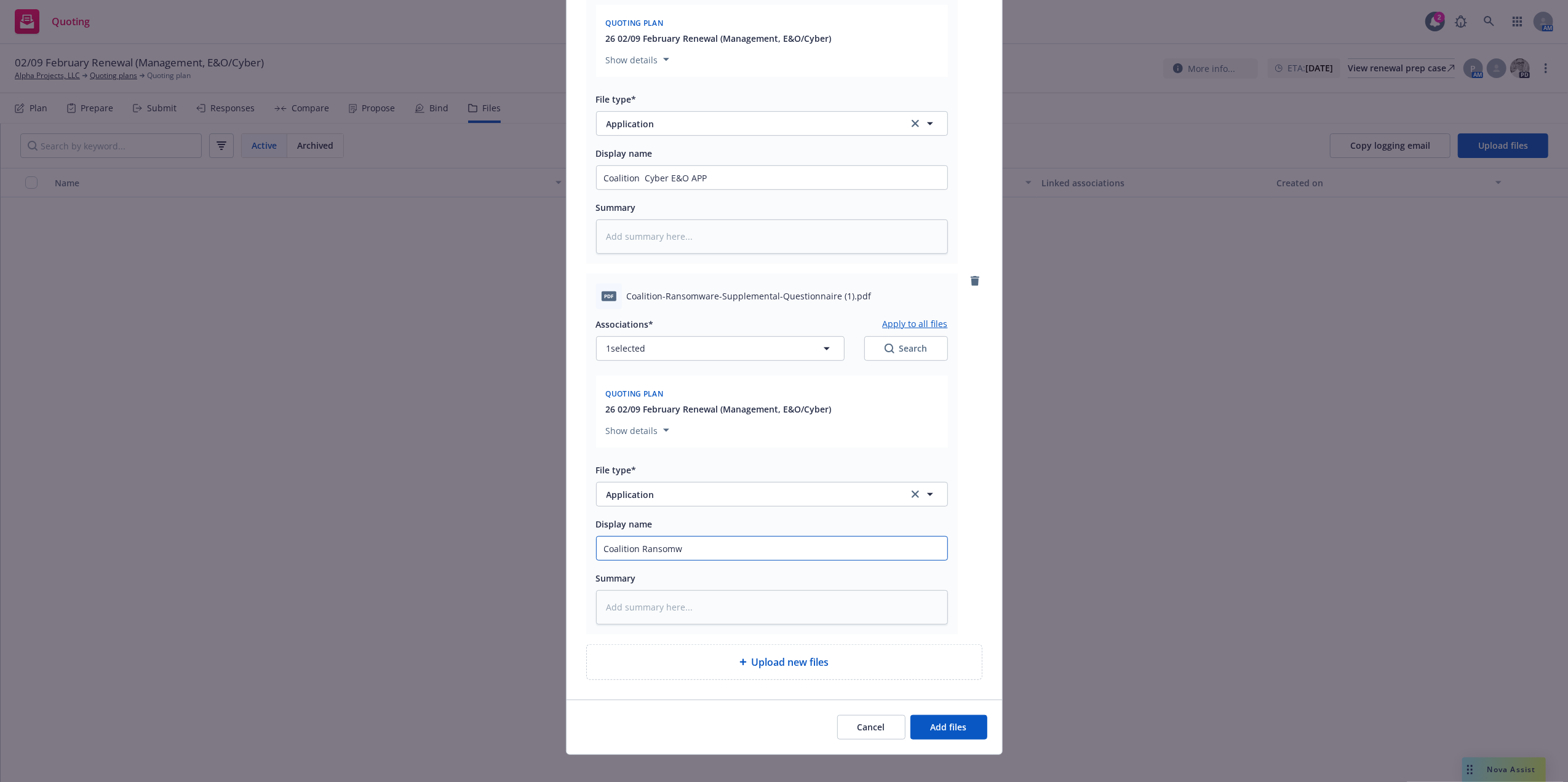
type input "Coalition Ransomwa"
type textarea "x"
type input "Coalition Ransomwar"
type textarea "x"
type input "Coalition Ransomware"
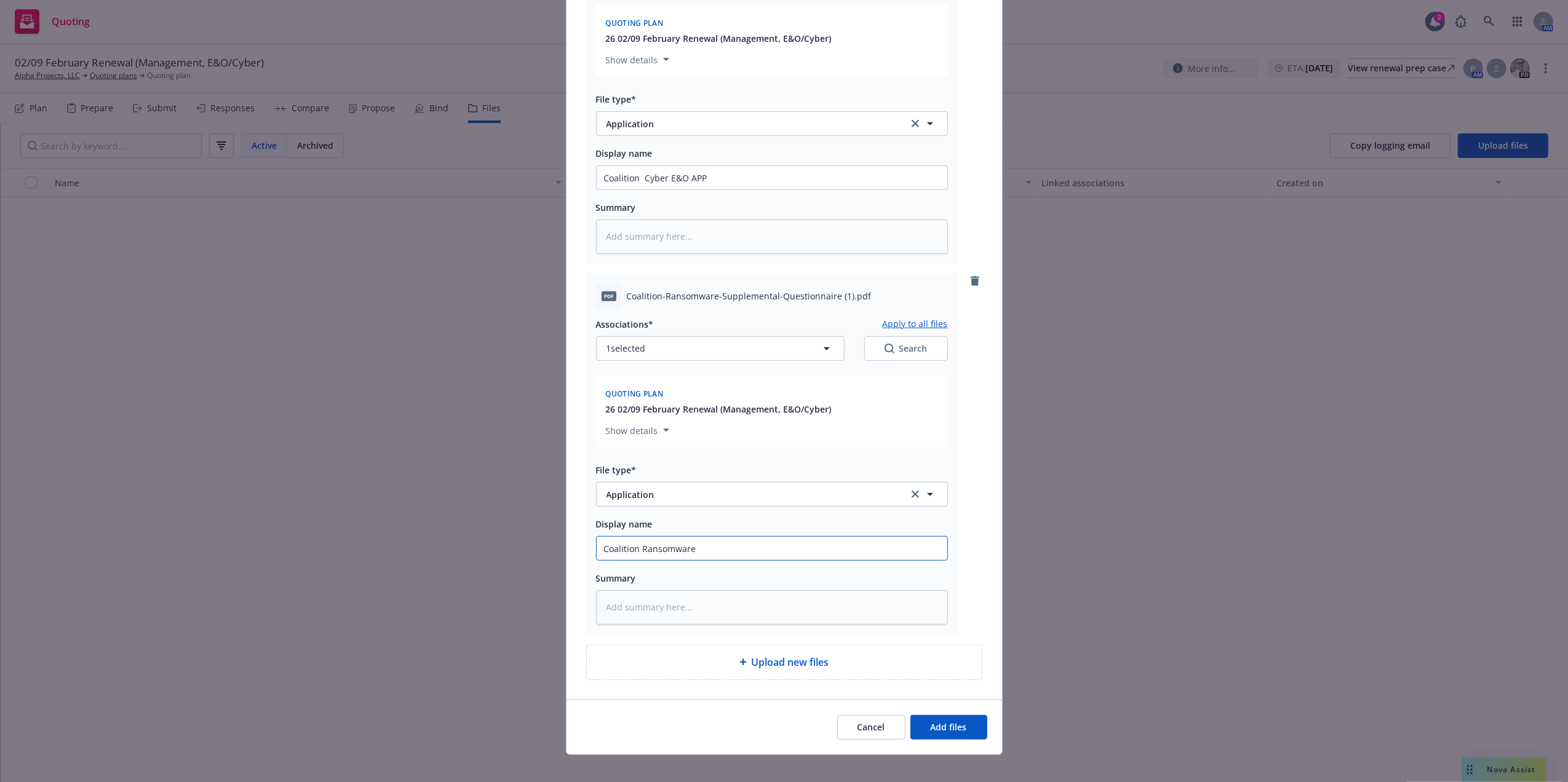
type textarea "x"
type input "Coalition Ransomware"
type textarea "x"
type input "Coalition Ransomware Su"
type textarea "x"
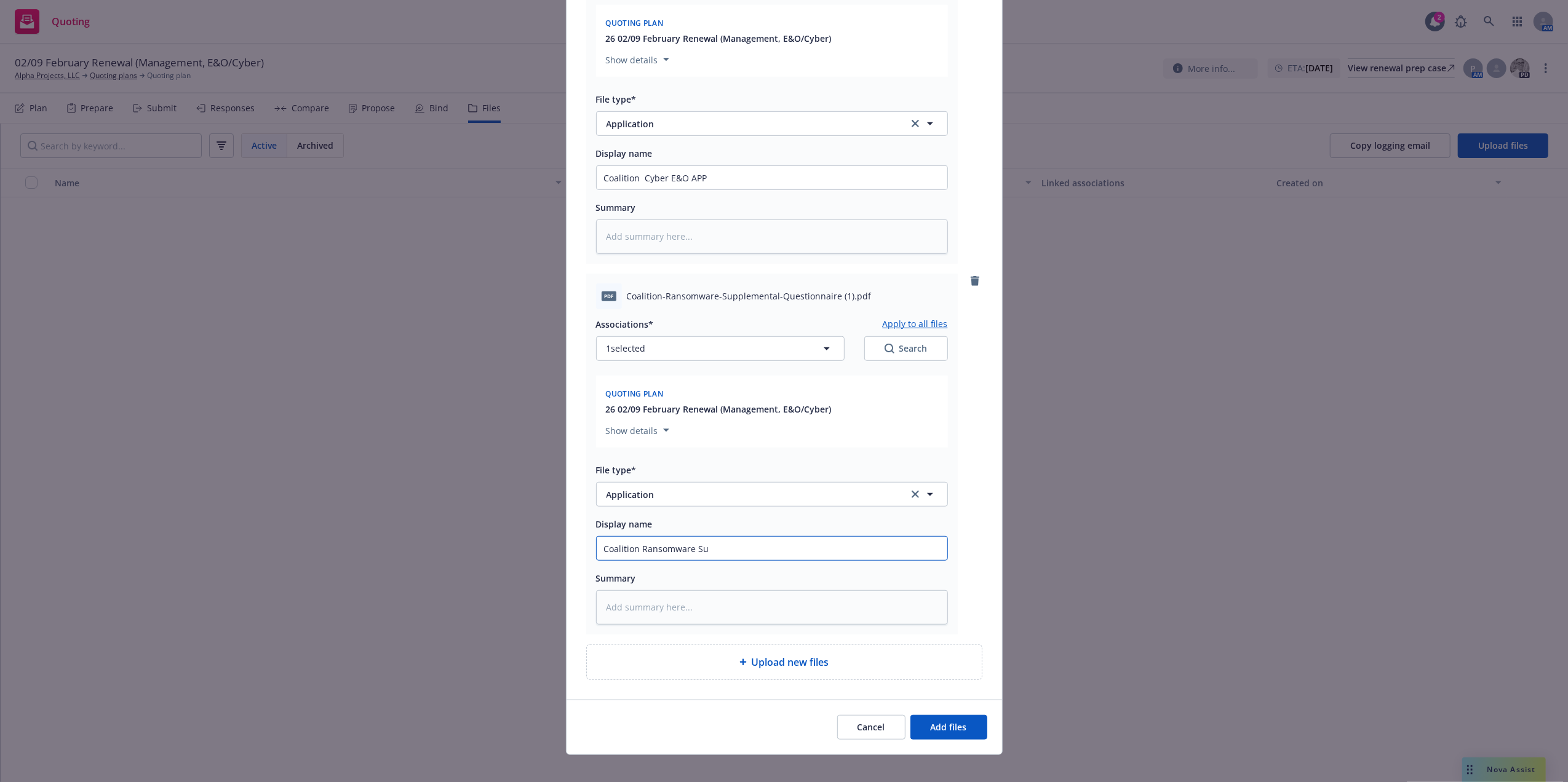
type input "Coalition Ransomware Sup"
type textarea "x"
type input "Coalition Ransomware Supp"
type textarea "x"
type input "Coalition Ransomware Suppl"
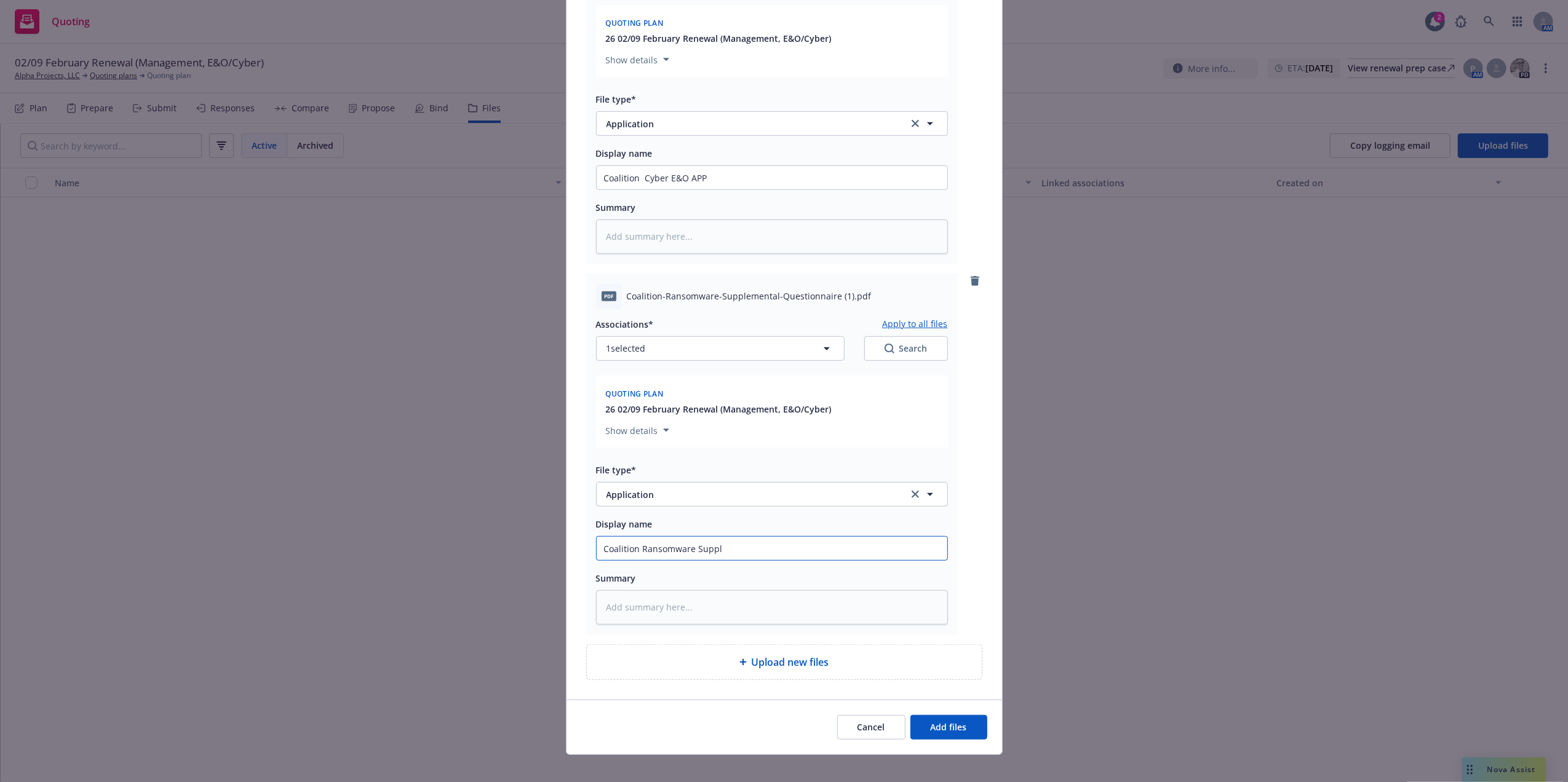
type textarea "x"
type input "Coalition Ransomware Supplm"
type textarea "x"
type input "Coalition Ransomware Supplmen"
type textarea "x"
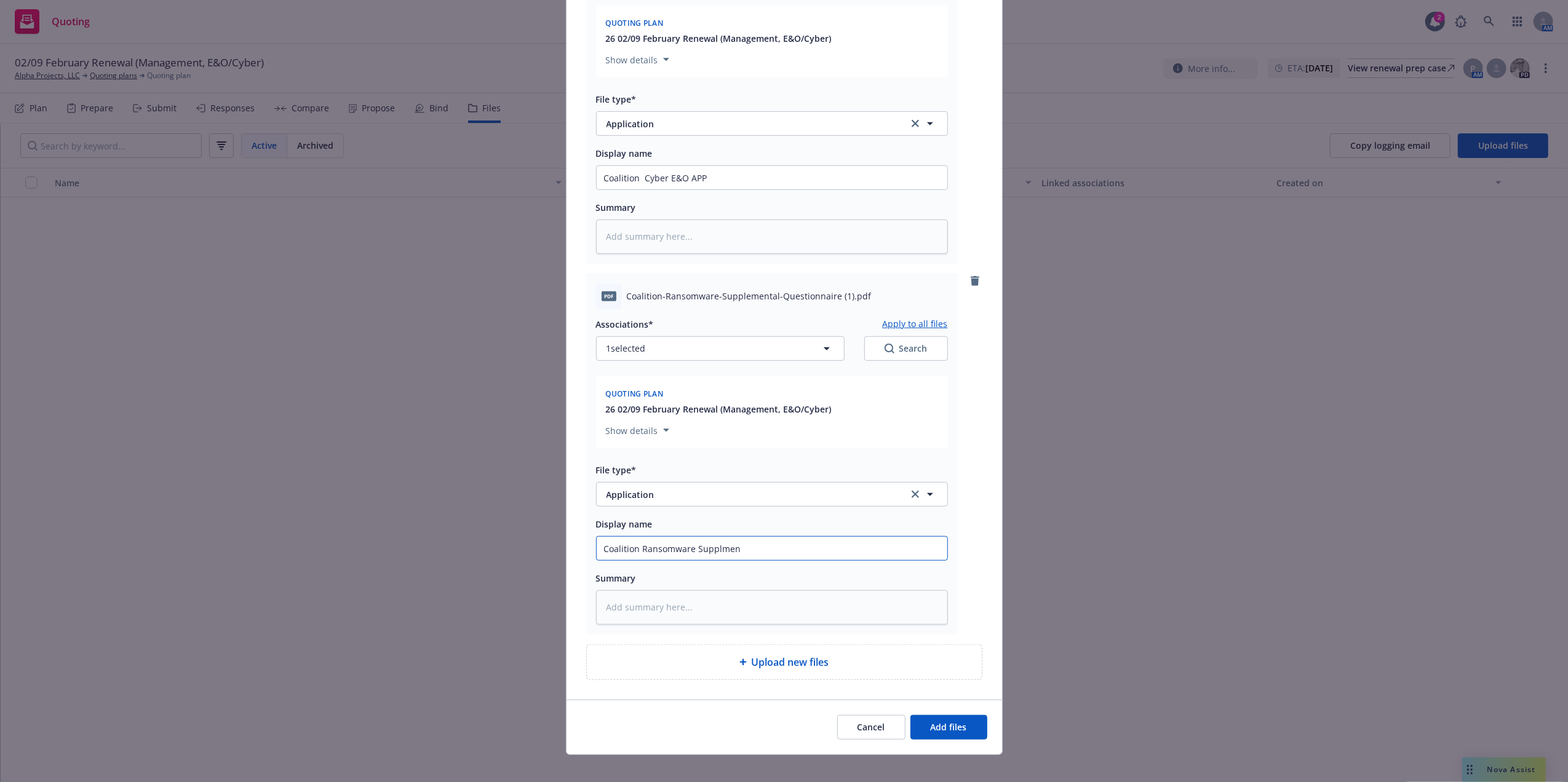
type input "Coalition Ransomware Supplment"
type textarea "x"
type input "Coalition Ransomware Supplmenta"
type textarea "x"
type input "Coalition Ransomware Supplmental"
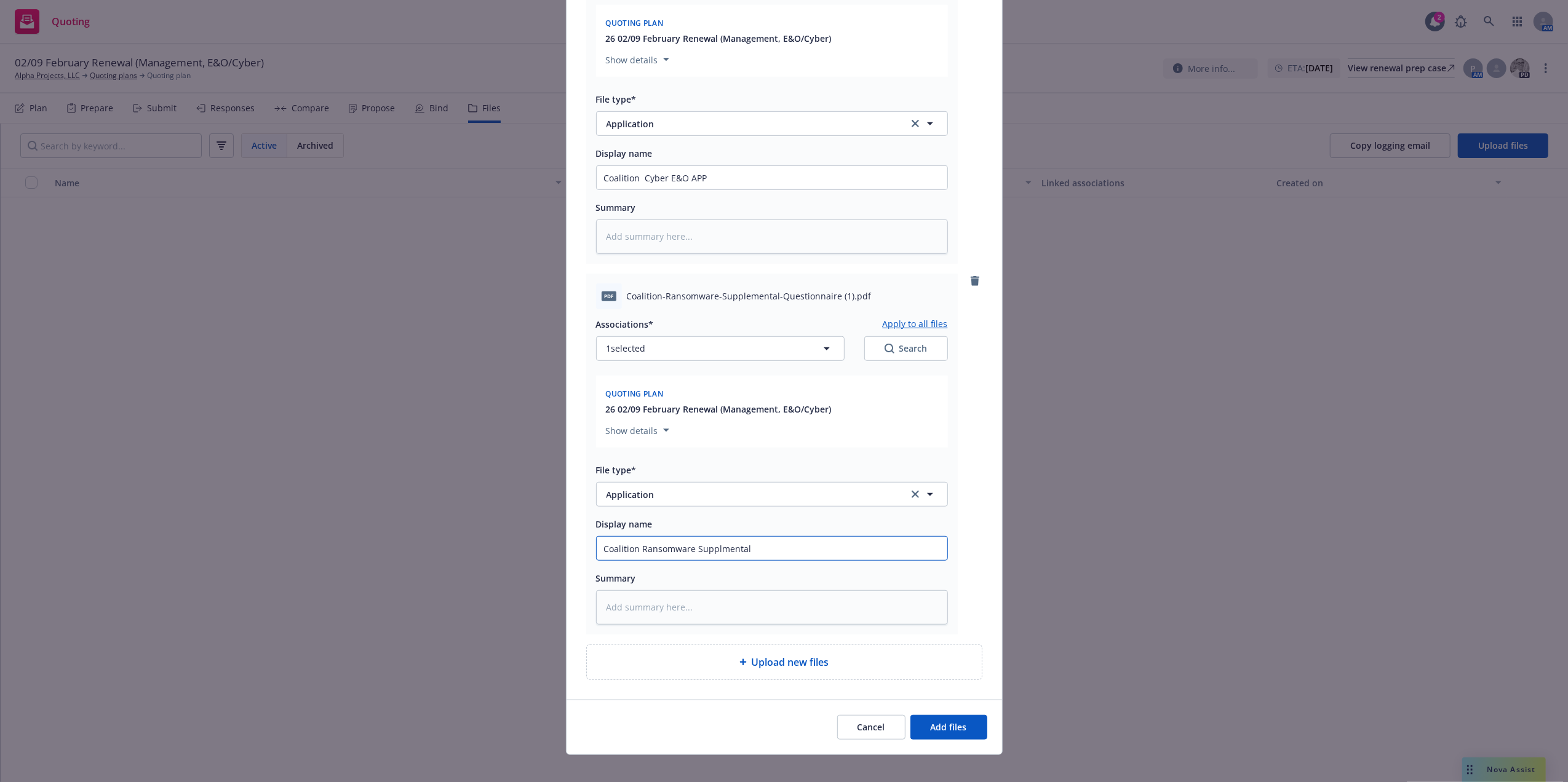
type textarea "x"
type input "Coalition Ransomware Supplmental"
type textarea "x"
type input "Coalition Ransomware Supplmental Q"
type textarea "x"
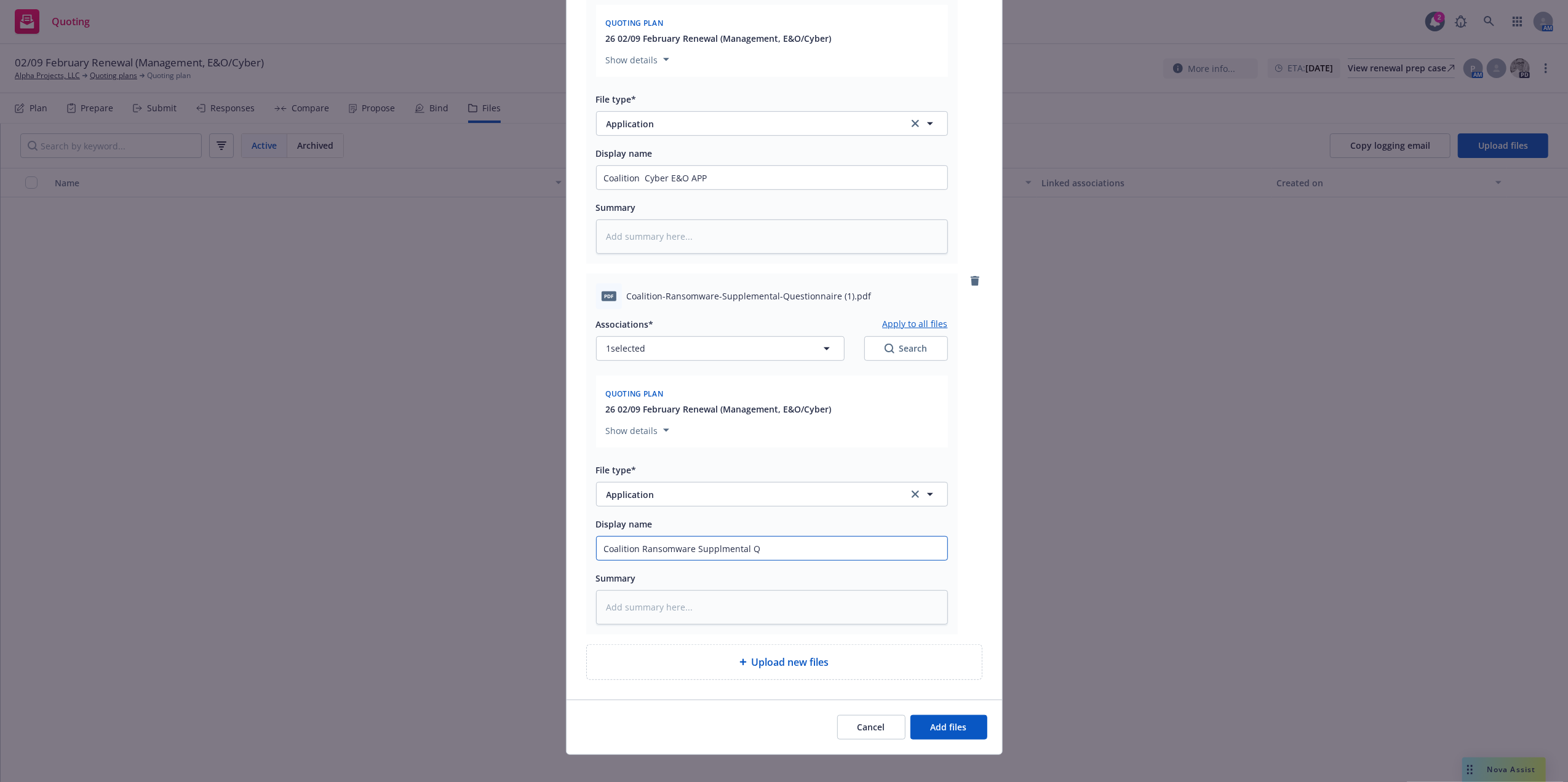
type input "Coalition Ransomware Supplmental Qu"
type textarea "x"
type input "Coalition Ransomware Supplmental Que"
type textarea "x"
type input "Coalition Ransomware Supplmental Quest"
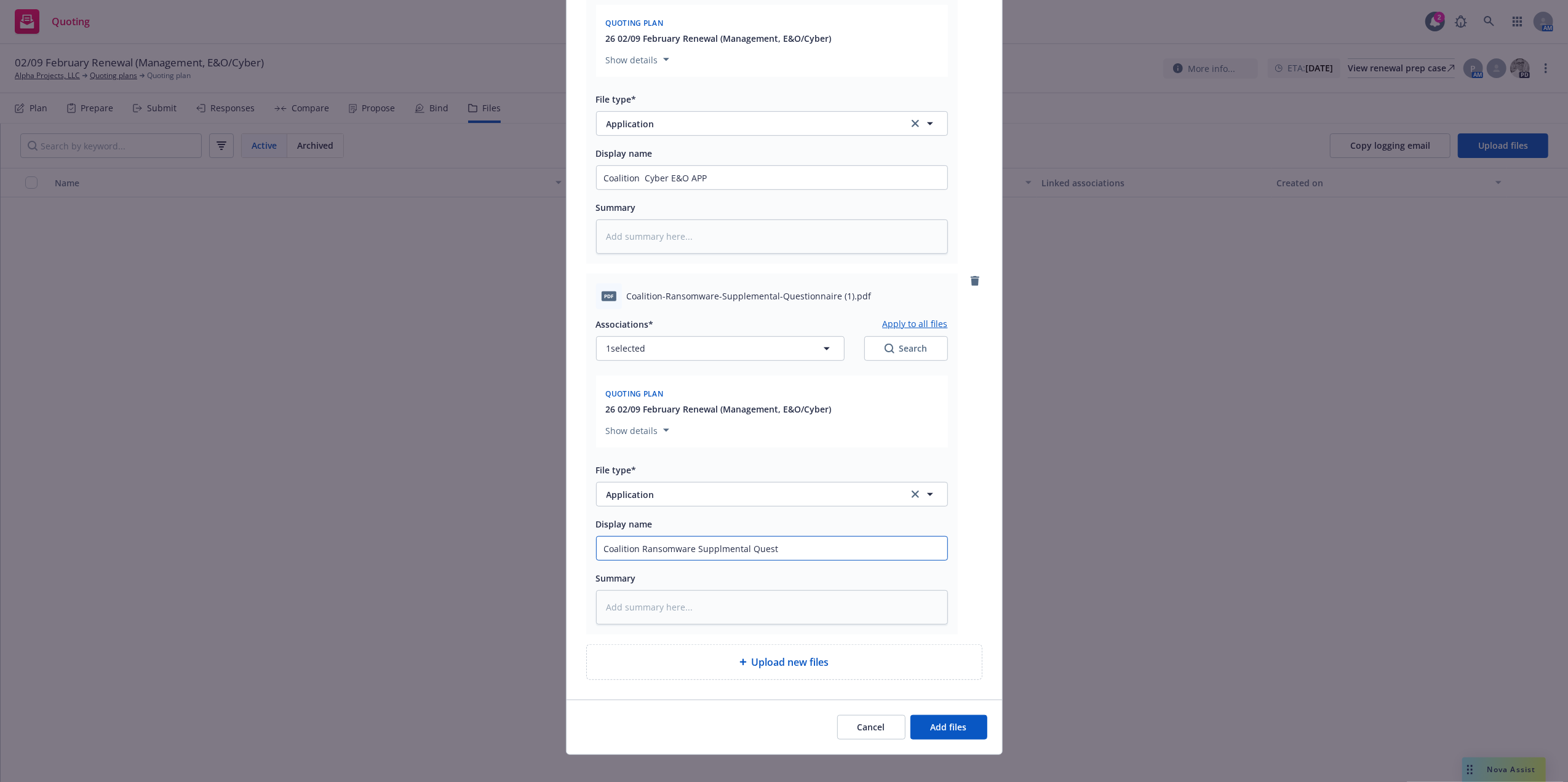
type textarea "x"
type input "Coalition Ransomware Supplmental Questi"
type textarea "x"
type input "Coalition Ransomware Supplmental Questio"
type textarea "x"
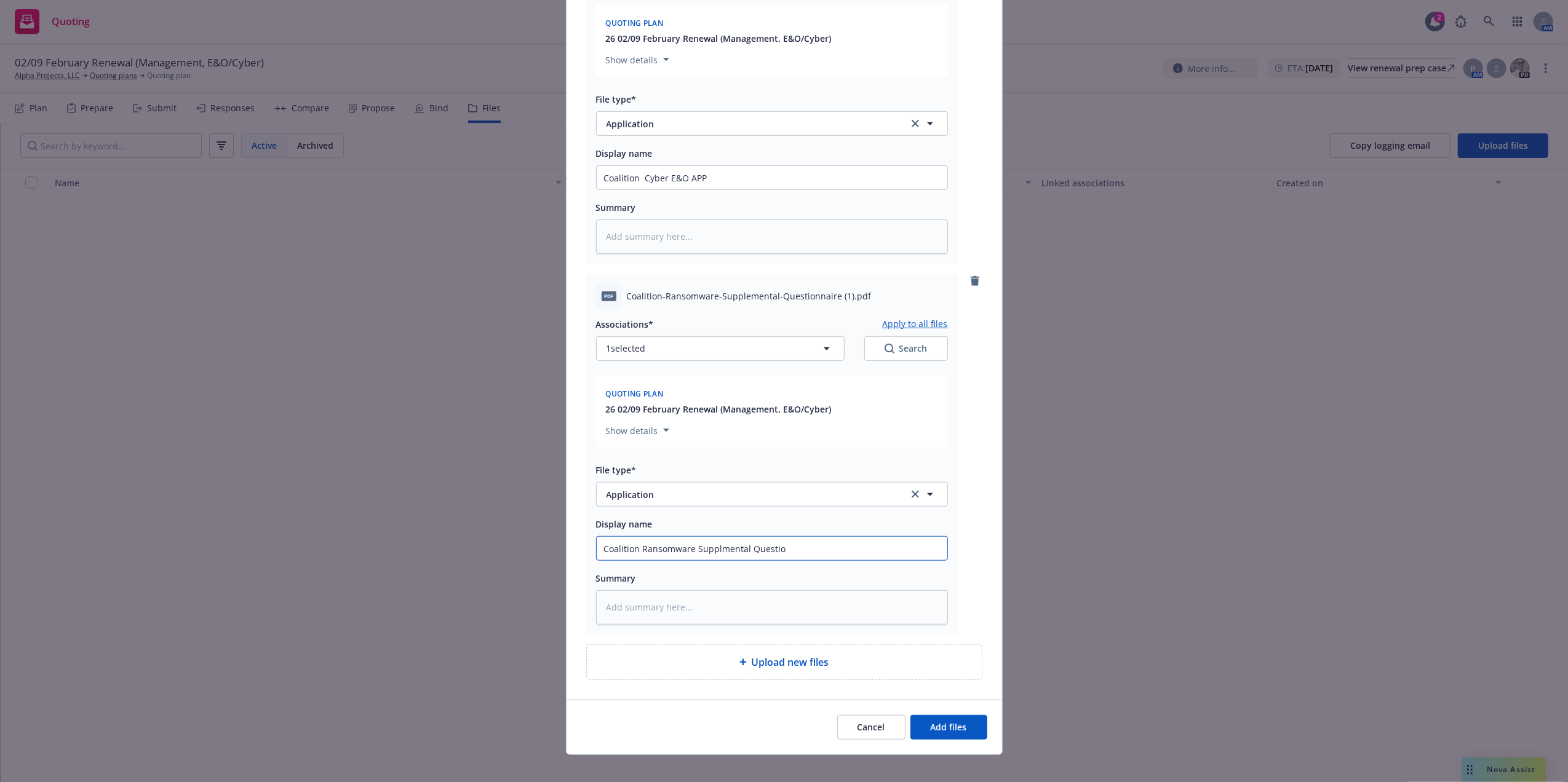
type input "Coalition Ransomware Supplmental Question"
type textarea "x"
type input "Coalition Ransomware Supplmental Questionn"
type textarea "x"
type input "Coalition Ransomware Supplmental Questionna"
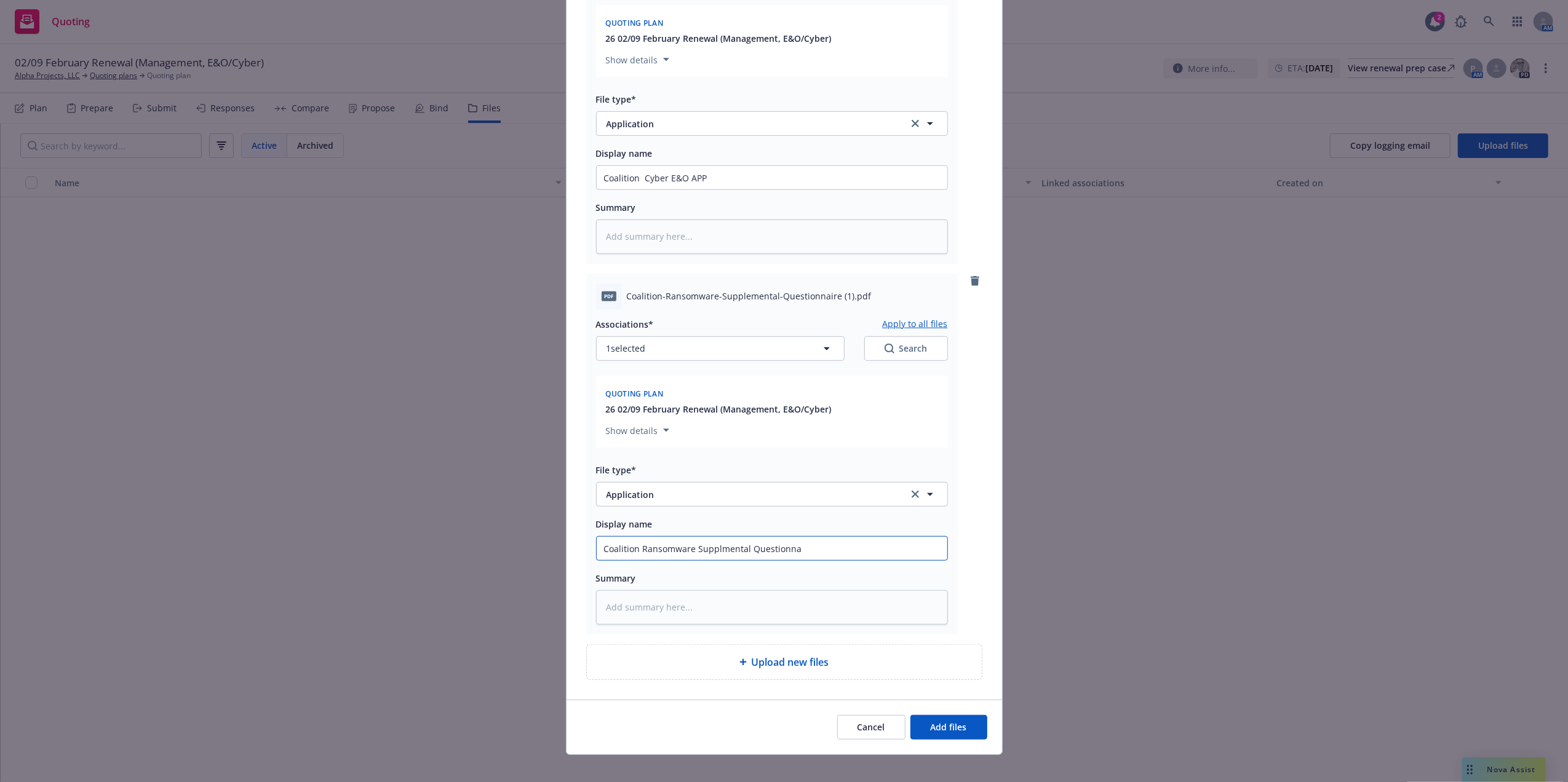
type textarea "x"
type input "Coalition Ransomware Supplmental Questionnai"
type textarea "x"
type input "Coalition Ransomware Supplmental Questionnair"
type textarea "x"
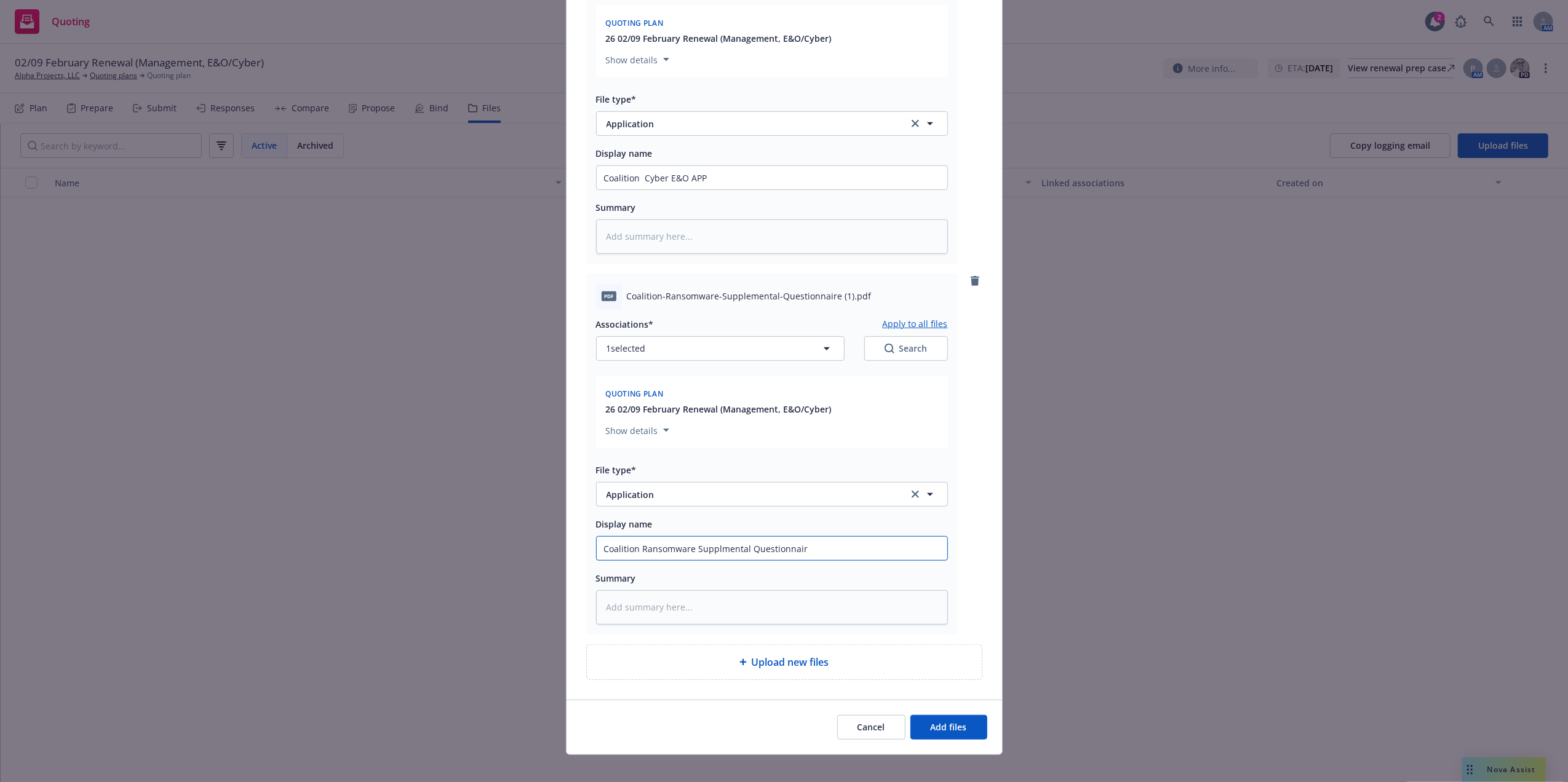
type input "Coalition Ransomware Supplmental Questionnaire"
type textarea "x"
type input "Coalition Ransomware Supplemental Questionnaire"
type textarea "x"
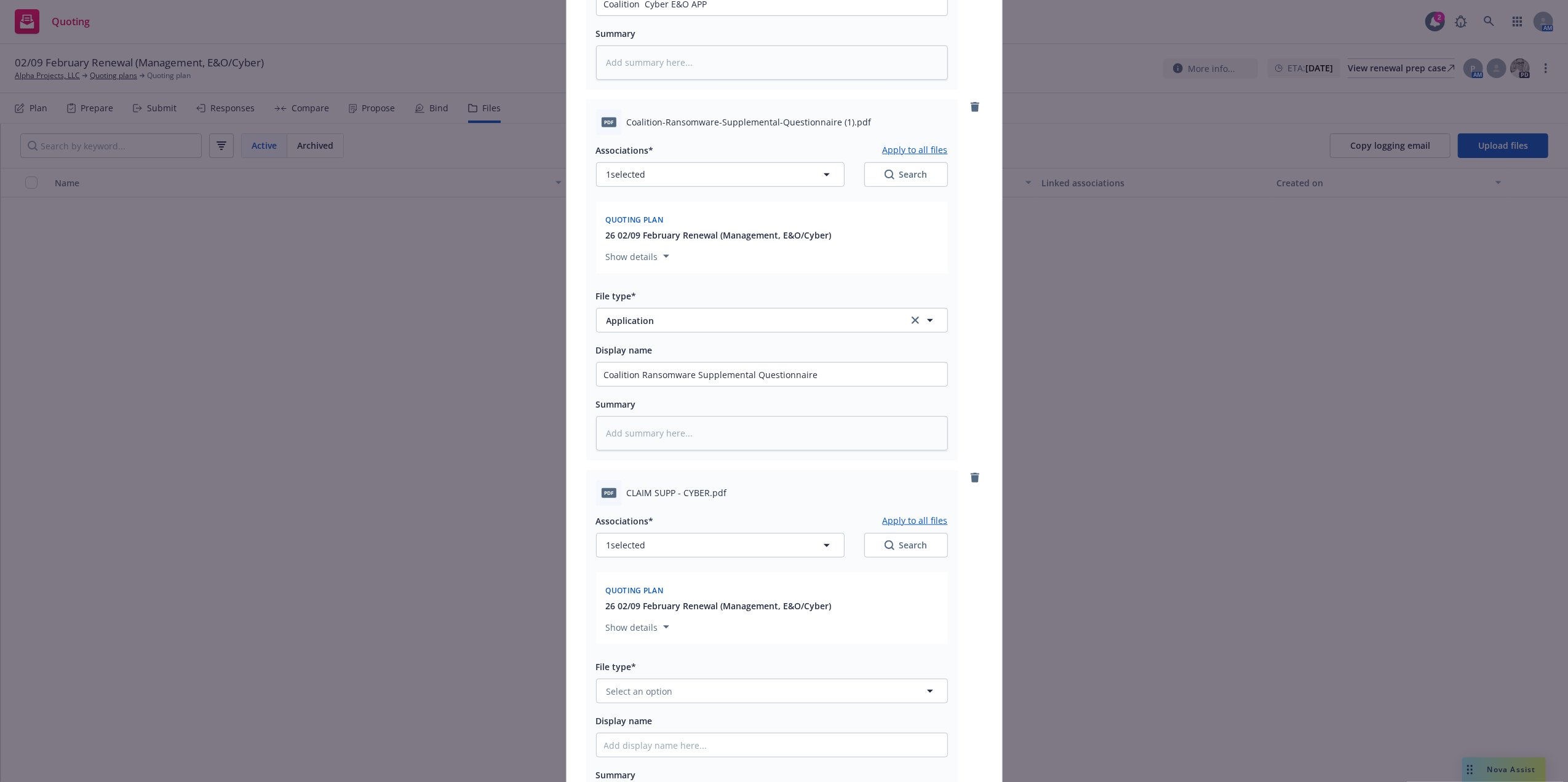
scroll to position [1011, 0]
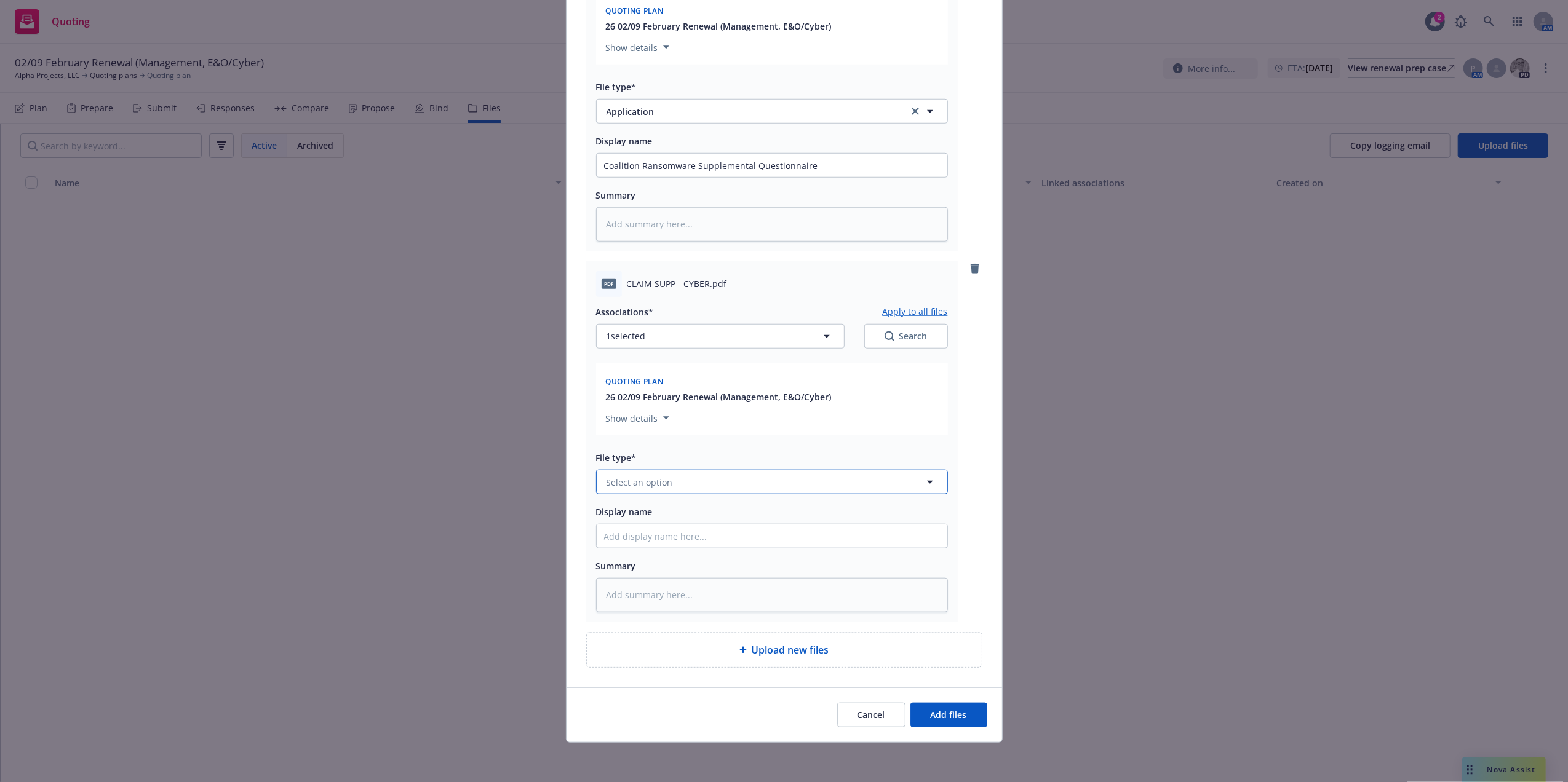
click at [640, 480] on span "Select an option" at bounding box center [640, 482] width 67 height 13
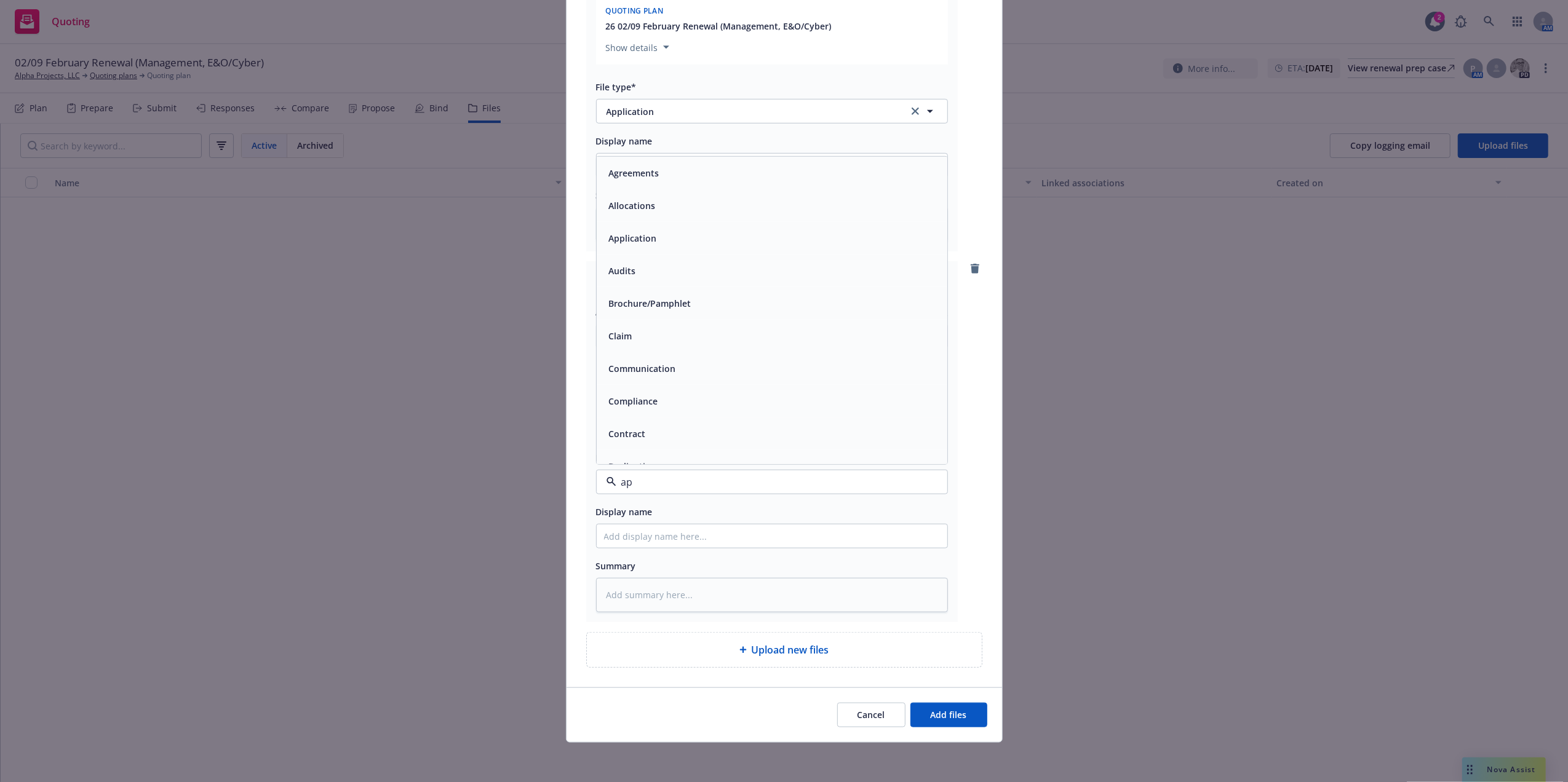
type input "app"
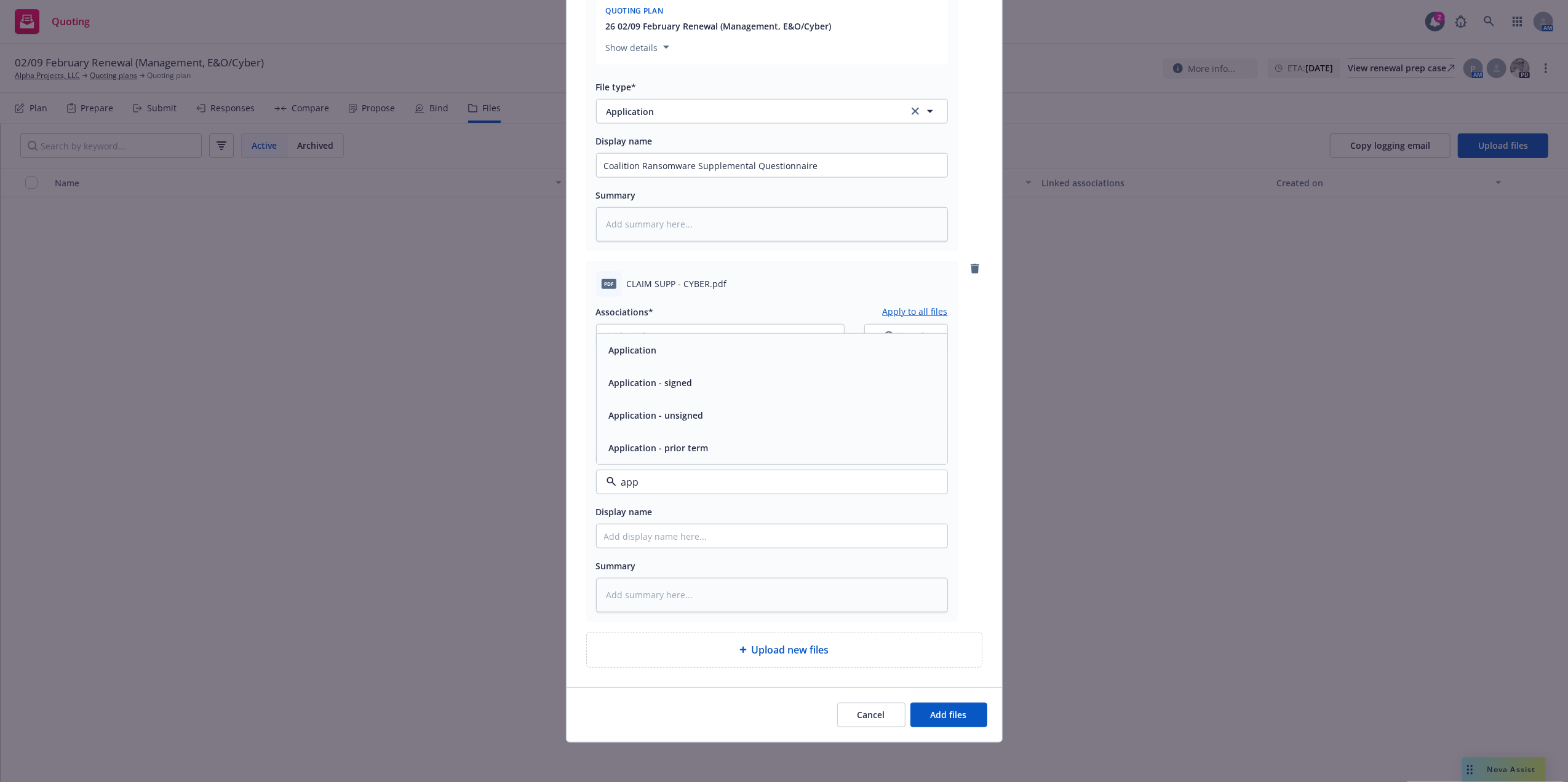
click at [704, 360] on div "Application" at bounding box center [772, 350] width 351 height 33
click at [637, 530] on input "Display name" at bounding box center [772, 536] width 351 height 24
type textarea "x"
type input "C"
type textarea "x"
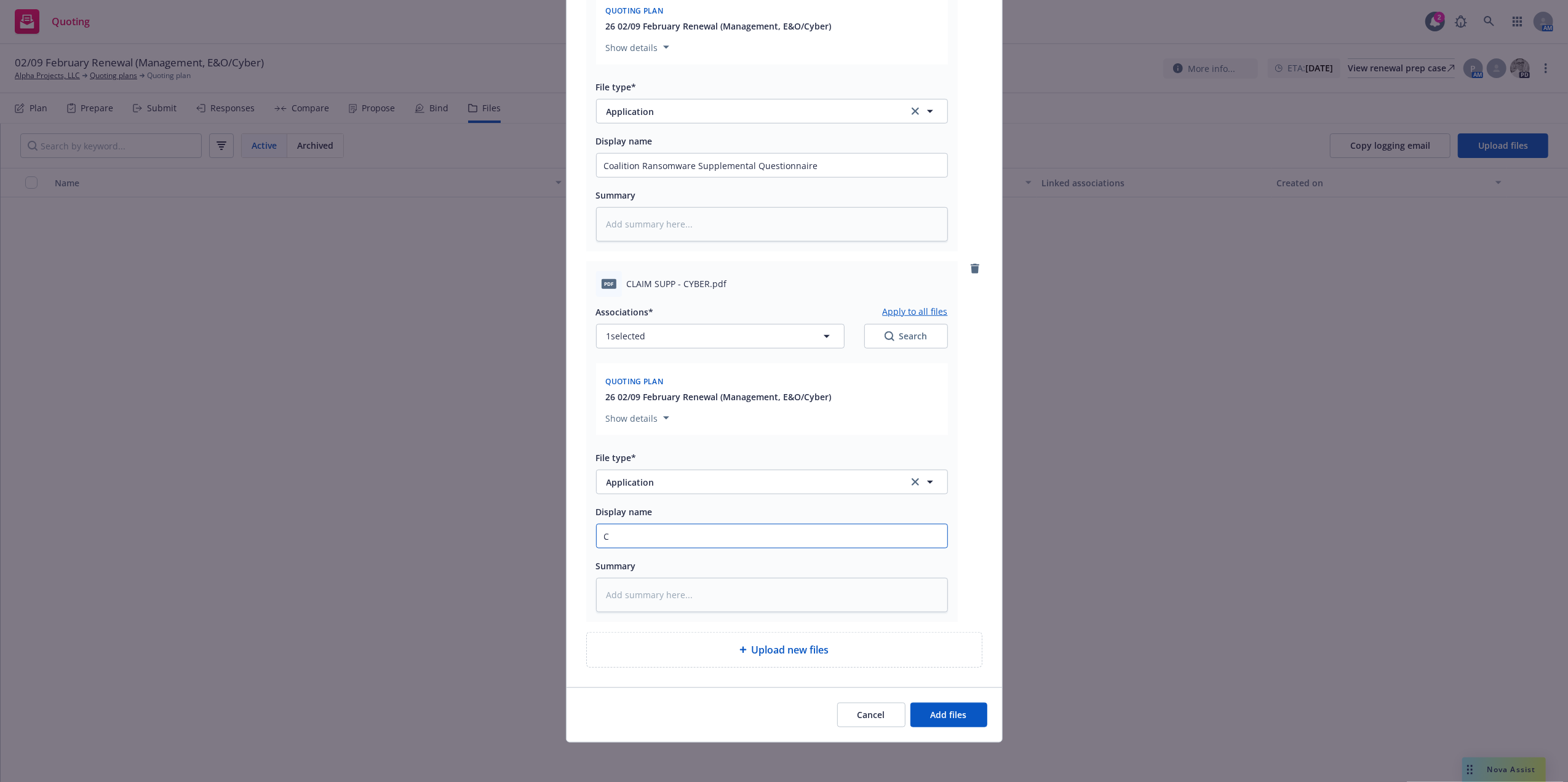
type input "Cy"
type textarea "x"
type input "Cyb"
type textarea "x"
type input "Cybe"
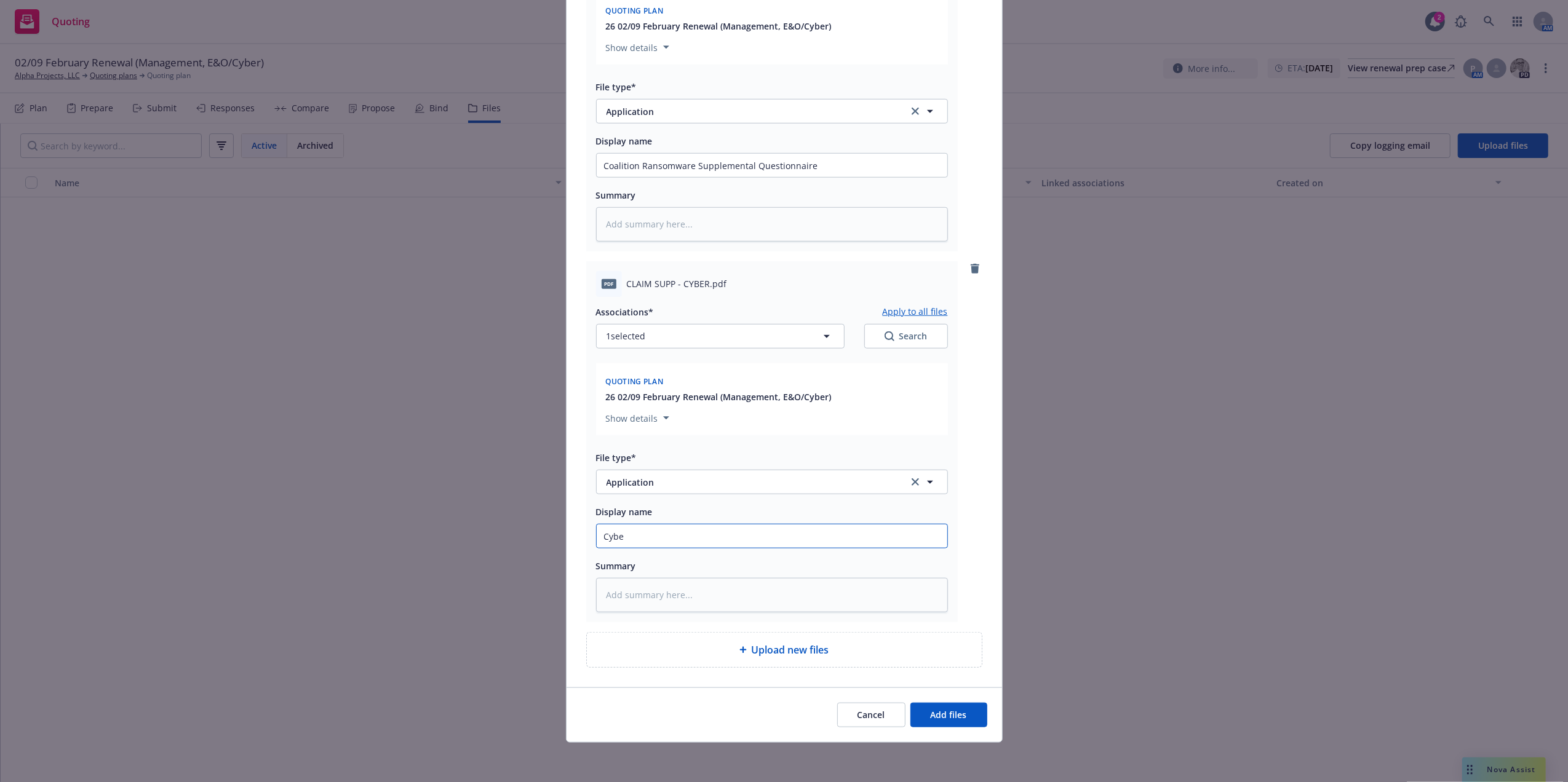
type textarea "x"
type input "Cyber"
type textarea "x"
type input "Cyber Cl"
type textarea "x"
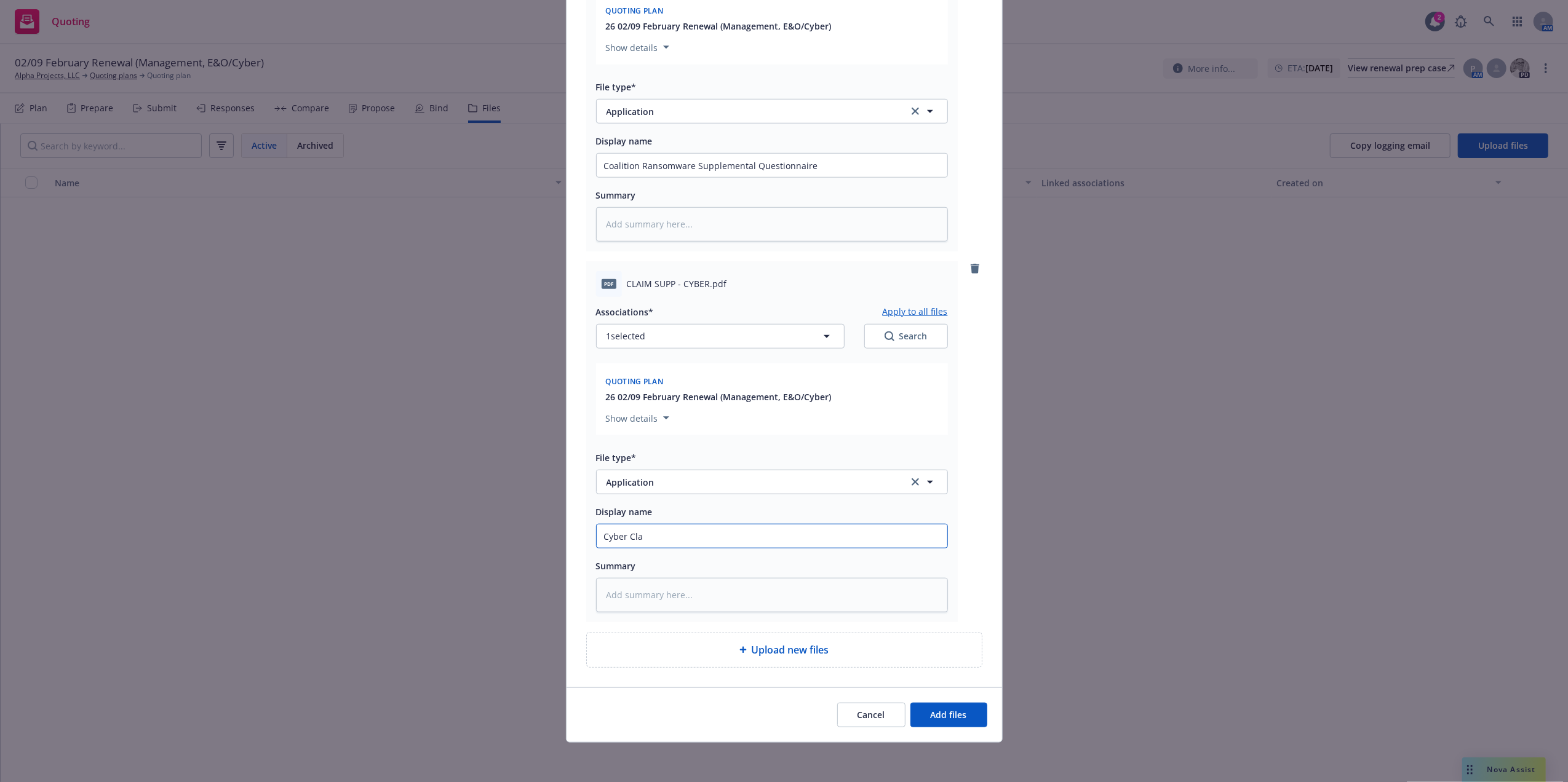
type input "Cyber Clai"
type textarea "x"
type input "Cyber Claim"
type textarea "x"
type input "Cyber Claim F"
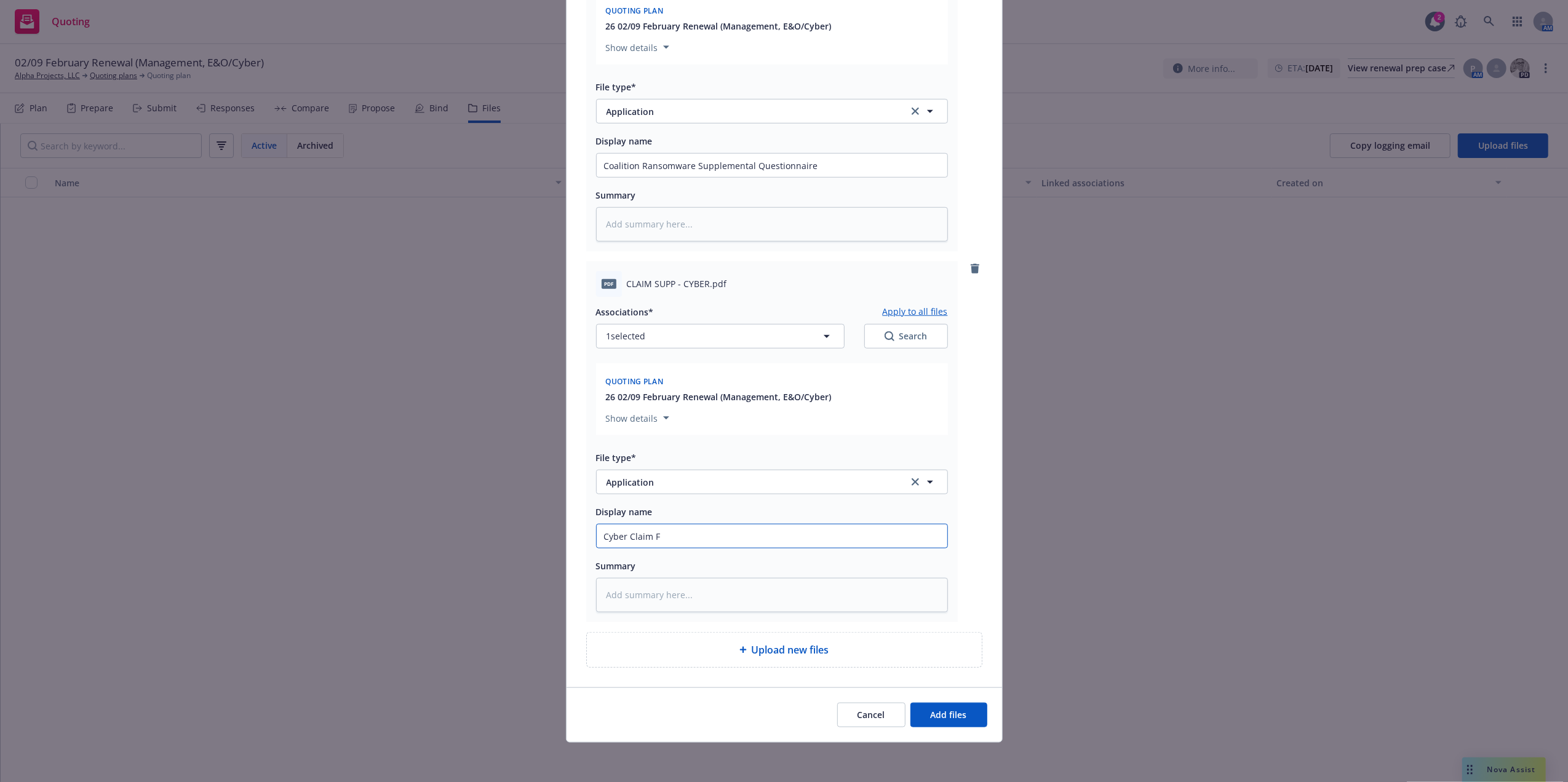
type textarea "x"
type input "Cyber Claim Fo"
type textarea "x"
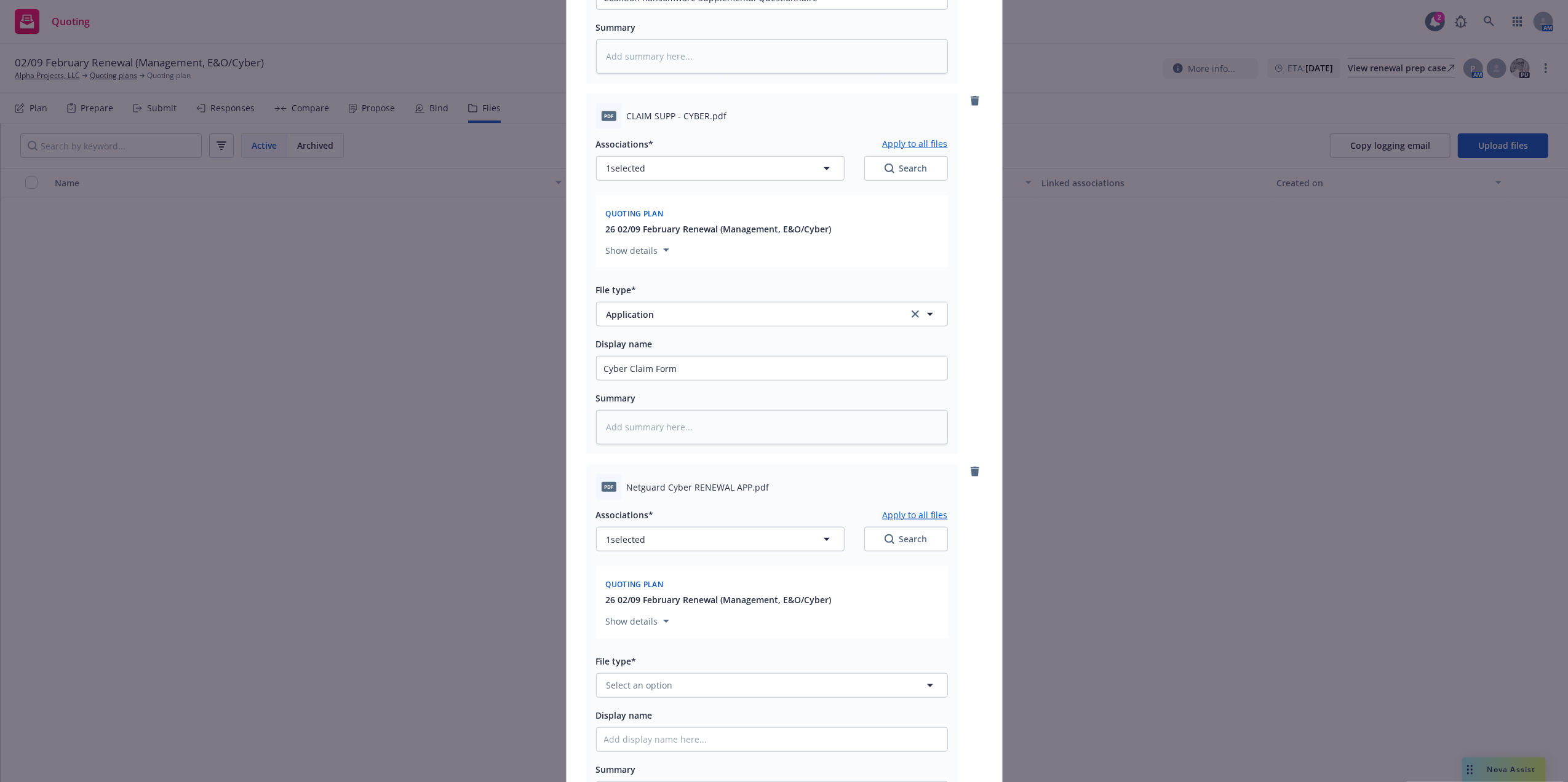
scroll to position [1383, 0]
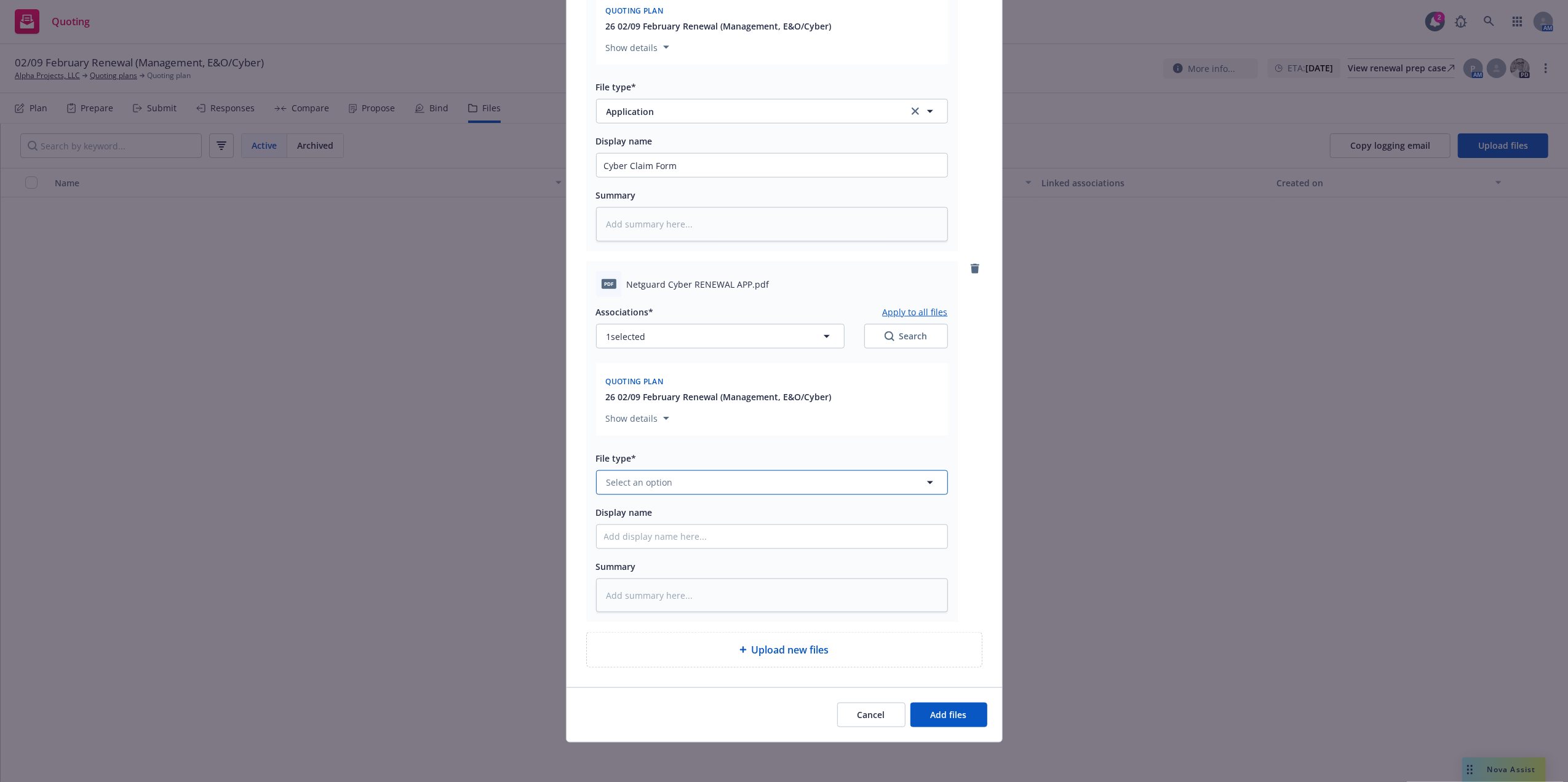
click at [645, 470] on button "Select an option" at bounding box center [772, 482] width 352 height 24
click at [678, 345] on div "Application" at bounding box center [771, 351] width 336 height 18
click at [656, 530] on input "Display name" at bounding box center [772, 537] width 351 height 24
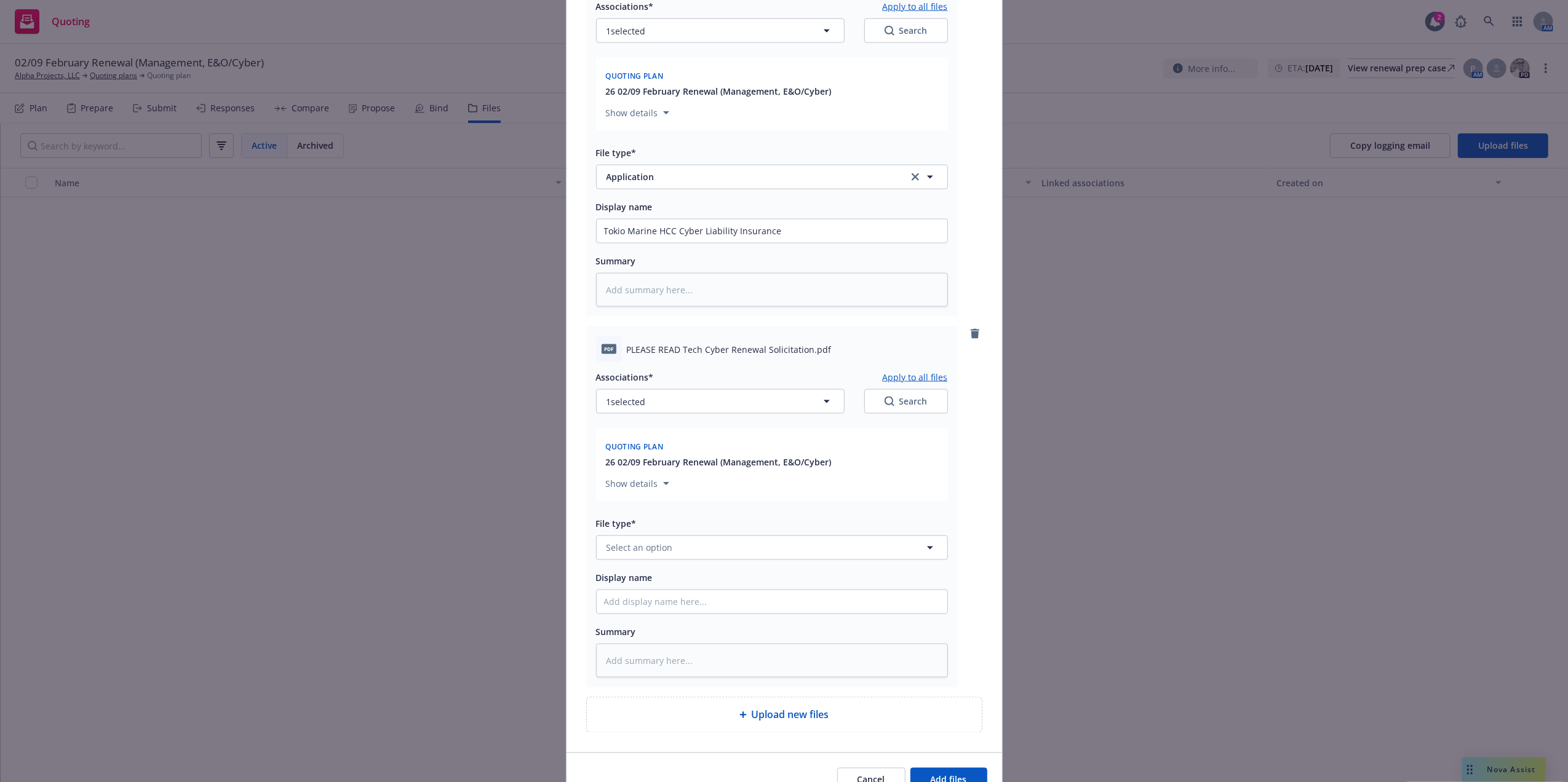
scroll to position [1754, 0]
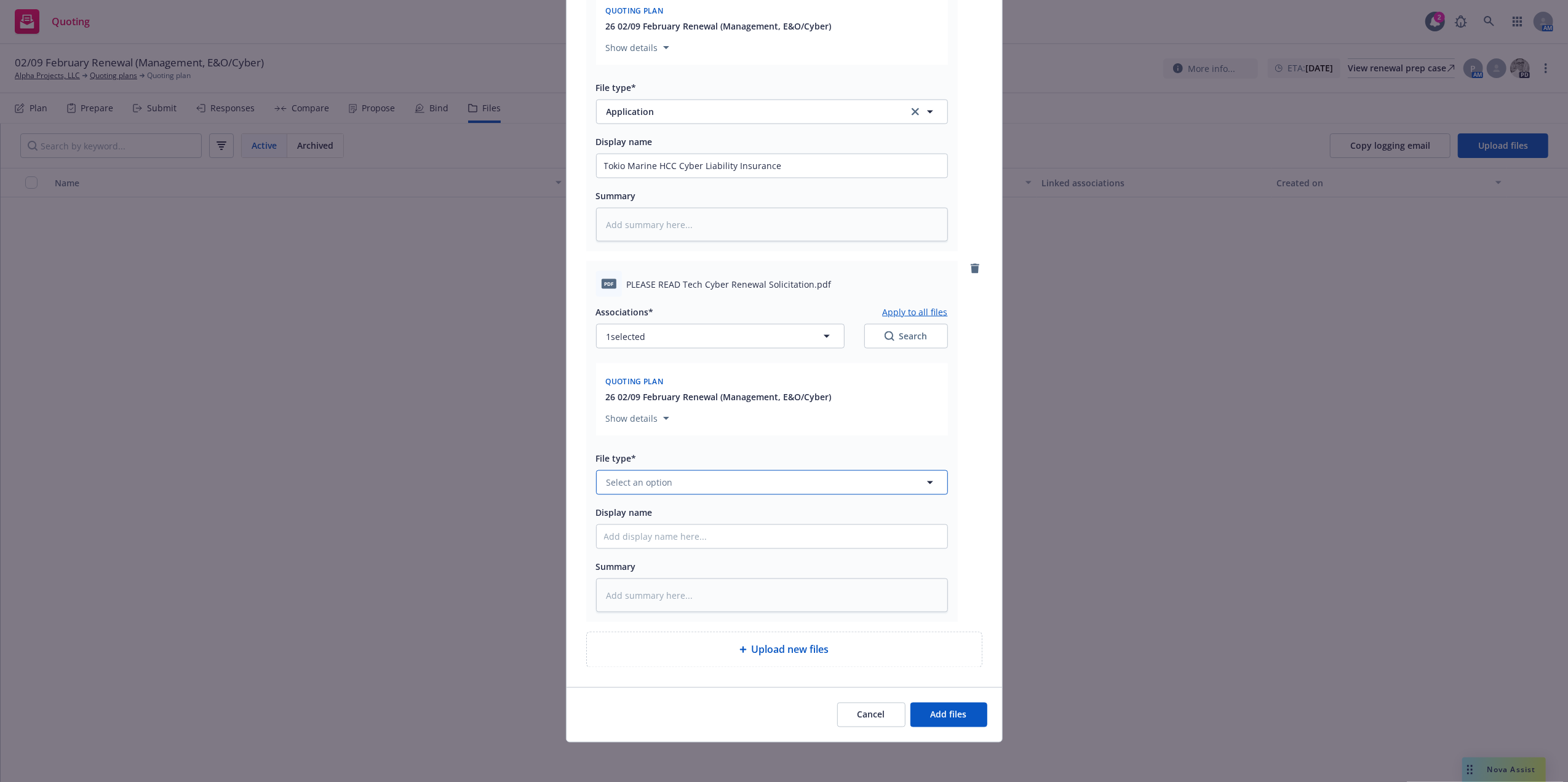
click at [658, 481] on span "Select an option" at bounding box center [640, 482] width 67 height 13
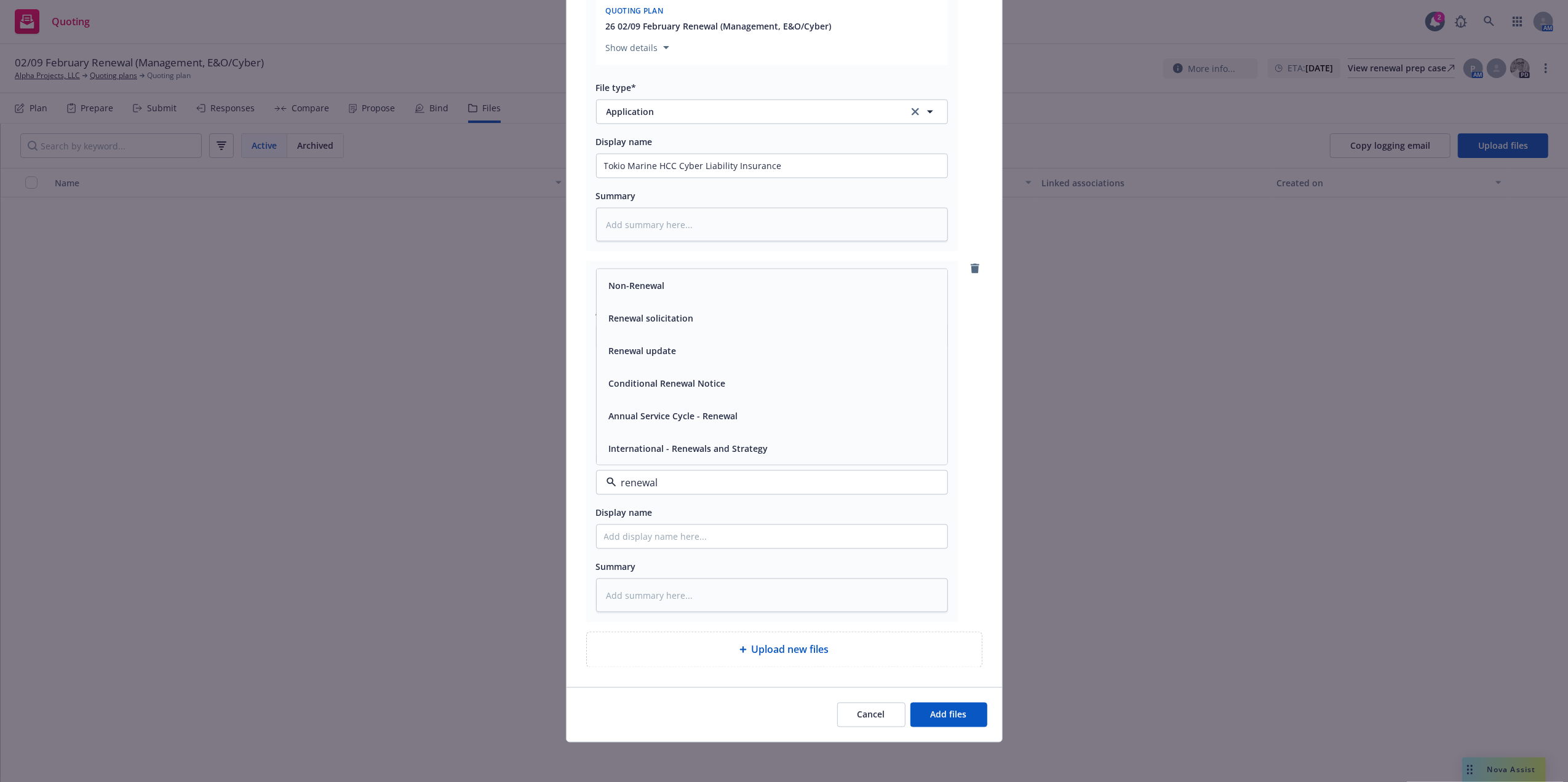
click at [710, 319] on div "Renewal solicitation" at bounding box center [771, 318] width 336 height 18
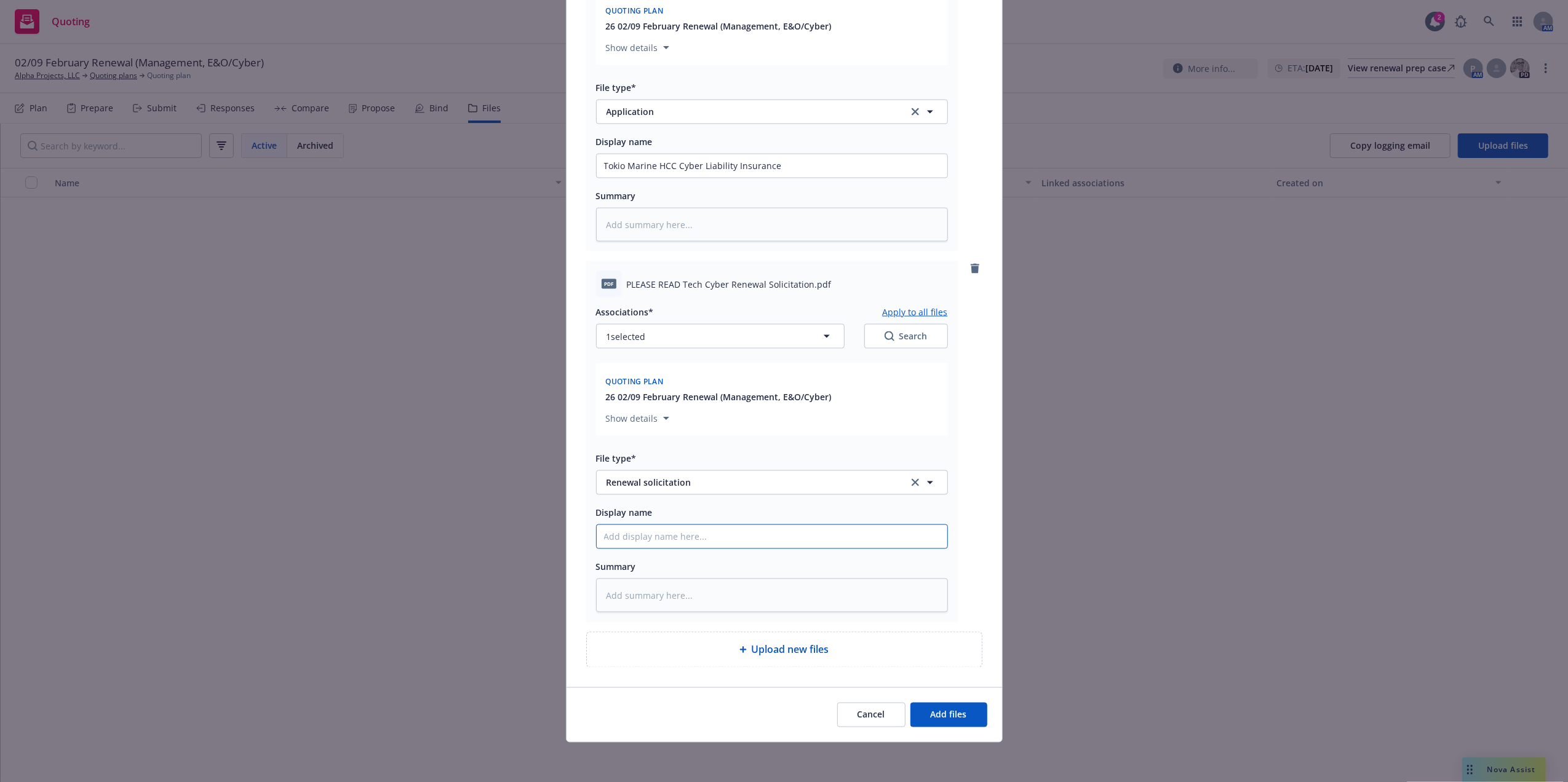
click at [651, 531] on input "Display name" at bounding box center [772, 537] width 351 height 24
click at [972, 719] on button "Add files" at bounding box center [948, 715] width 77 height 24
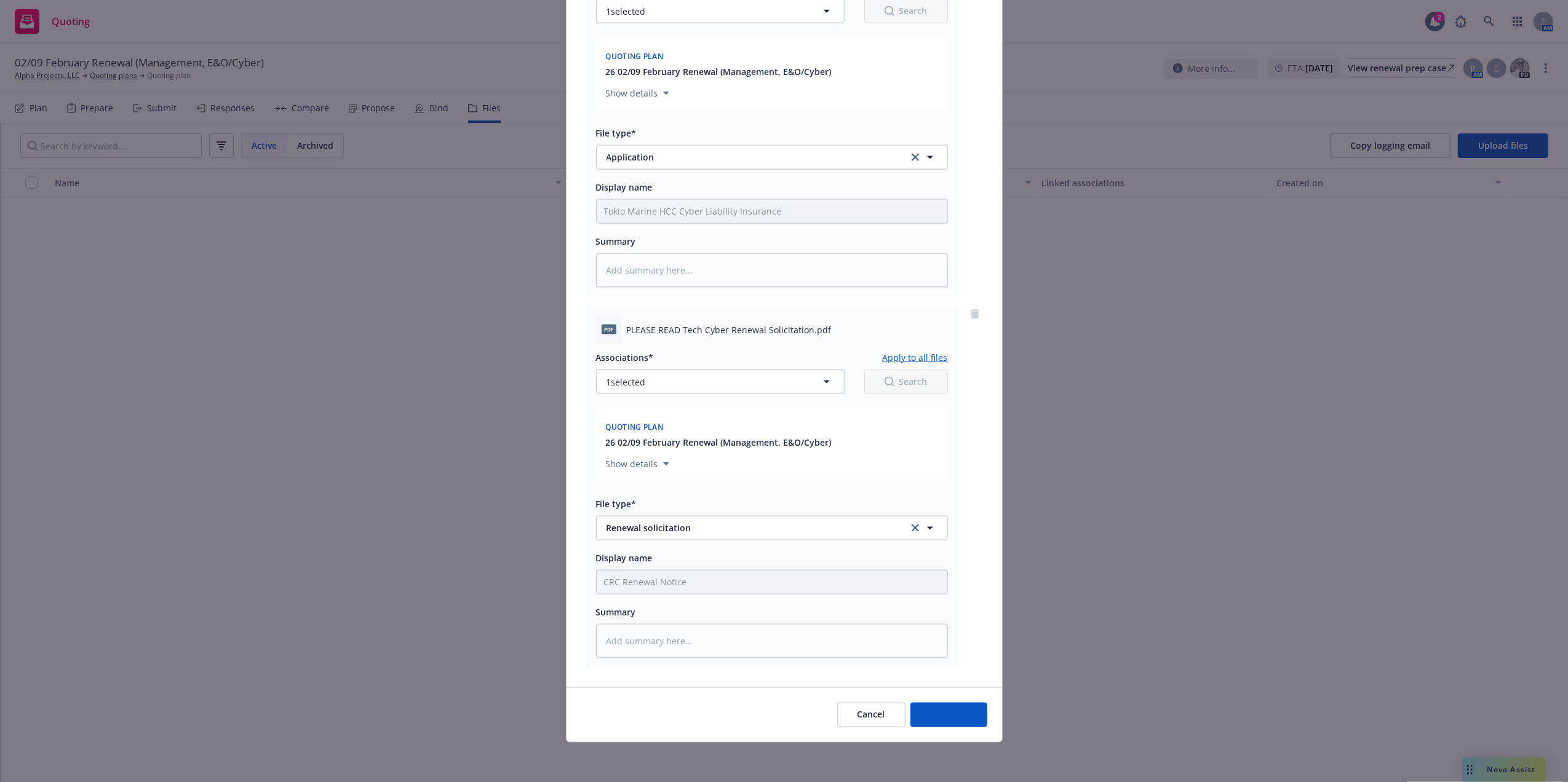
scroll to position [1707, 0]
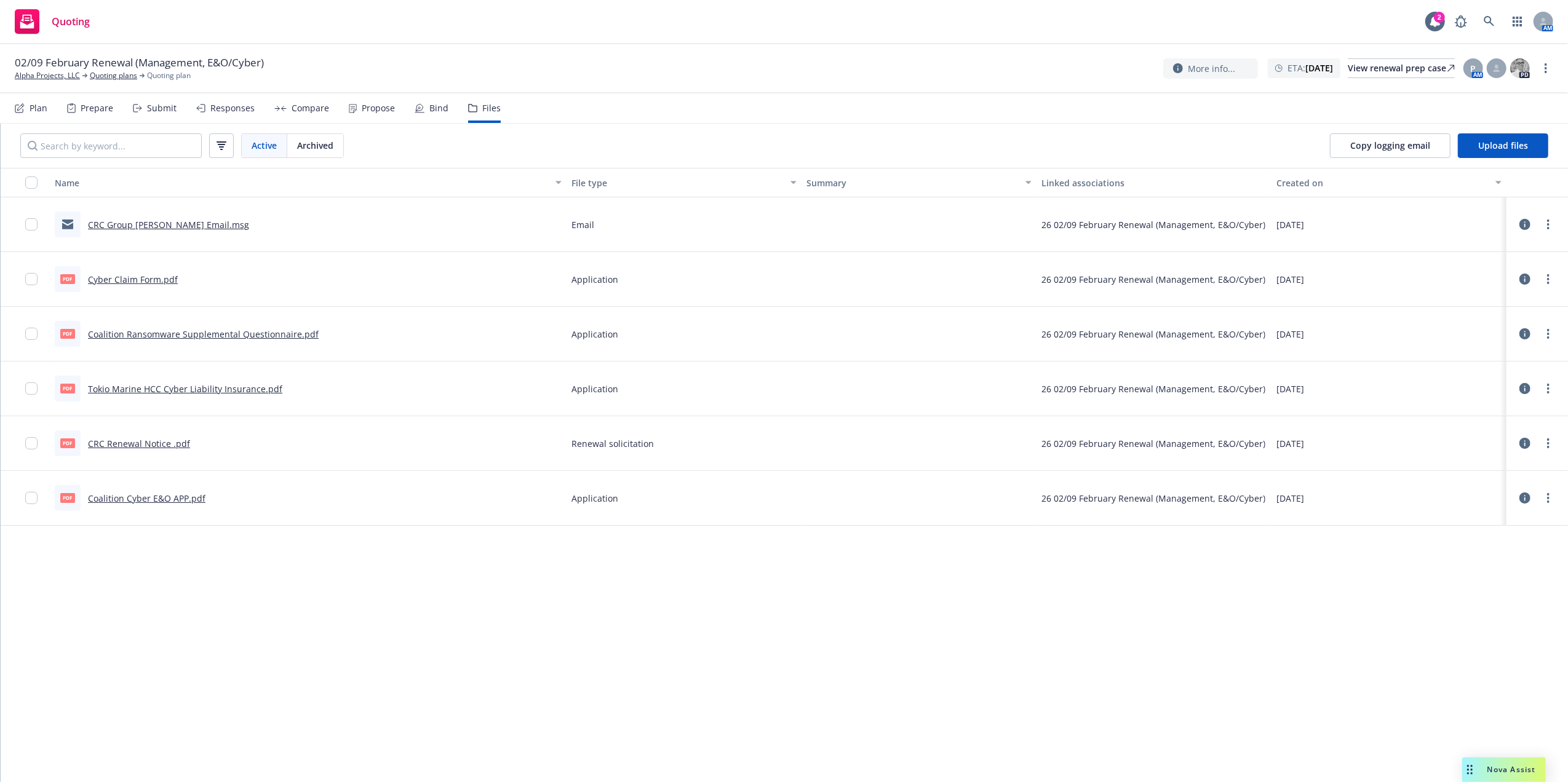
click at [136, 279] on link "Cyber Claim Form.pdf" at bounding box center [133, 279] width 90 height 12
click at [168, 327] on div "pdf Coalition Ransomware Supplemental Questionnaire.pdf" at bounding box center [187, 333] width 264 height 26
click at [165, 333] on link "Coalition Ransomware Supplemental Questionnaire.pdf" at bounding box center [204, 334] width 231 height 12
click at [174, 391] on link "Tokio Marine HCC Cyber Liability Insurance.pdf" at bounding box center [185, 389] width 195 height 12
click at [147, 445] on link "CRC Renewal Notice .pdf" at bounding box center [139, 443] width 102 height 12
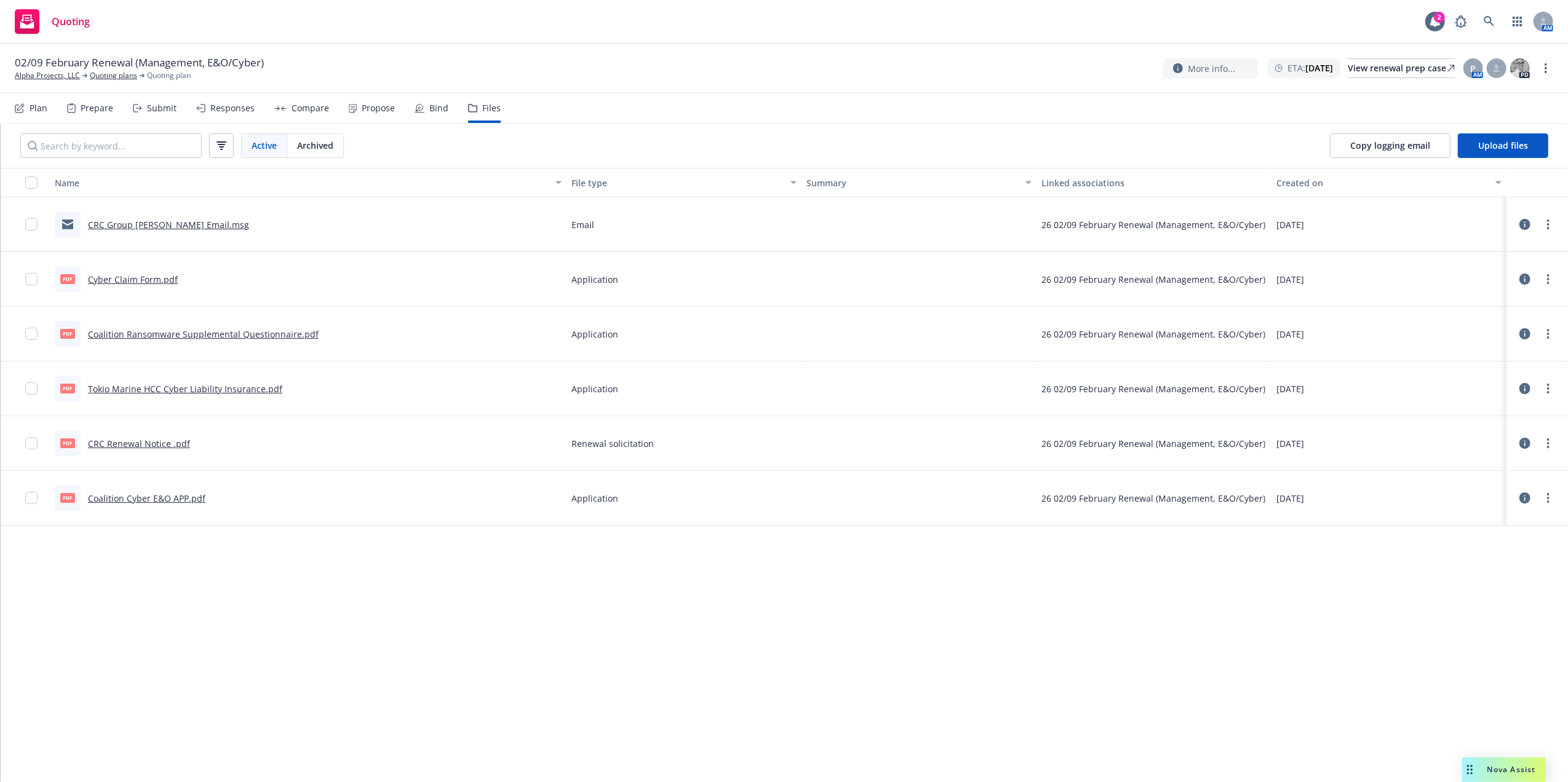
click at [172, 498] on link "Coalition Cyber E&O APP.pdf" at bounding box center [147, 498] width 117 height 12
click at [1494, 22] on link at bounding box center [1489, 21] width 24 height 24
